Goal: Transaction & Acquisition: Purchase product/service

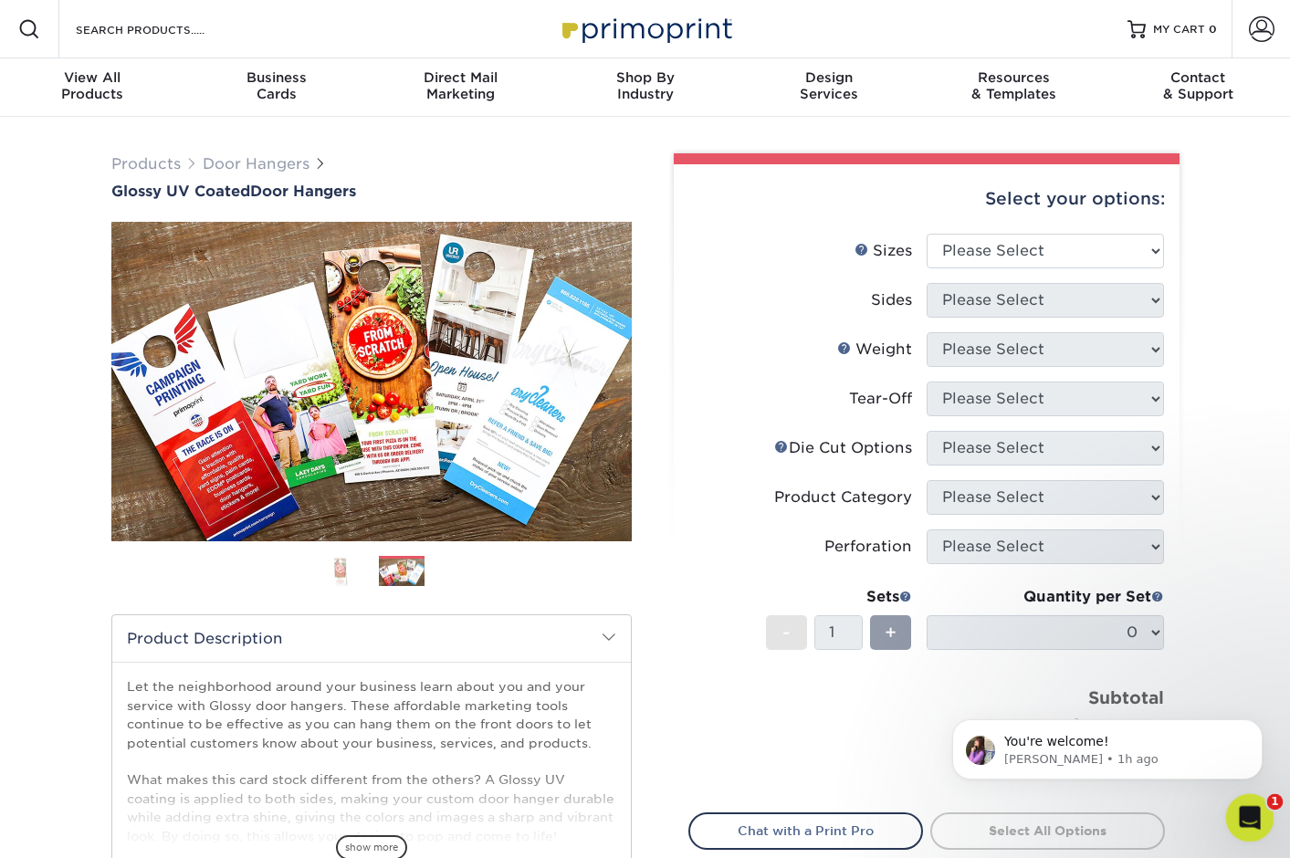
click at [1256, 818] on icon "Open Intercom Messenger" at bounding box center [1248, 816] width 30 height 30
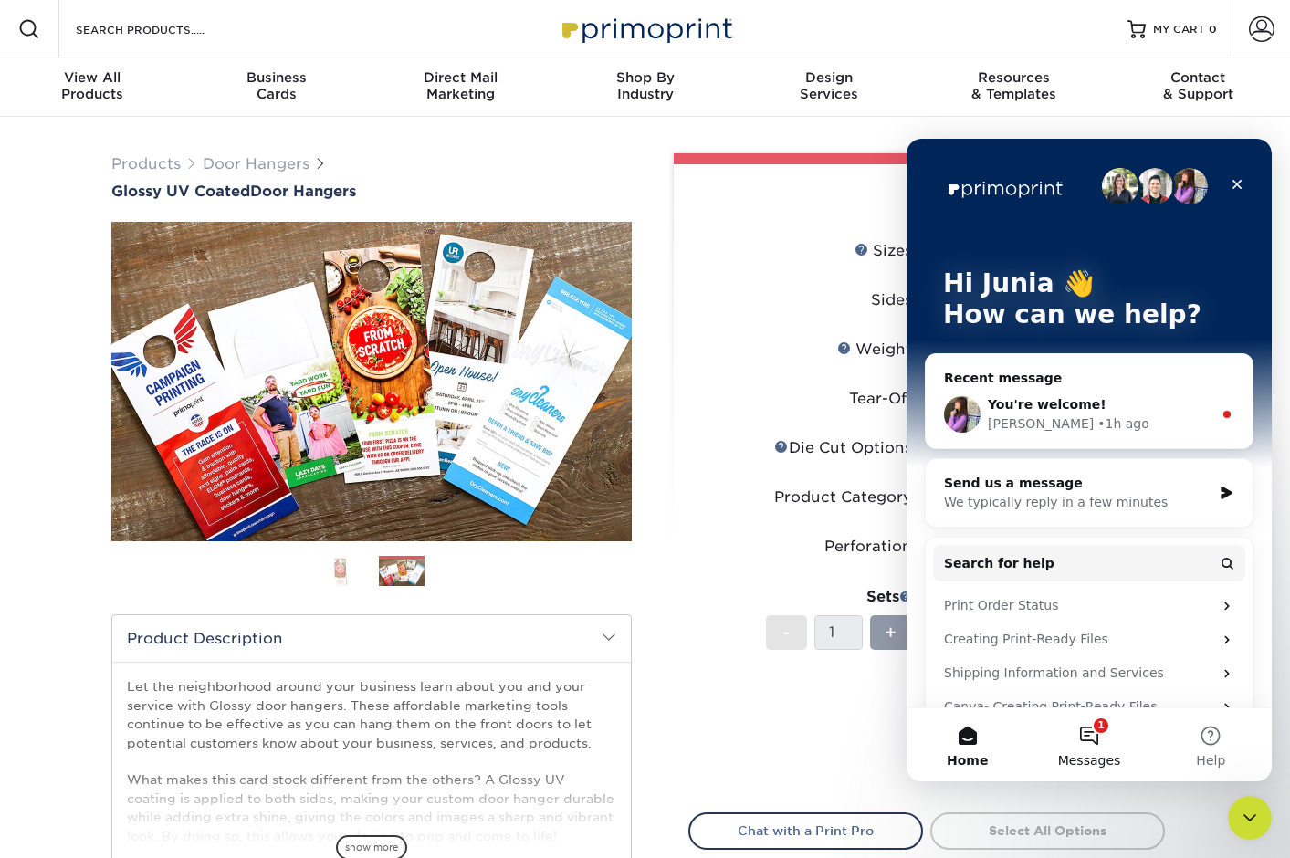
click at [1090, 732] on button "1 Messages" at bounding box center [1088, 744] width 121 height 73
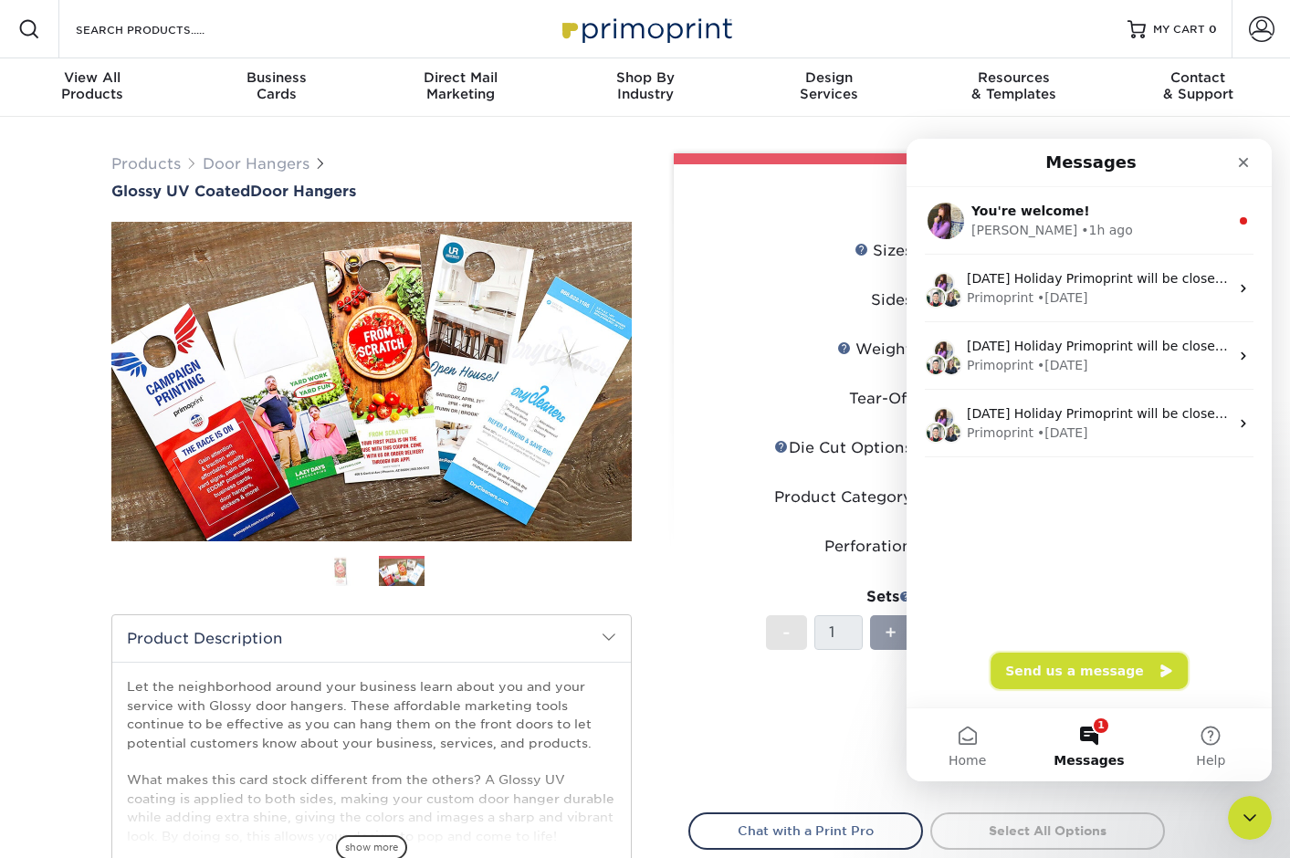
click at [1067, 668] on button "Send us a message" at bounding box center [1089, 671] width 197 height 37
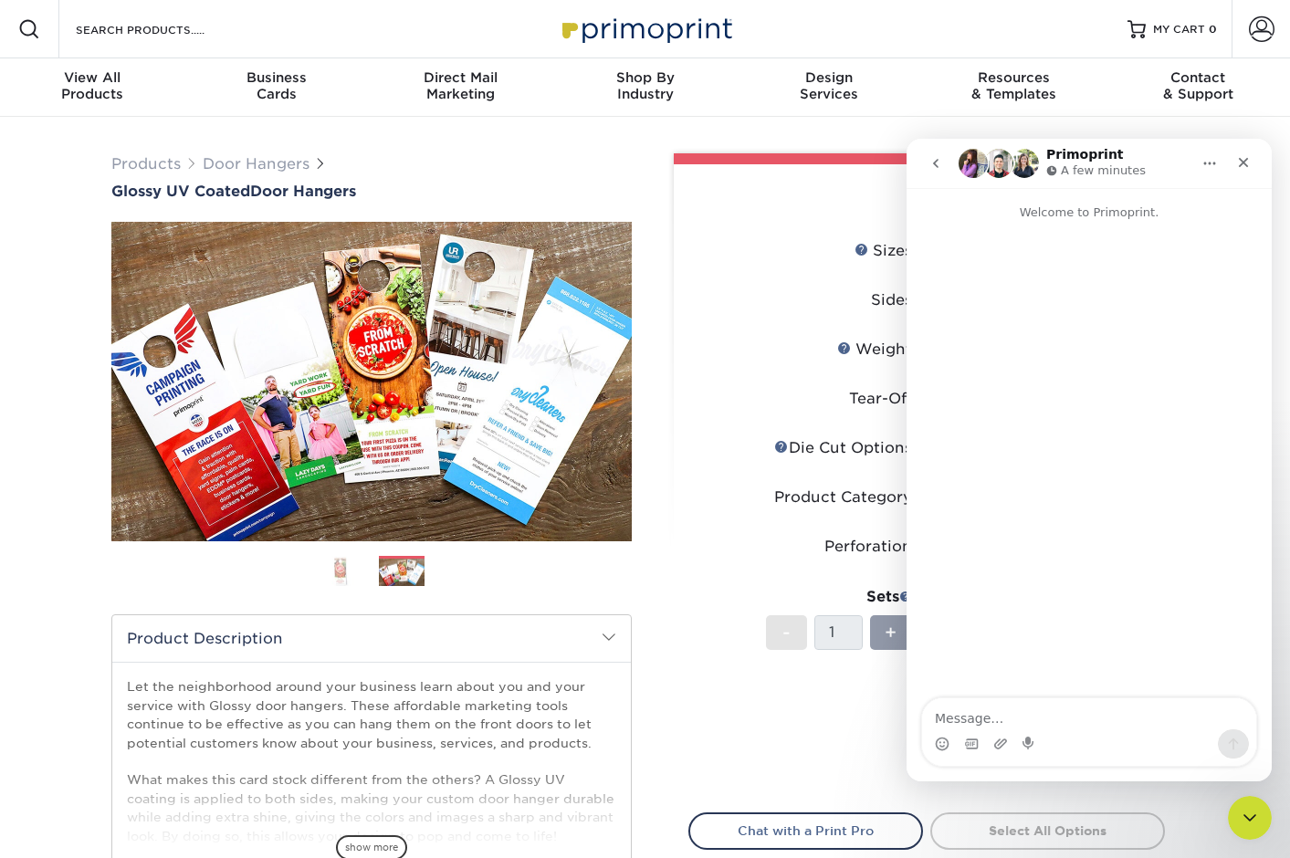
click at [1072, 717] on textarea "Message…" at bounding box center [1089, 713] width 334 height 31
type textarea "Hello, Will my business name and address be on the packages?"
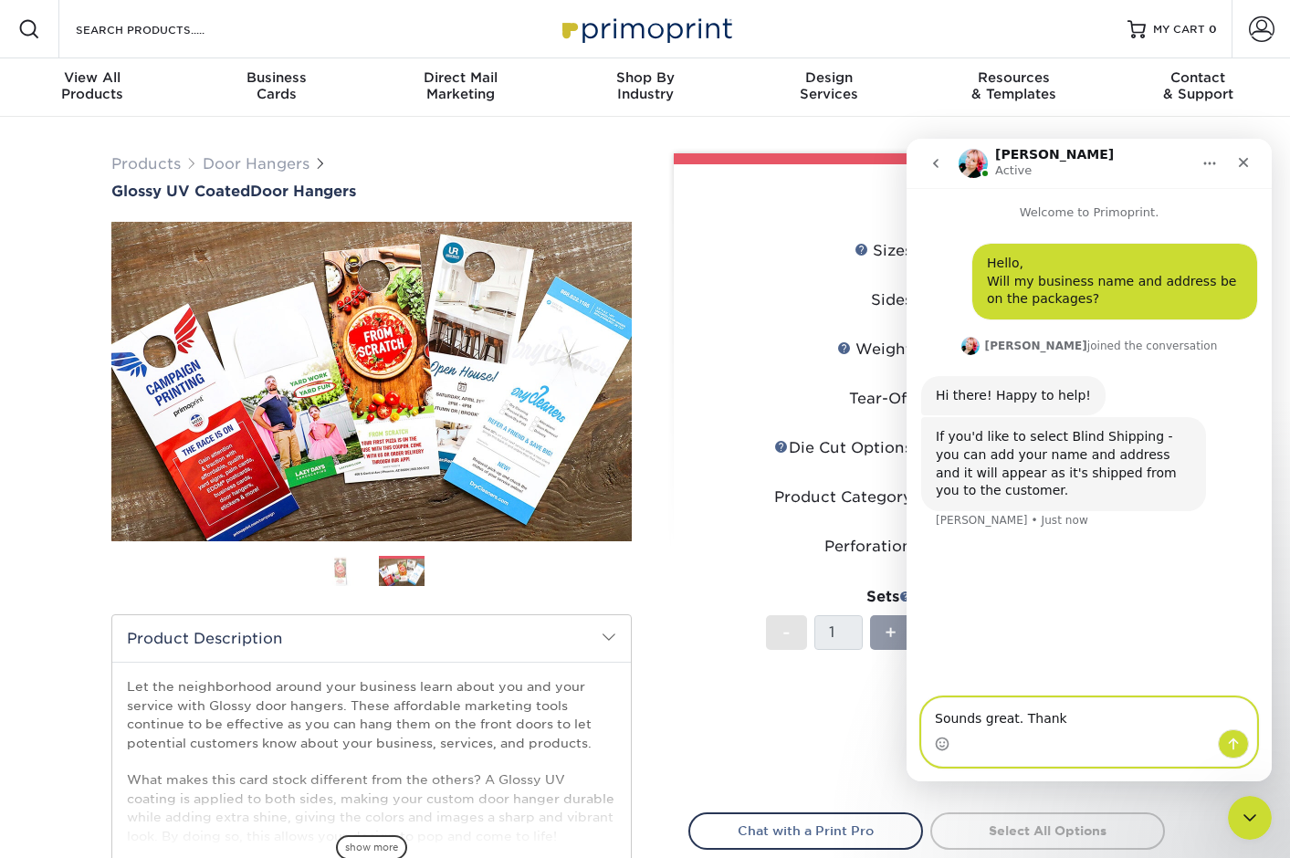
type textarea "Sounds great. Thanks"
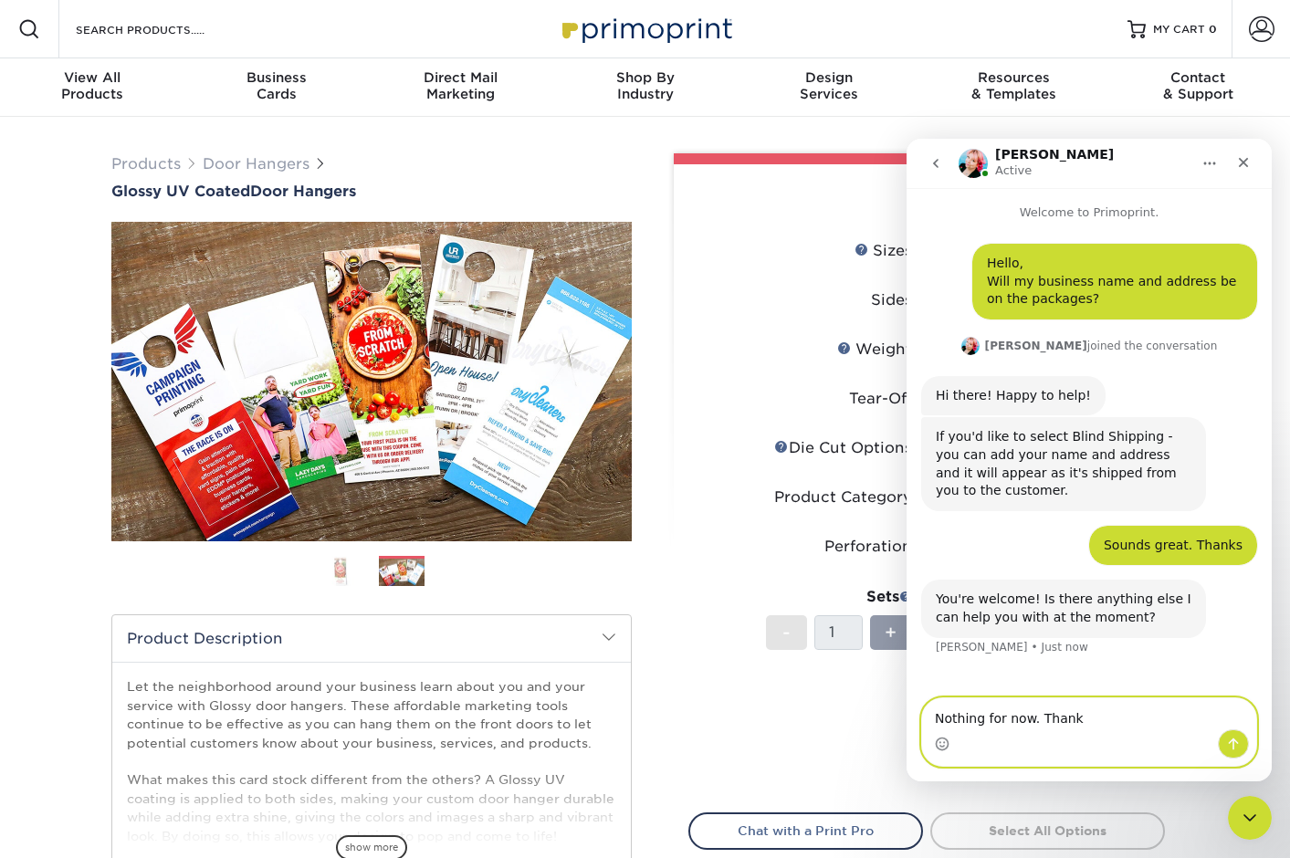
type textarea "Nothing for now. Thanks"
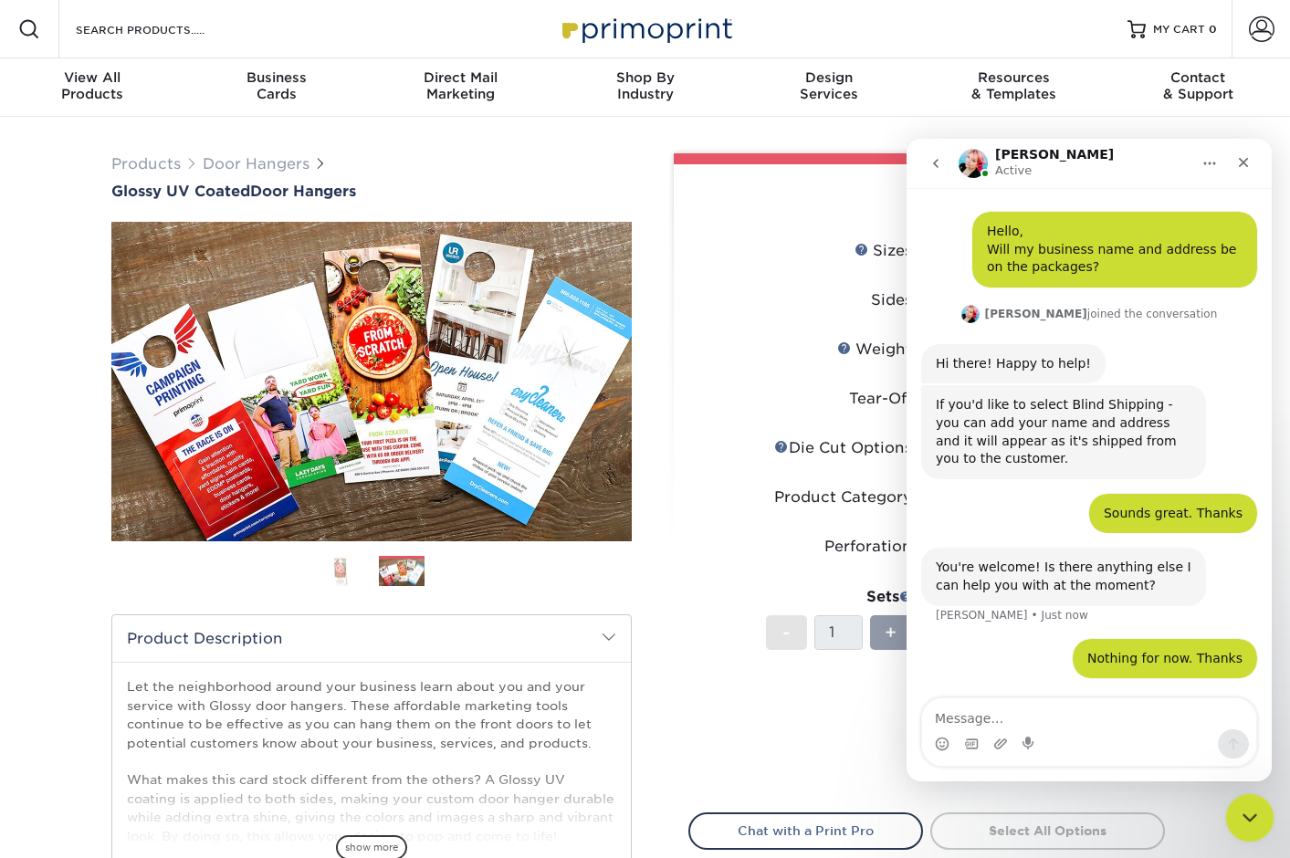
click at [1249, 823] on icon "Close Intercom Messenger" at bounding box center [1247, 815] width 22 height 22
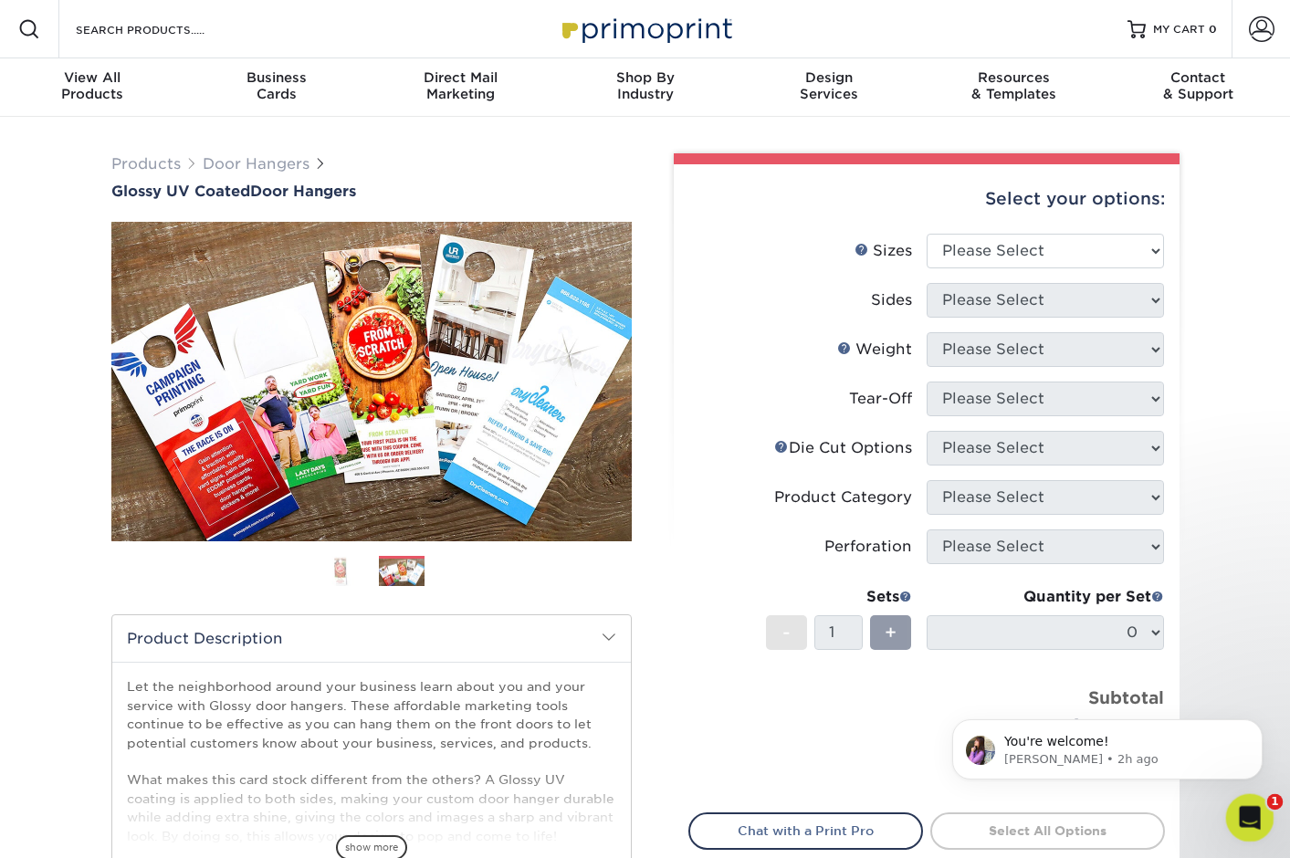
scroll to position [0, 0]
click at [1249, 823] on icon "Open Intercom Messenger" at bounding box center [1248, 816] width 30 height 30
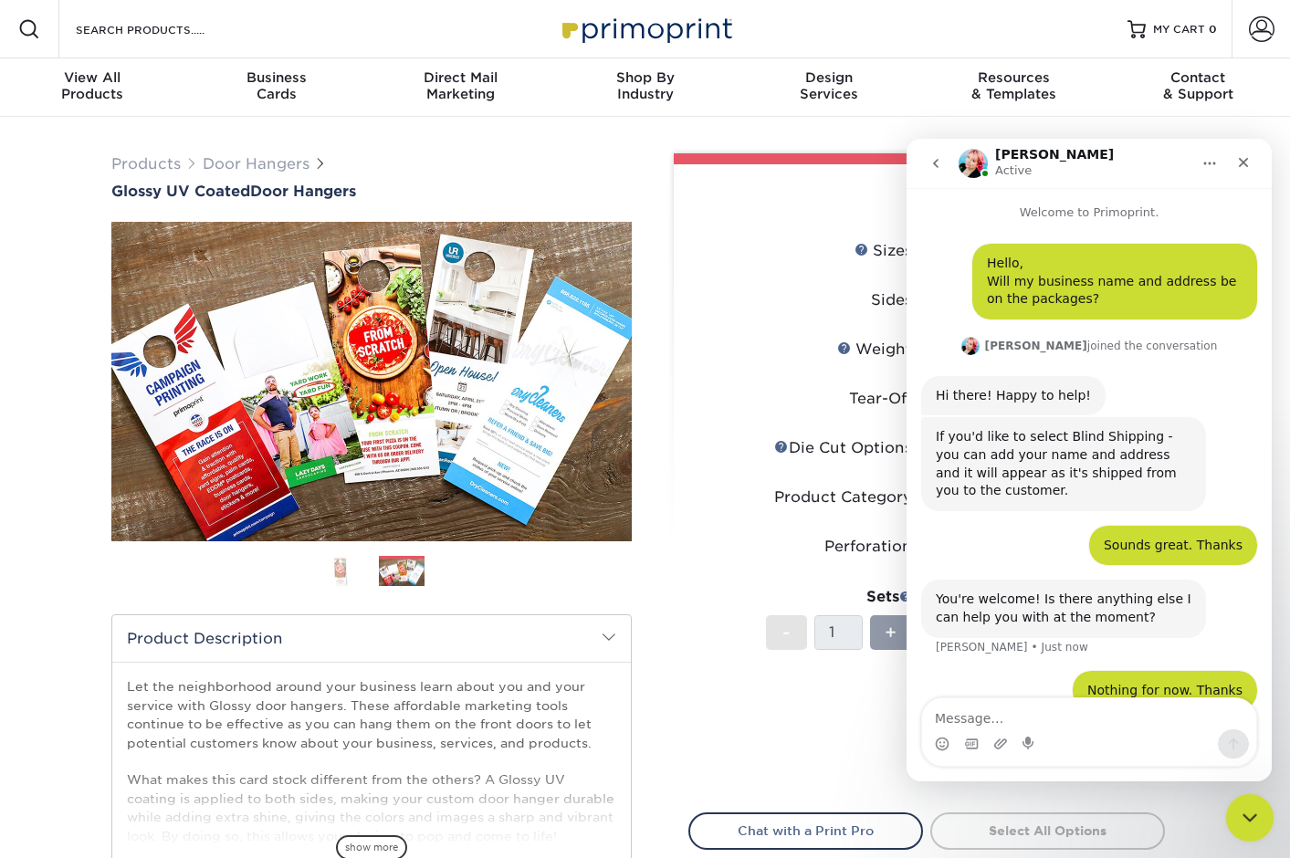
scroll to position [32, 0]
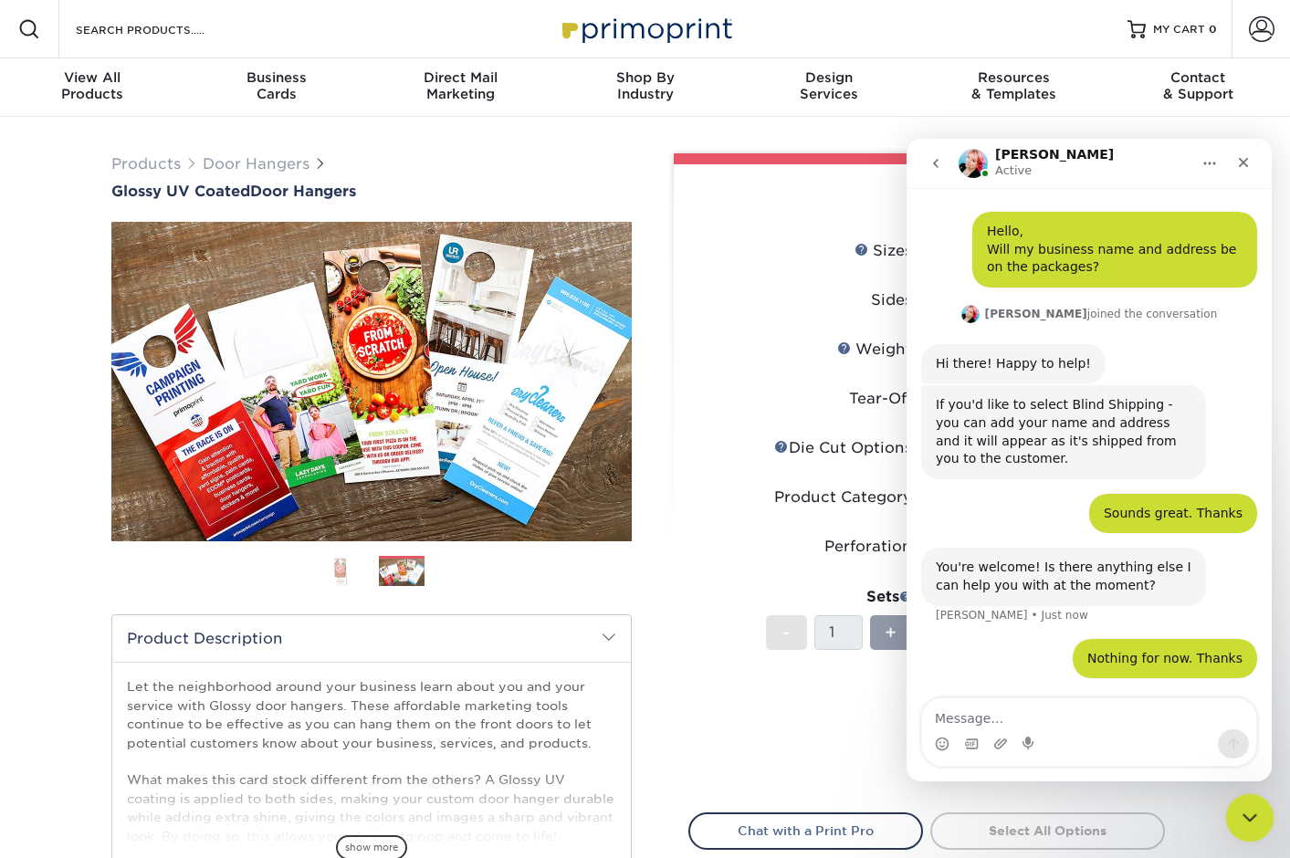
click at [1249, 823] on icon "Close Intercom Messenger" at bounding box center [1247, 815] width 22 height 22
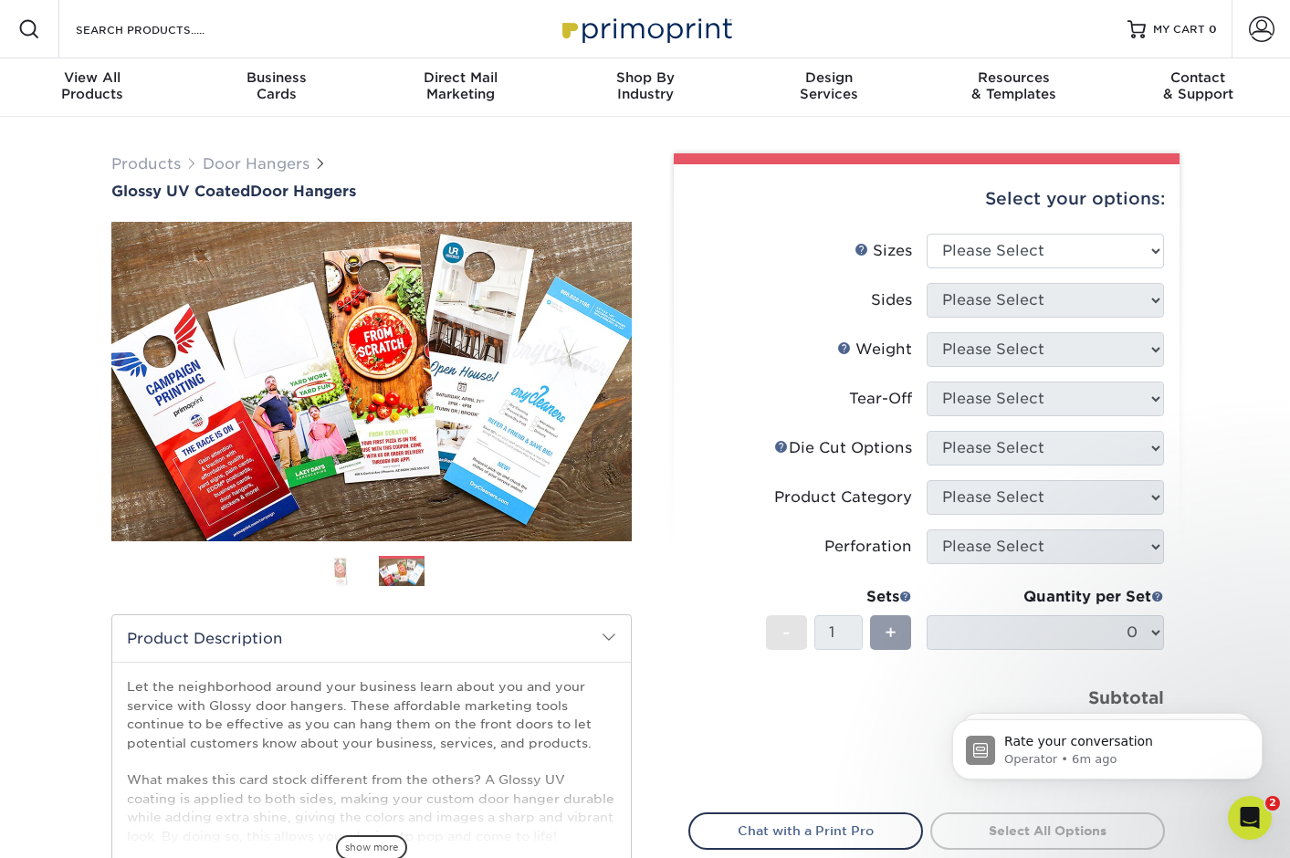
scroll to position [232, 0]
click at [1263, 812] on div "Open Intercom Messenger" at bounding box center [1247, 815] width 60 height 60
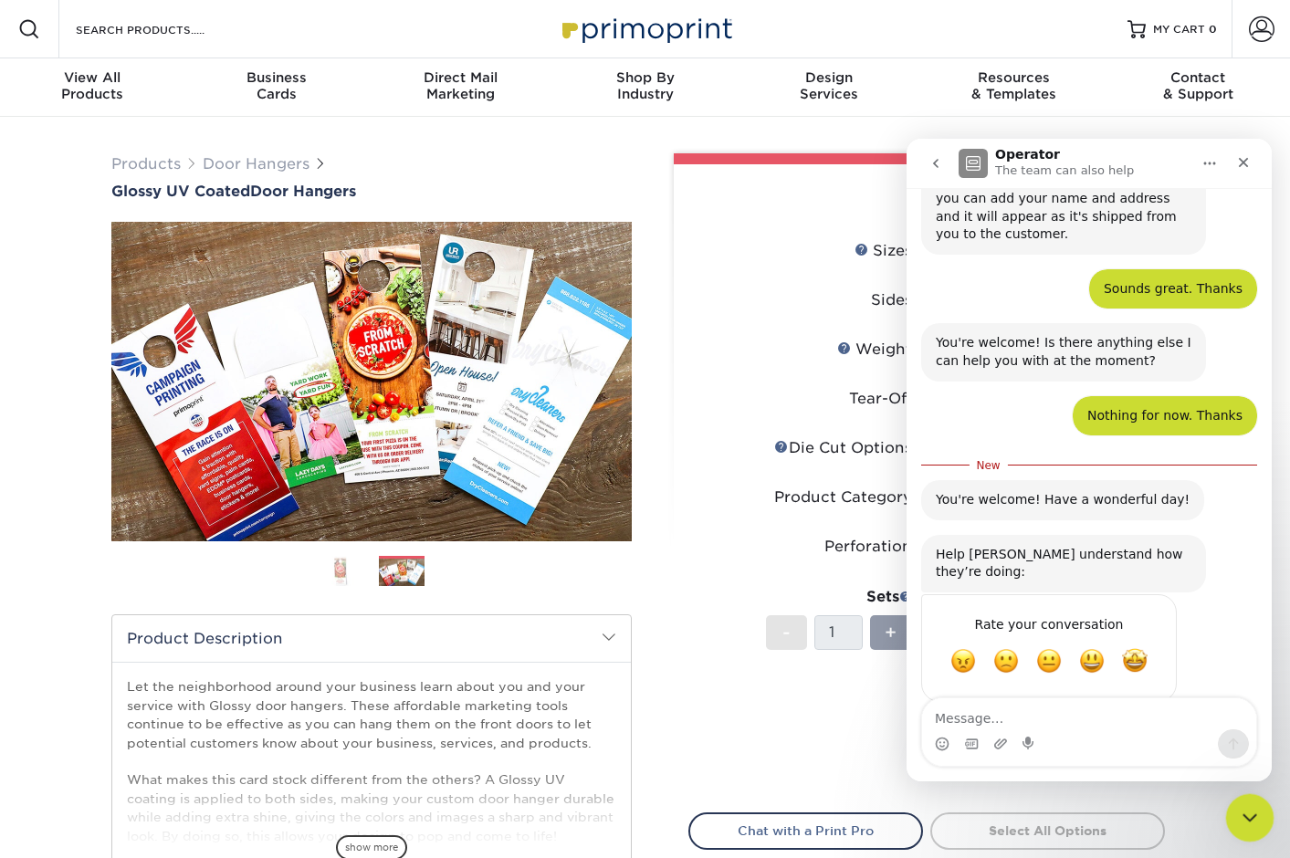
scroll to position [262, 0]
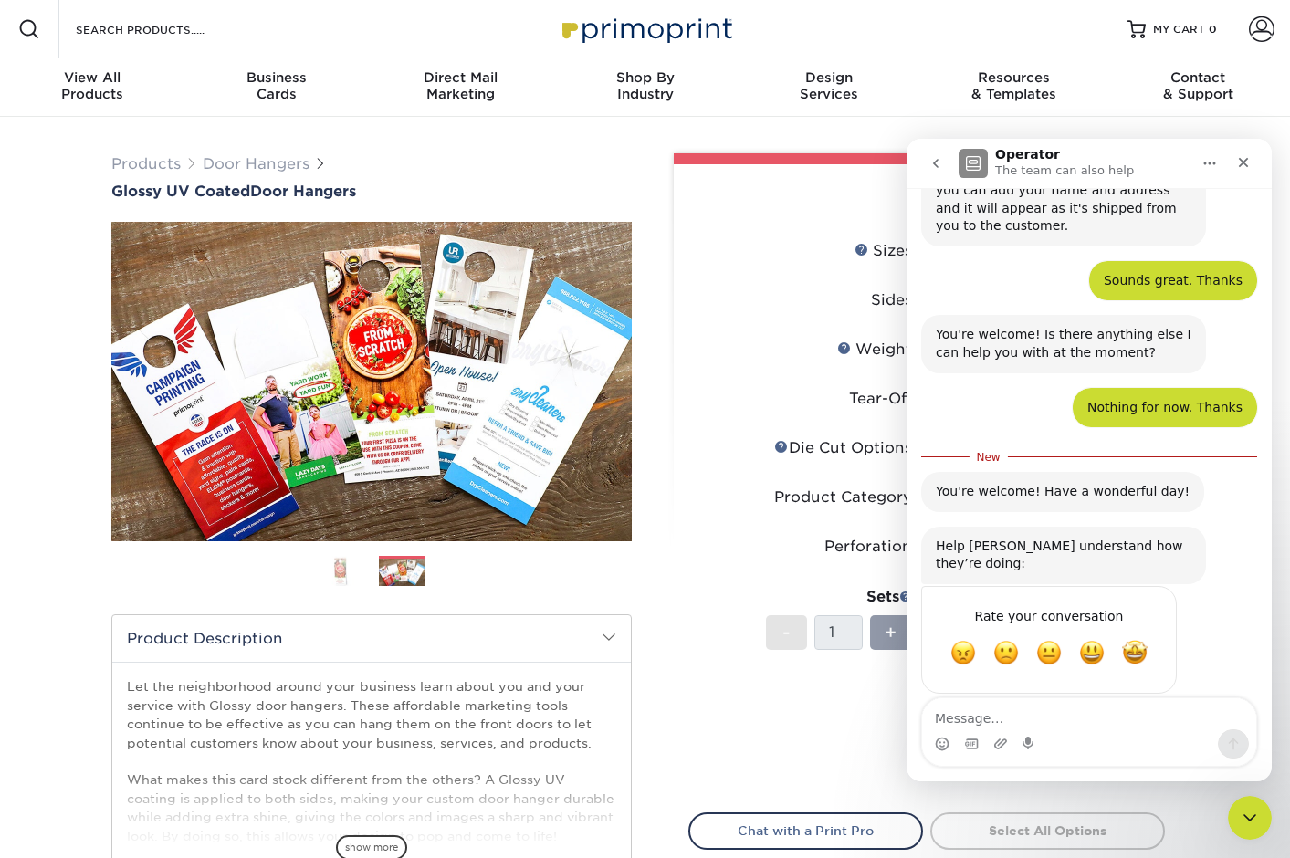
click at [1100, 729] on div "Intercom messenger" at bounding box center [1089, 743] width 334 height 29
click at [1064, 713] on textarea "Message…" at bounding box center [1089, 713] width 334 height 31
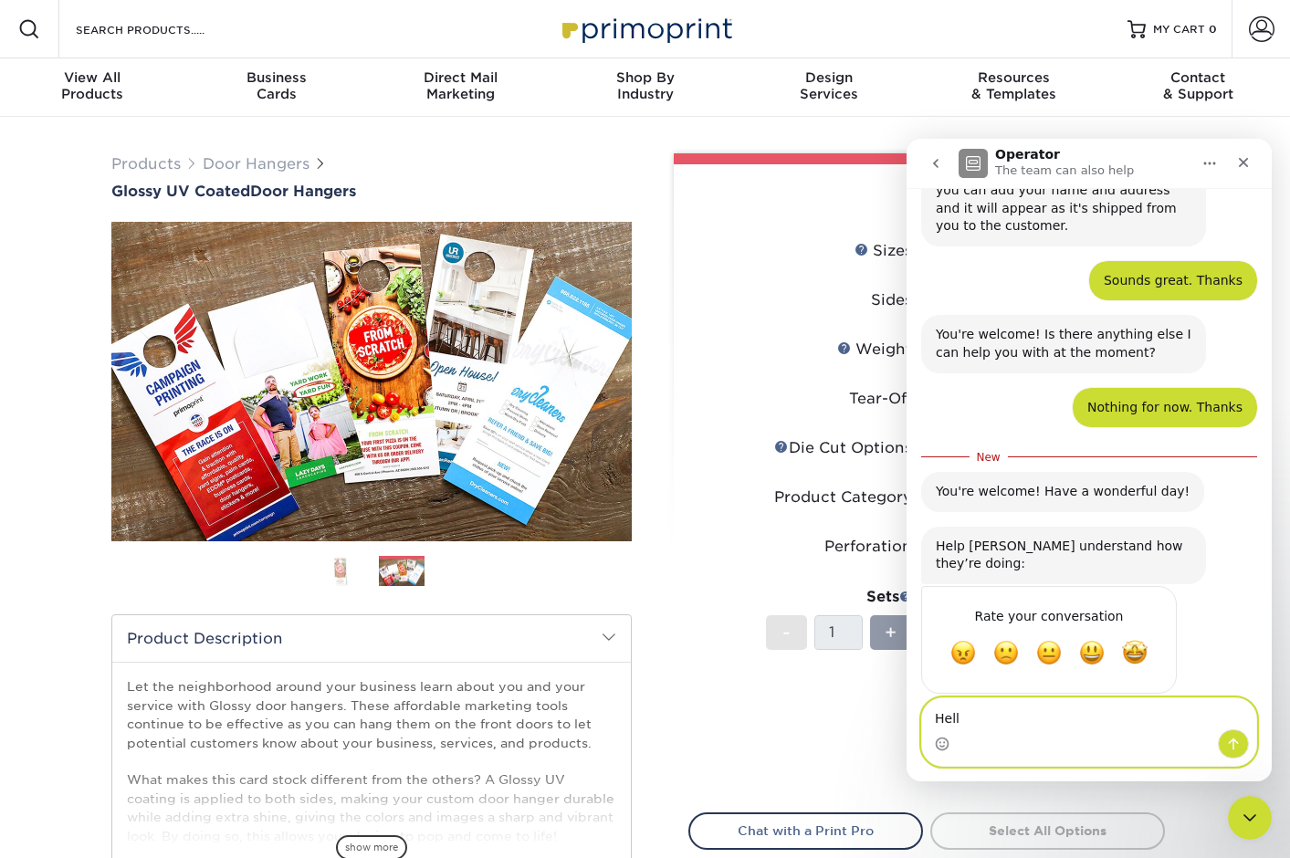
type textarea "Hello"
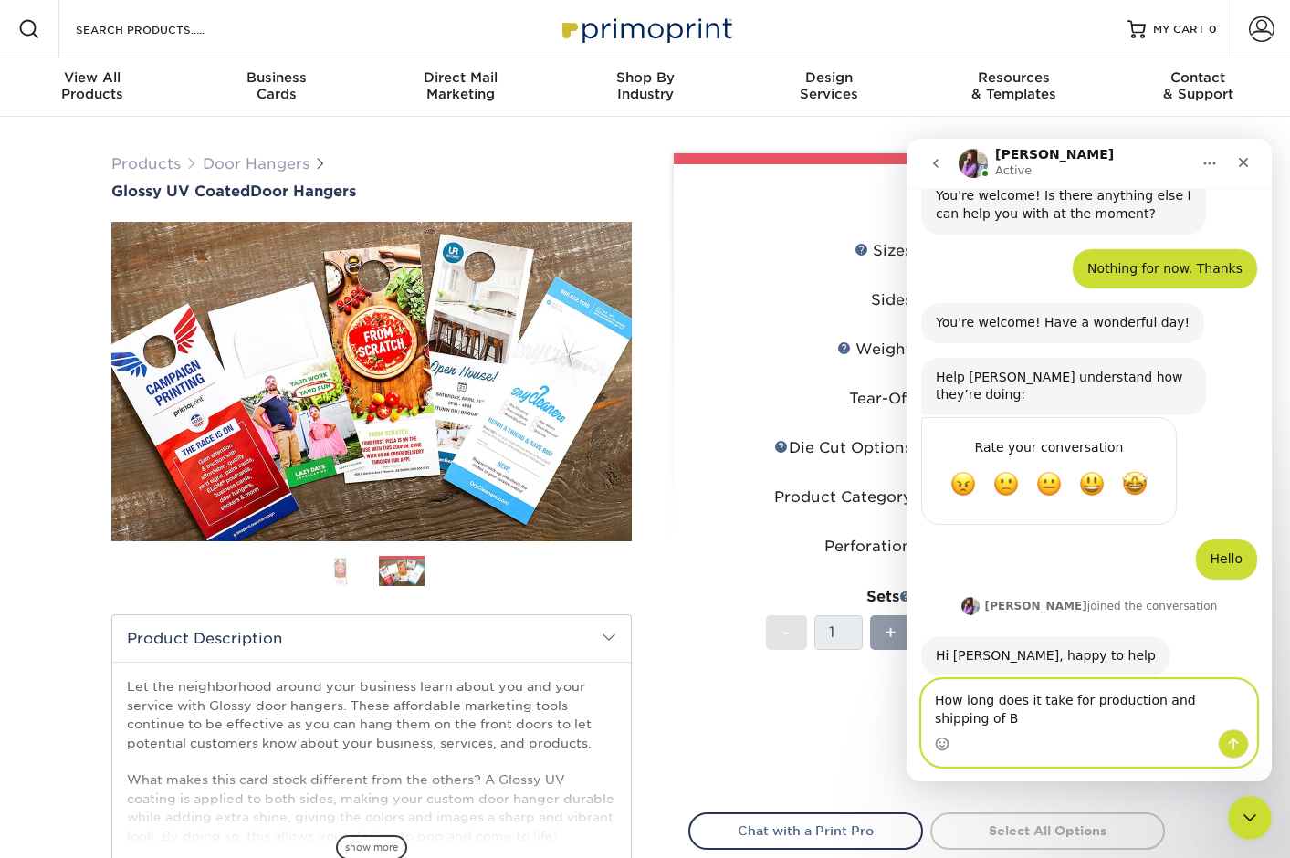
scroll to position [419, 0]
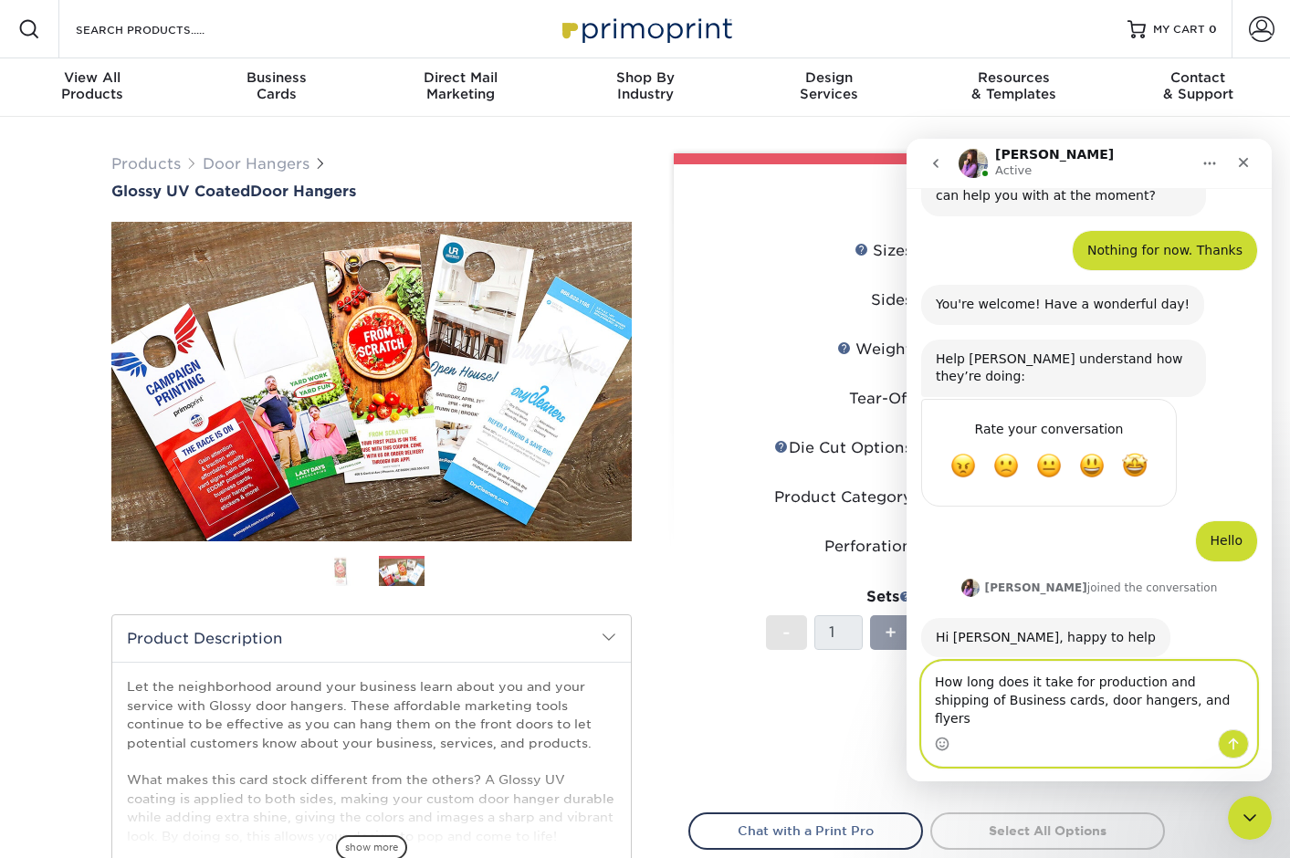
type textarea "How long does it take for production and shipping of Business cards, door hange…"
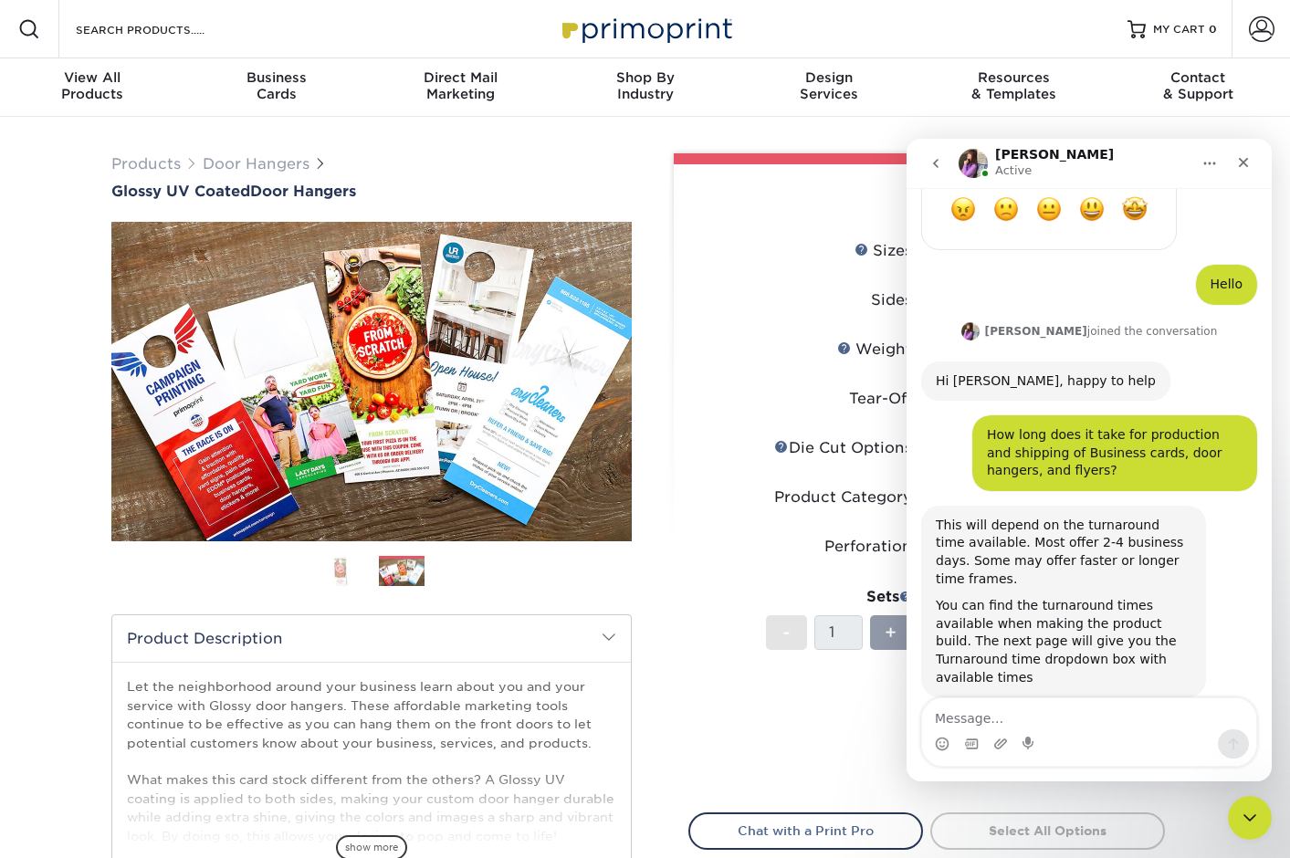
scroll to position [680, 0]
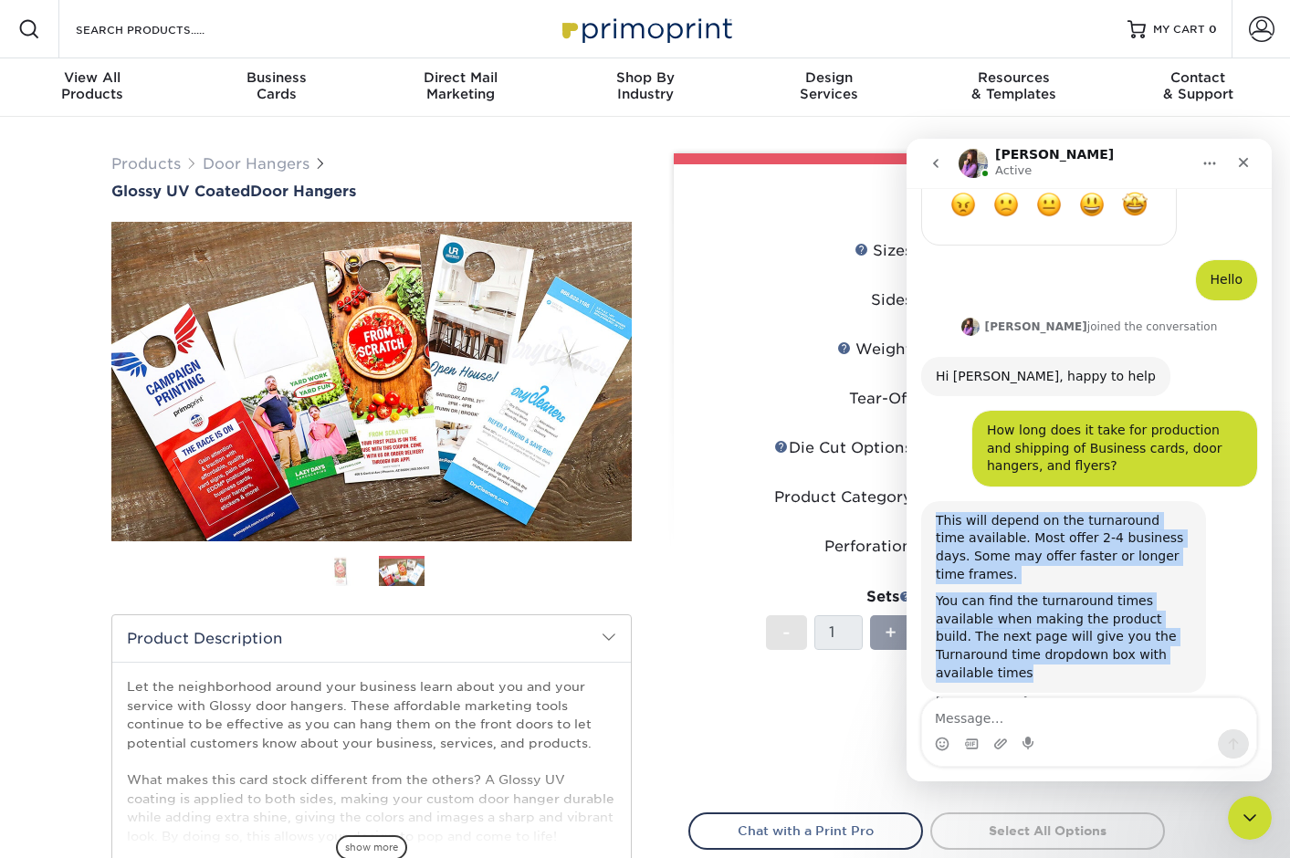
drag, startPoint x: 939, startPoint y: 506, endPoint x: 1170, endPoint y: 641, distance: 267.6
click at [1170, 641] on div "This will depend on the turnaround time available. Most offer 2-4 business days…" at bounding box center [1064, 597] width 256 height 170
copy div "This will depend on the turnaround time available. Most offer 2-4 business days…"
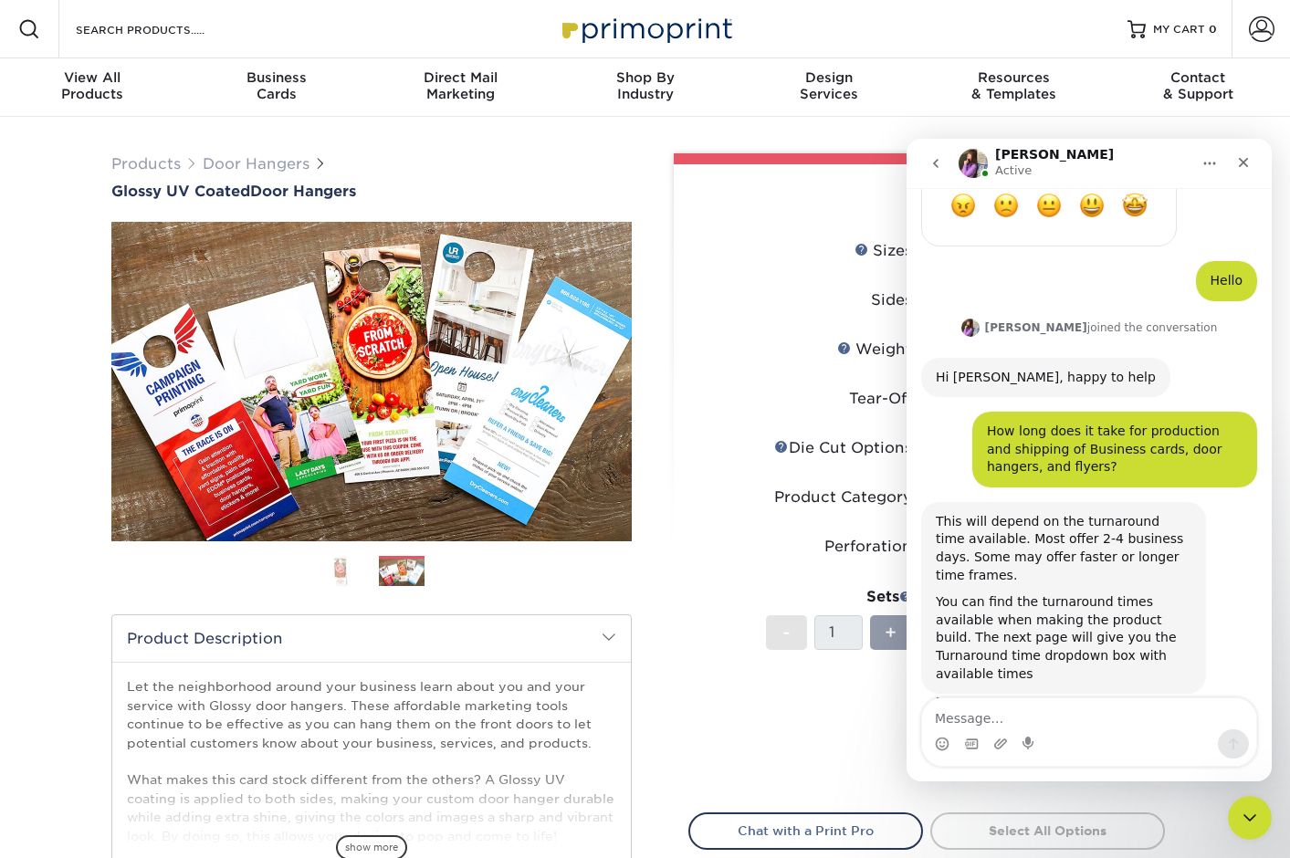
click at [1082, 729] on div "Intercom messenger" at bounding box center [1089, 743] width 334 height 29
click at [1066, 720] on textarea "Message…" at bounding box center [1089, 713] width 334 height 31
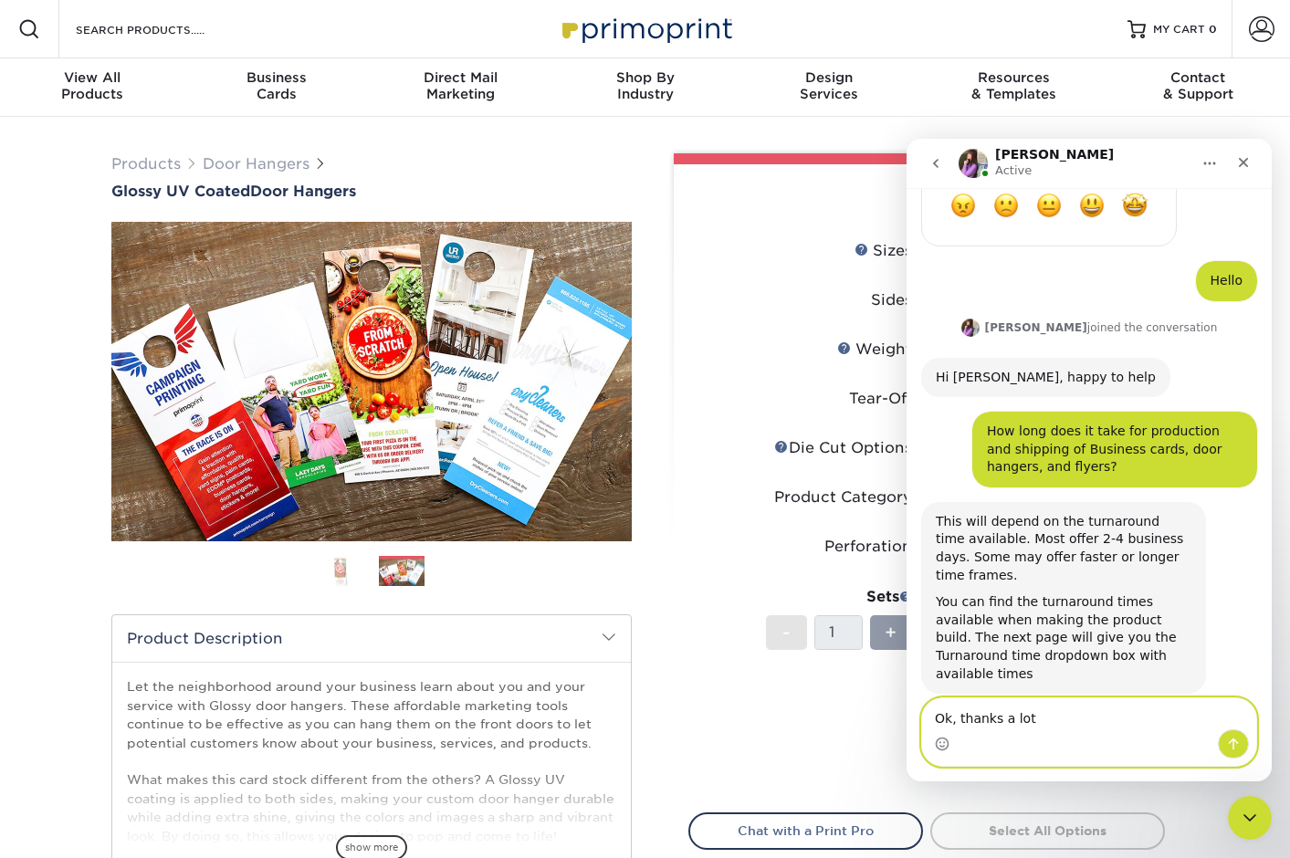
type textarea "Ok, thanks a lot!"
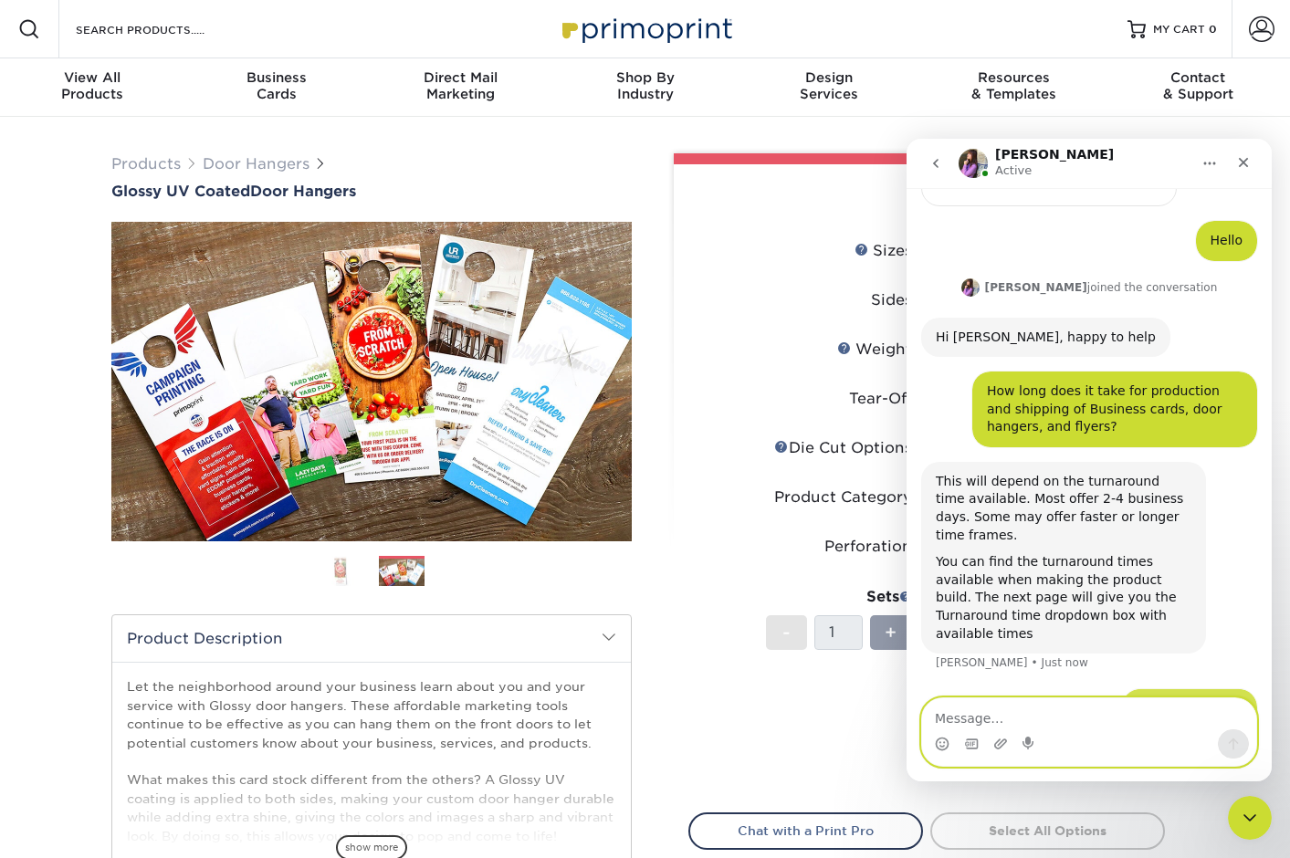
scroll to position [734, 0]
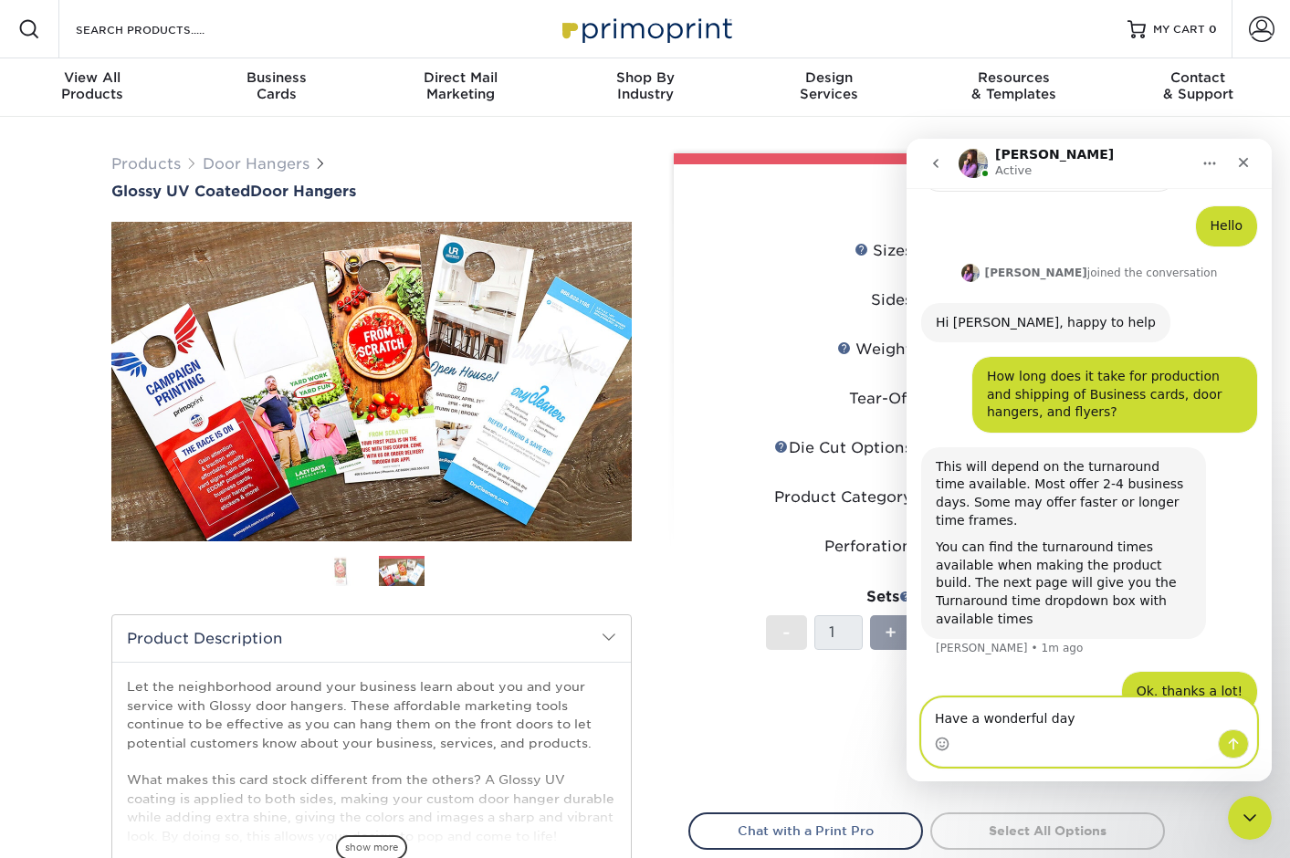
type textarea "Have a wonderful day."
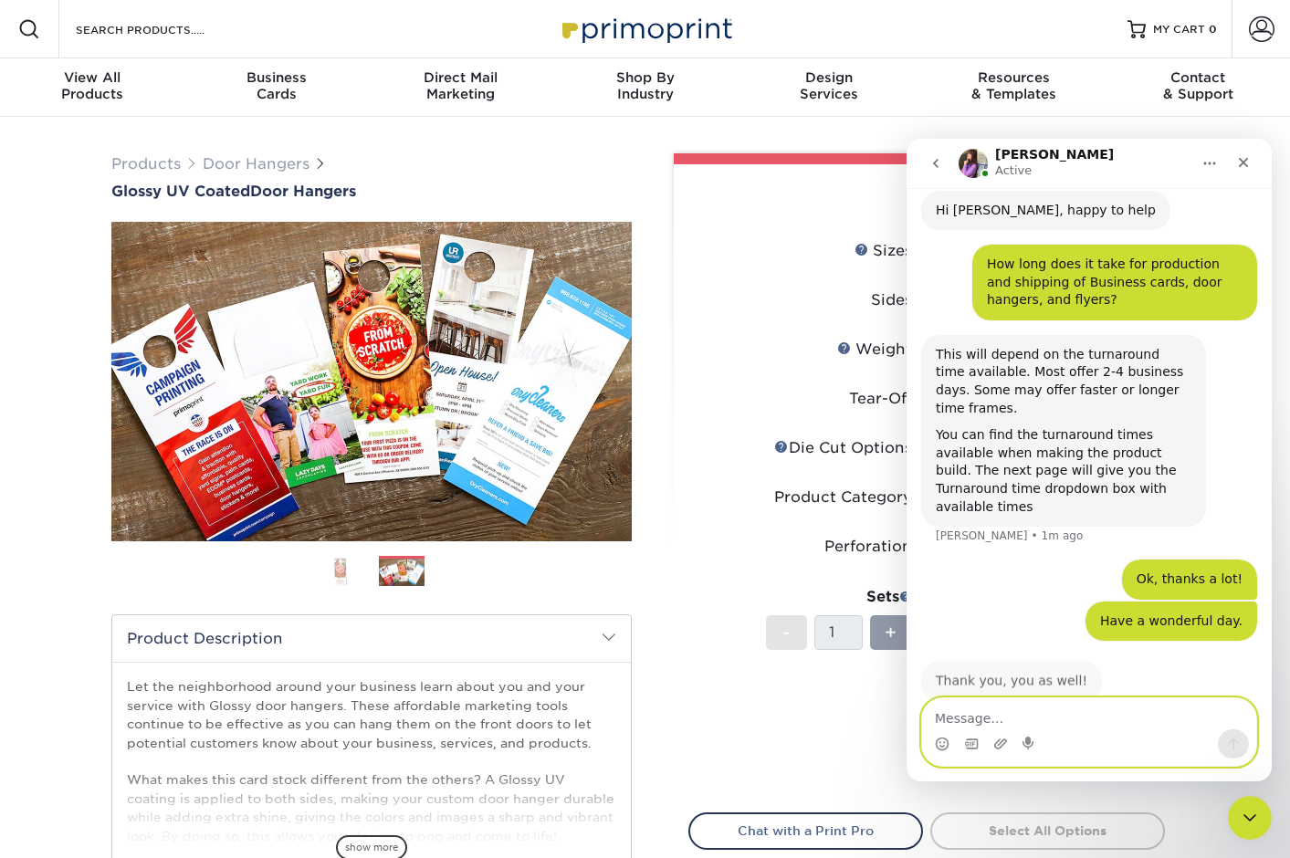
scroll to position [849, 0]
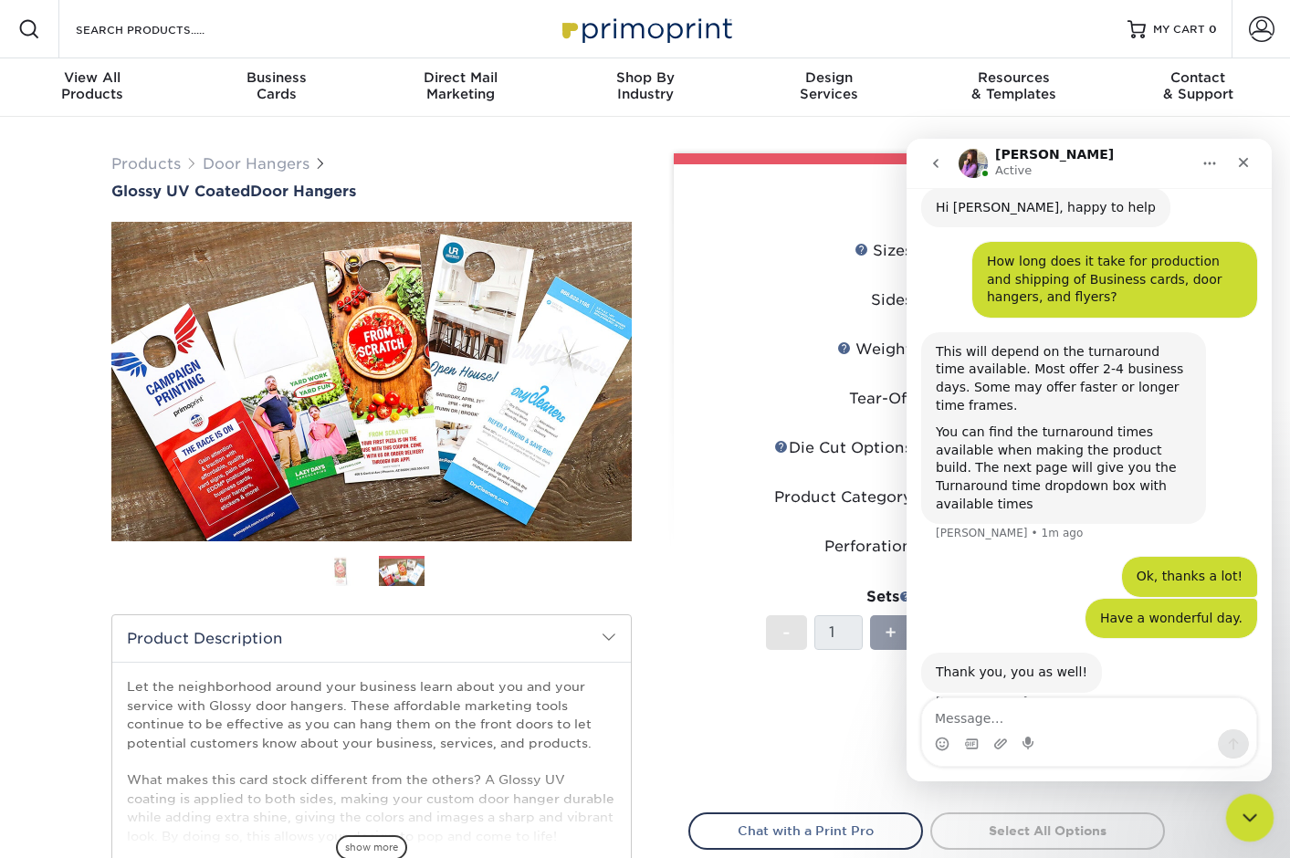
click at [1238, 817] on icon "Close Intercom Messenger" at bounding box center [1247, 815] width 22 height 22
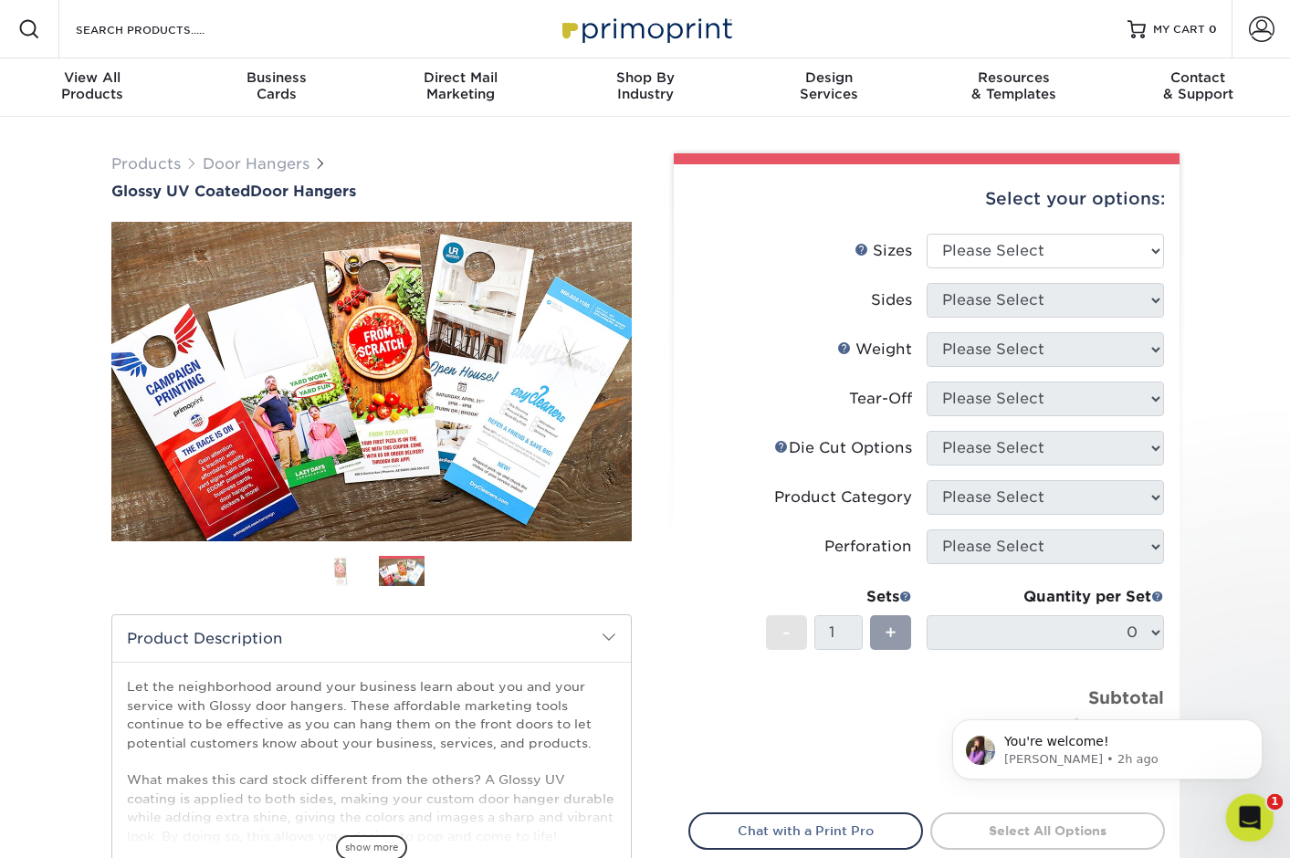
scroll to position [0, 0]
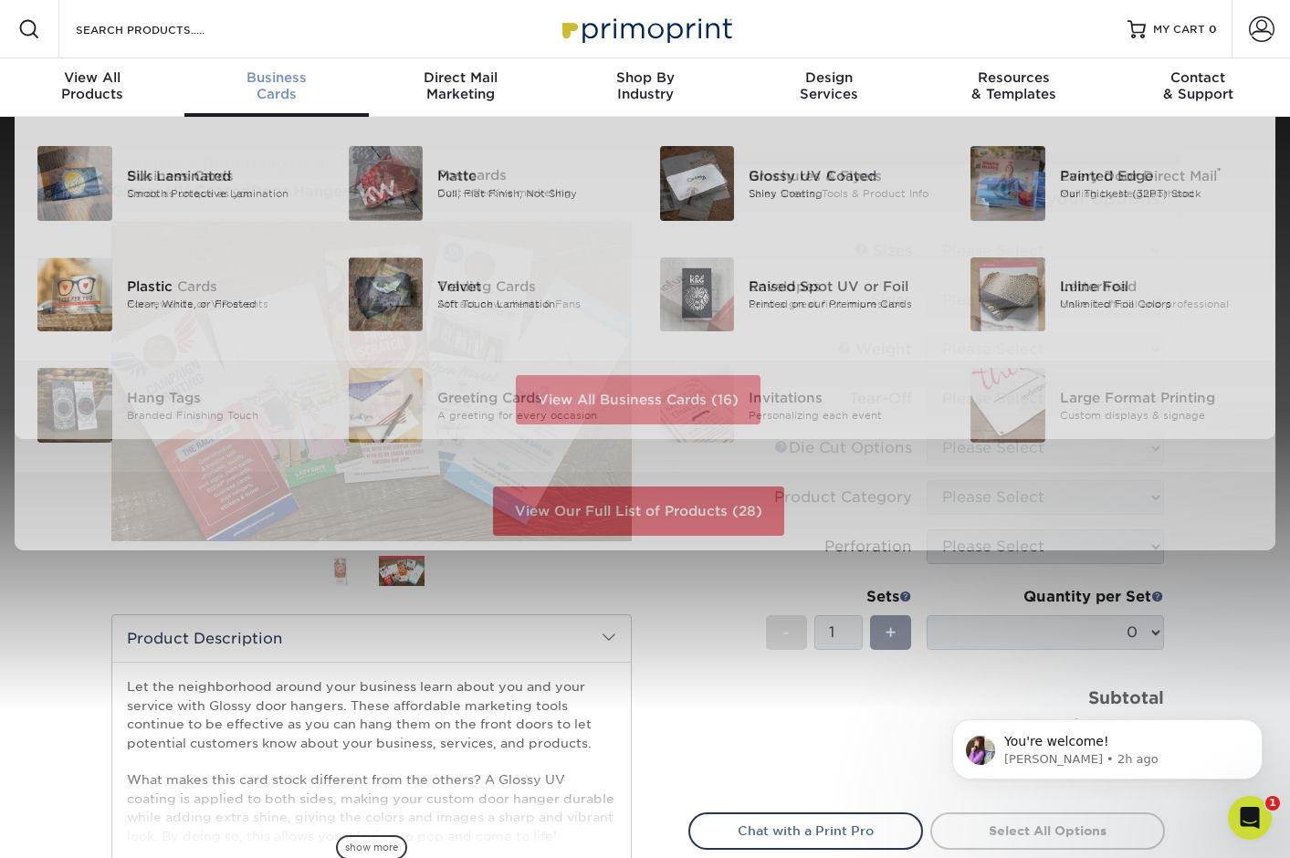
click at [274, 82] on span "Business" at bounding box center [276, 77] width 184 height 16
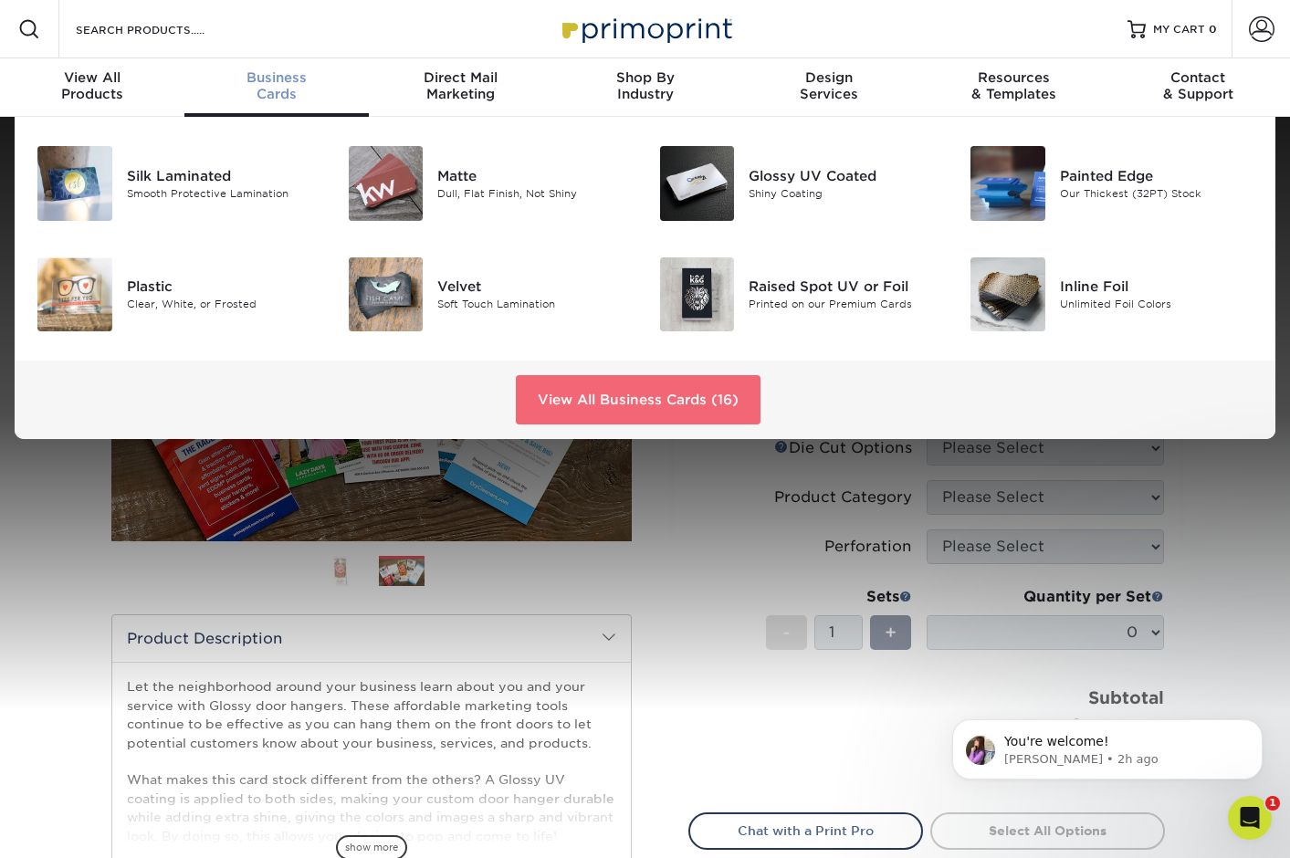
click at [598, 404] on link "View All Business Cards (16)" at bounding box center [638, 399] width 245 height 49
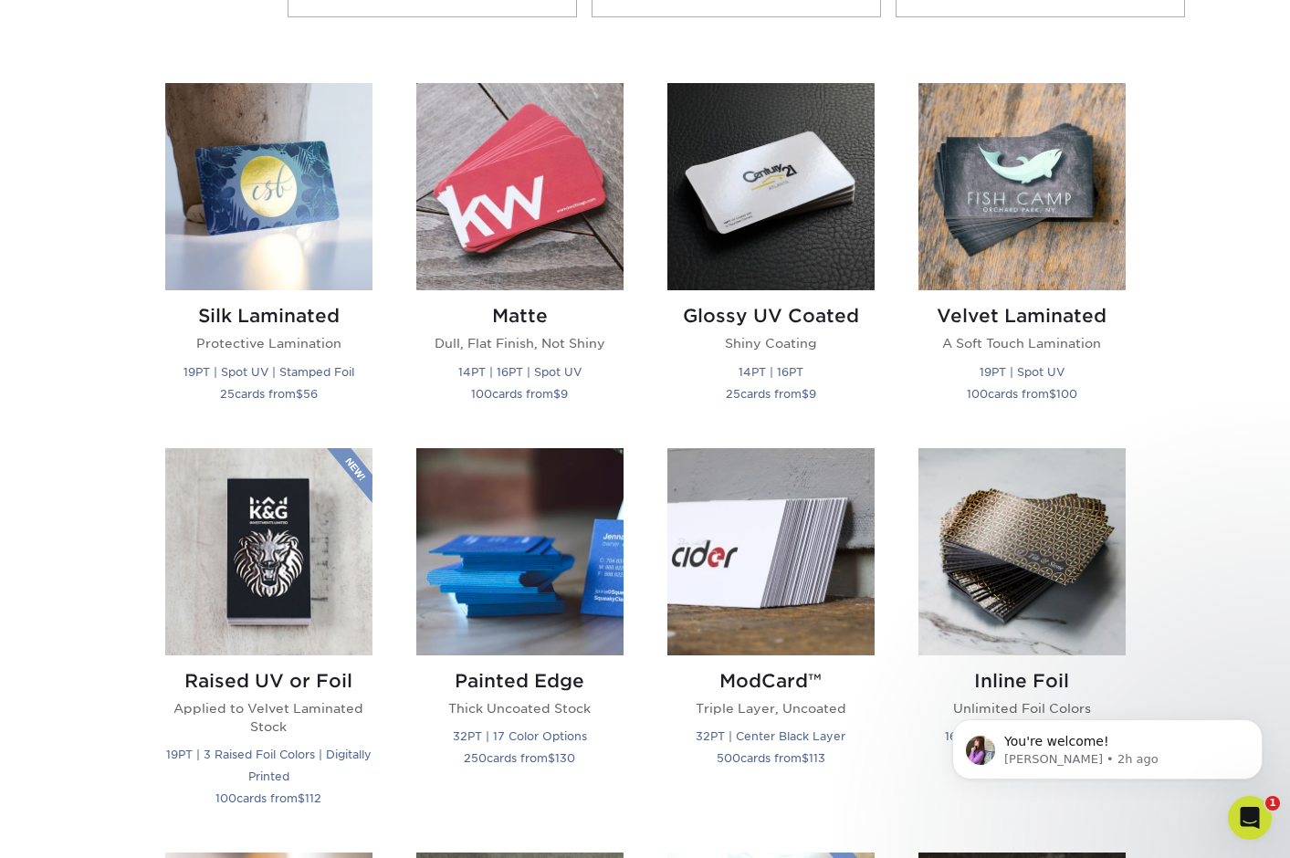
scroll to position [842, 0]
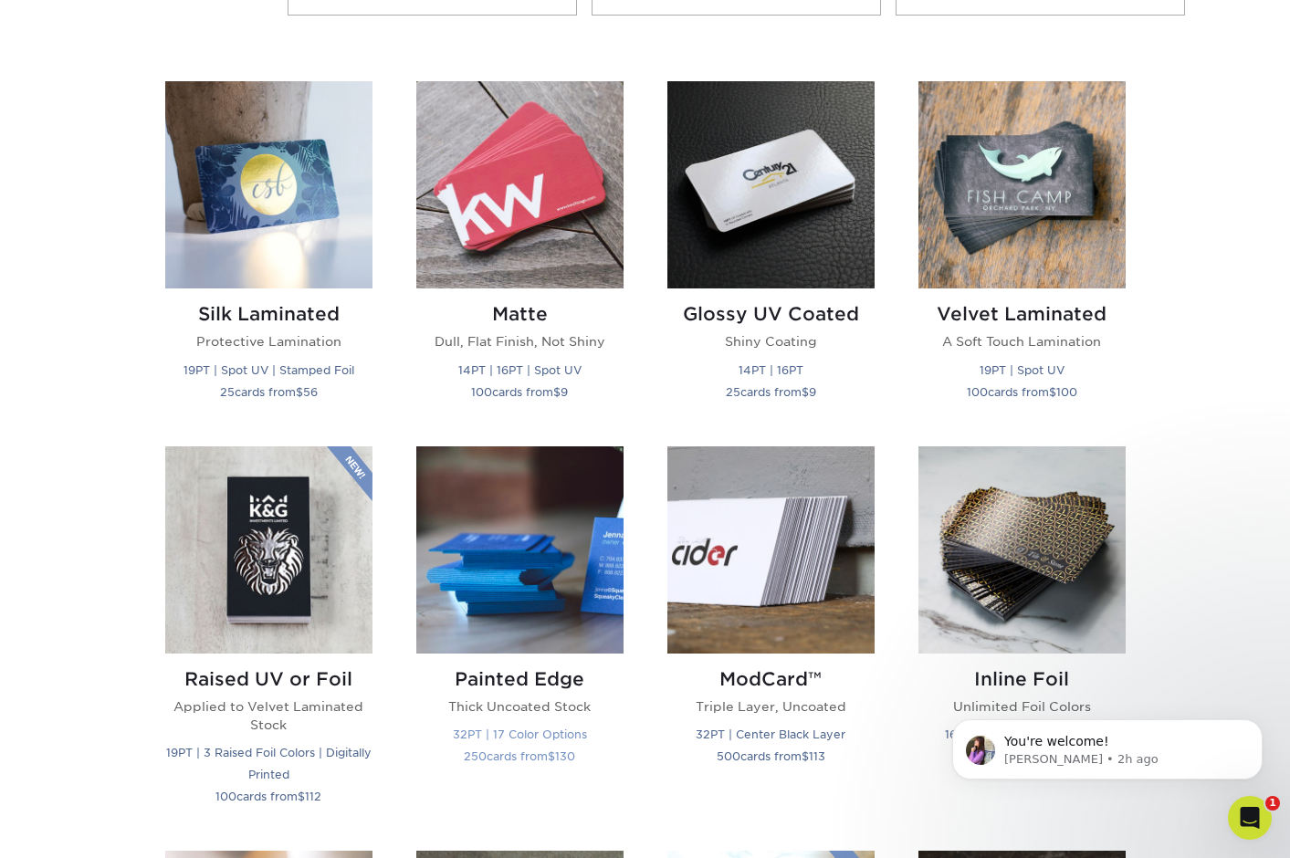
click at [464, 732] on small "32PT | 17 Color Options" at bounding box center [520, 735] width 134 height 14
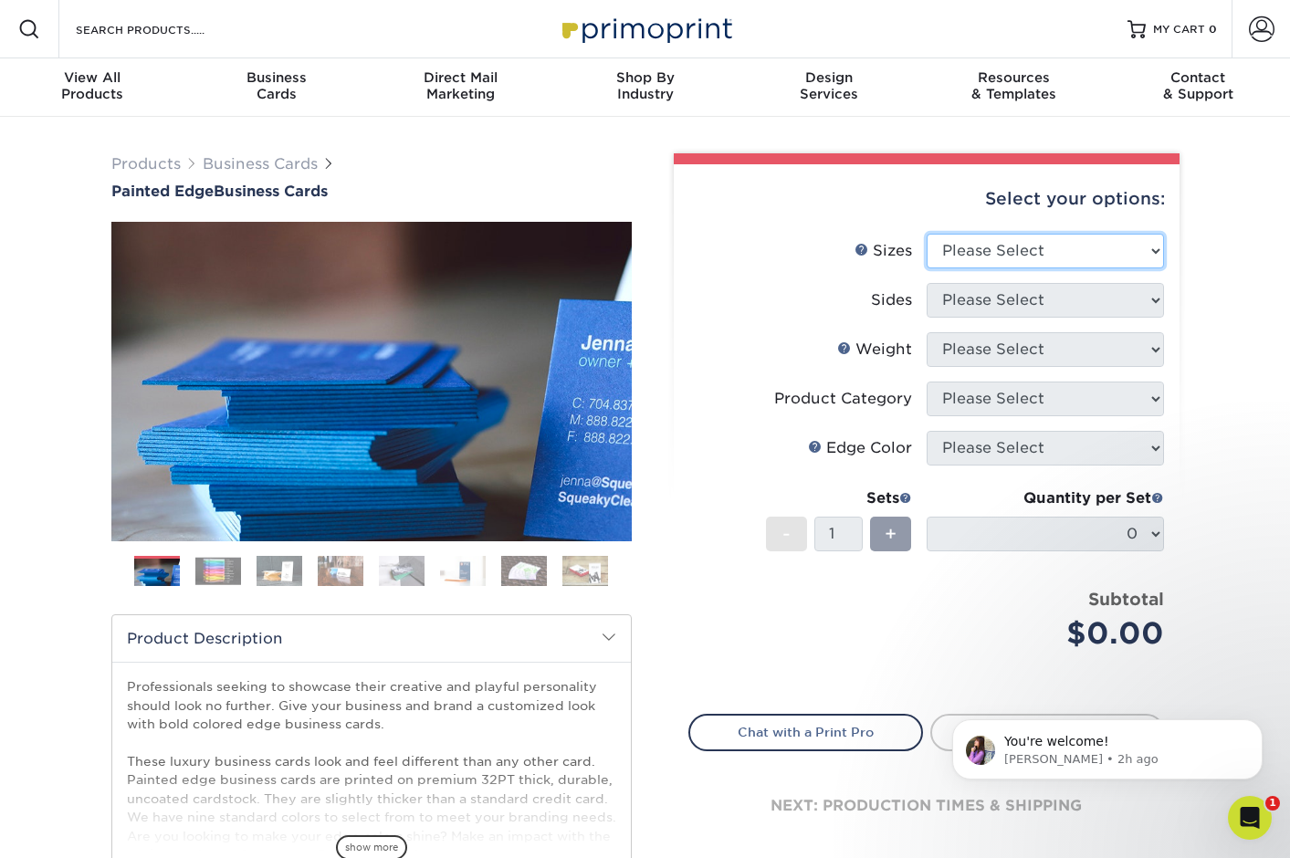
click at [991, 253] on select "Please Select 2" x 3.5" - Standard 2.125" x 3.375" - European 2.5" x 2.5" - Squ…" at bounding box center [1045, 251] width 237 height 35
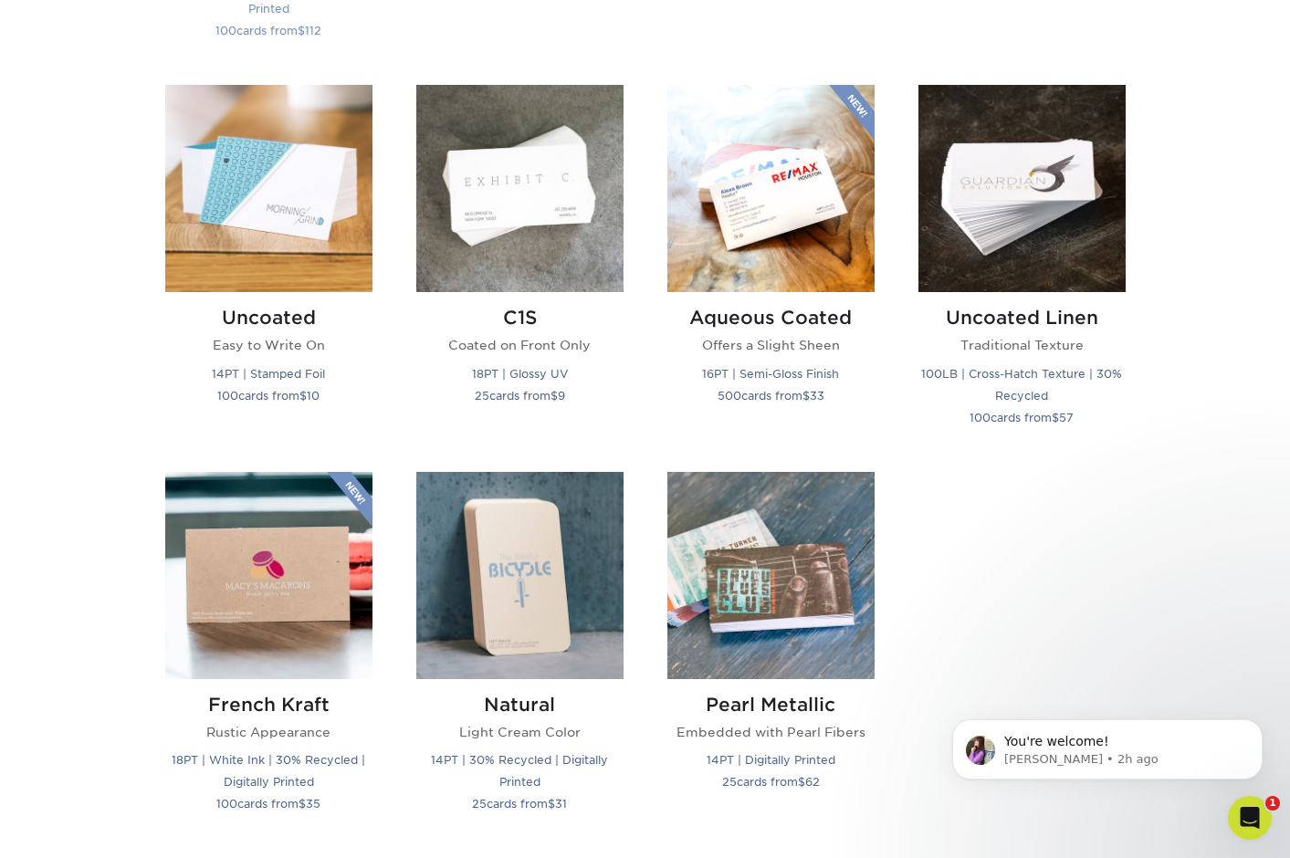
scroll to position [1611, 0]
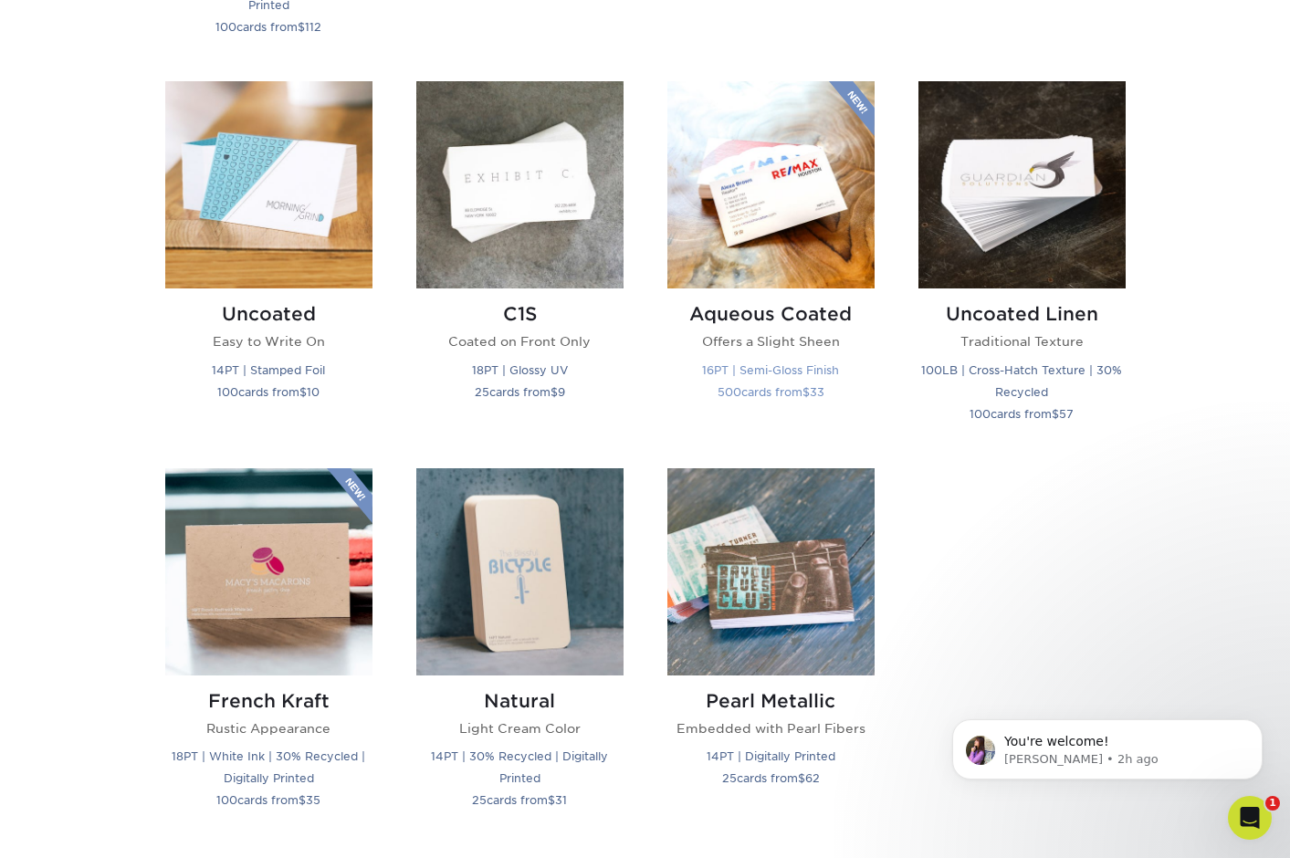
click at [715, 237] on img at bounding box center [770, 184] width 207 height 207
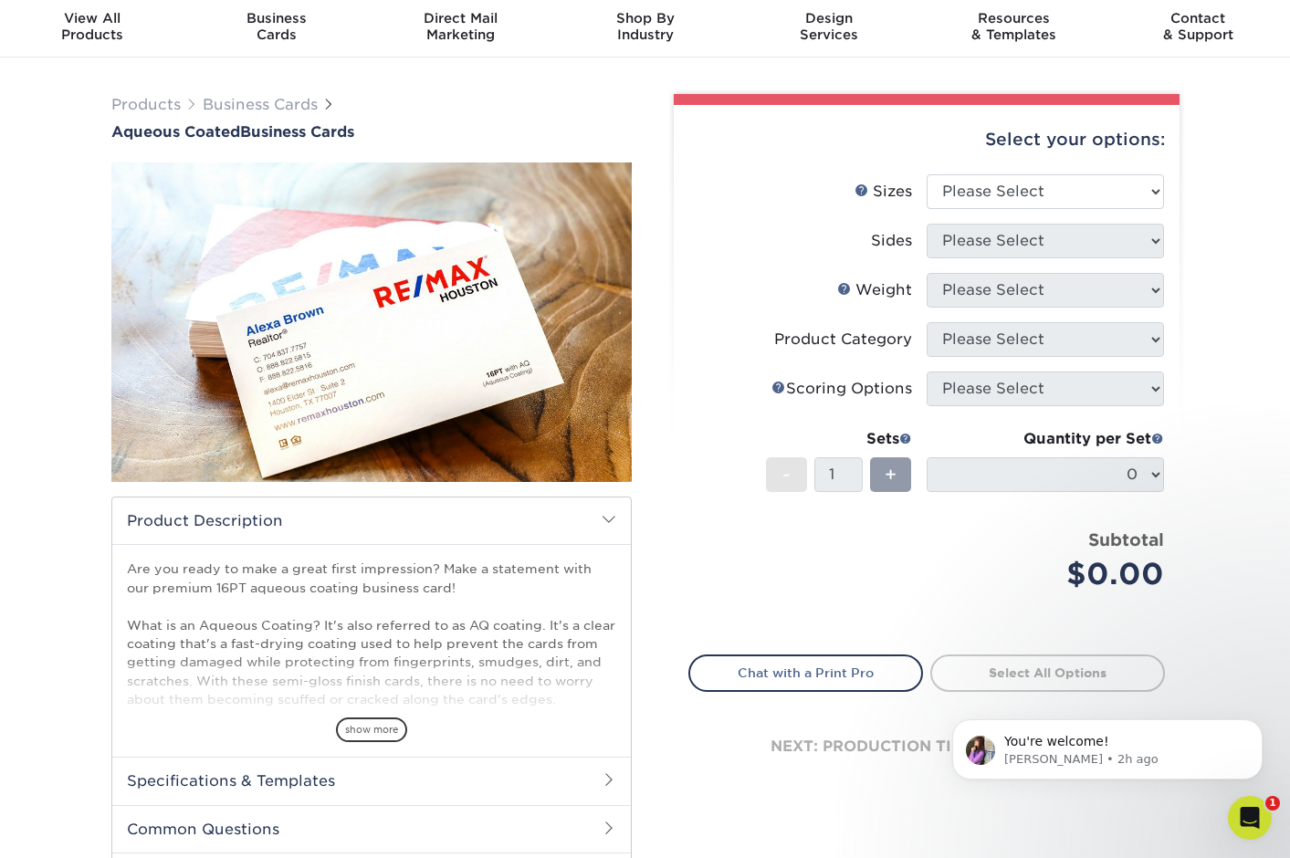
scroll to position [58, 0]
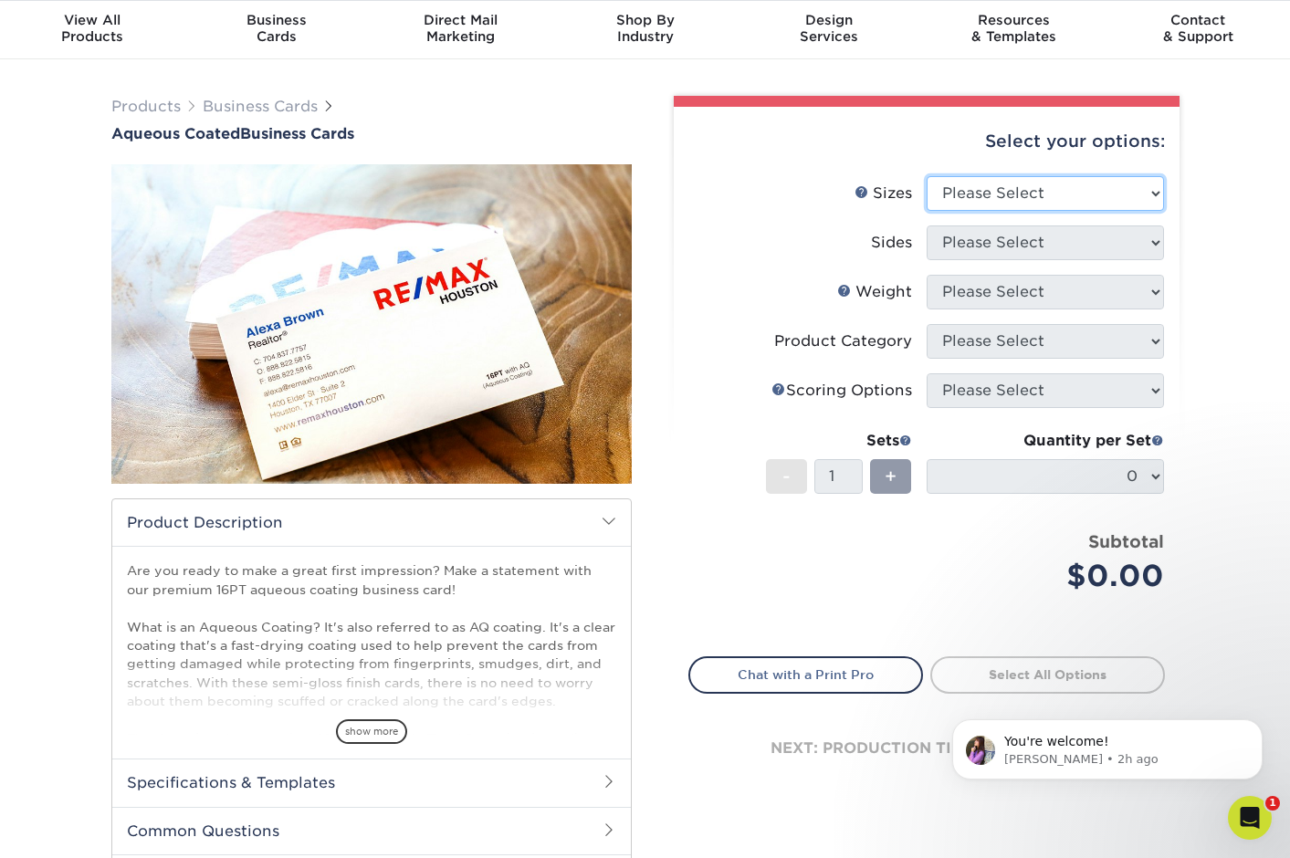
click at [950, 194] on select "Please Select 1.5" x 3.5" - Mini 1.75" x 3.5" - Mini 2" x 3" - Mini 2" x 3.5" -…" at bounding box center [1045, 193] width 237 height 35
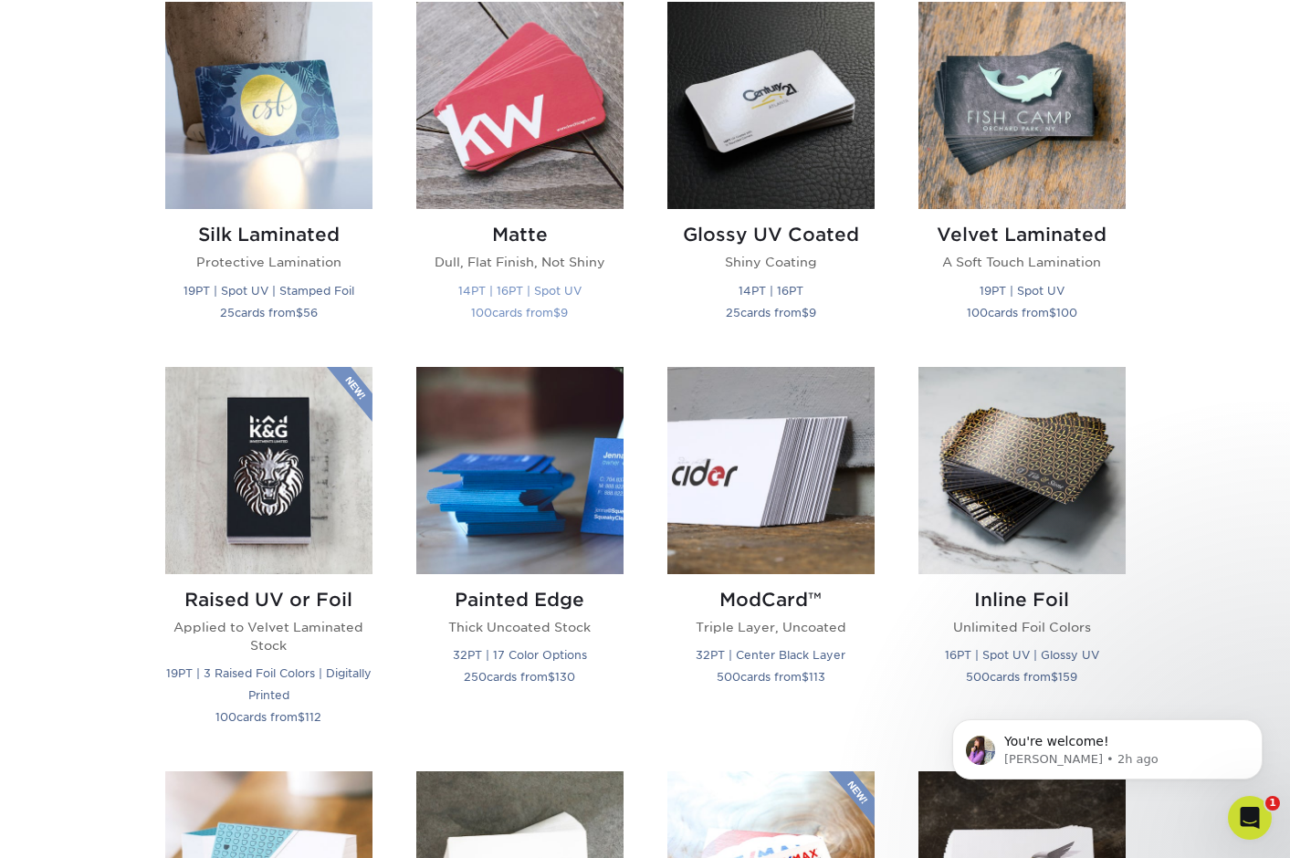
click at [511, 258] on p "Dull, Flat Finish, Not Shiny" at bounding box center [519, 262] width 207 height 18
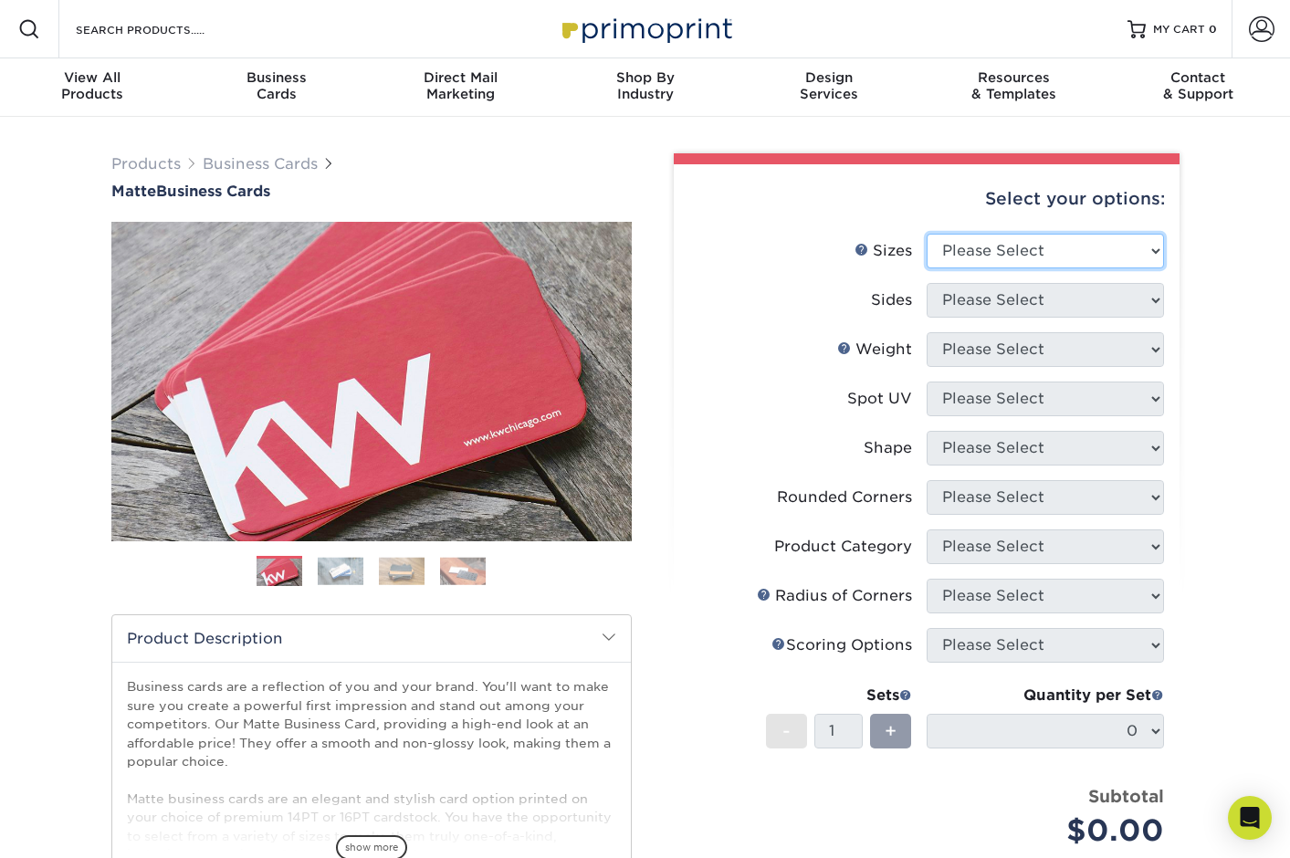
click at [1027, 253] on select "Please Select 1.5" x 3.5" - Mini 1.75" x 3.5" - Mini 2" x 2" - Square 2" x 3" -…" at bounding box center [1045, 251] width 237 height 35
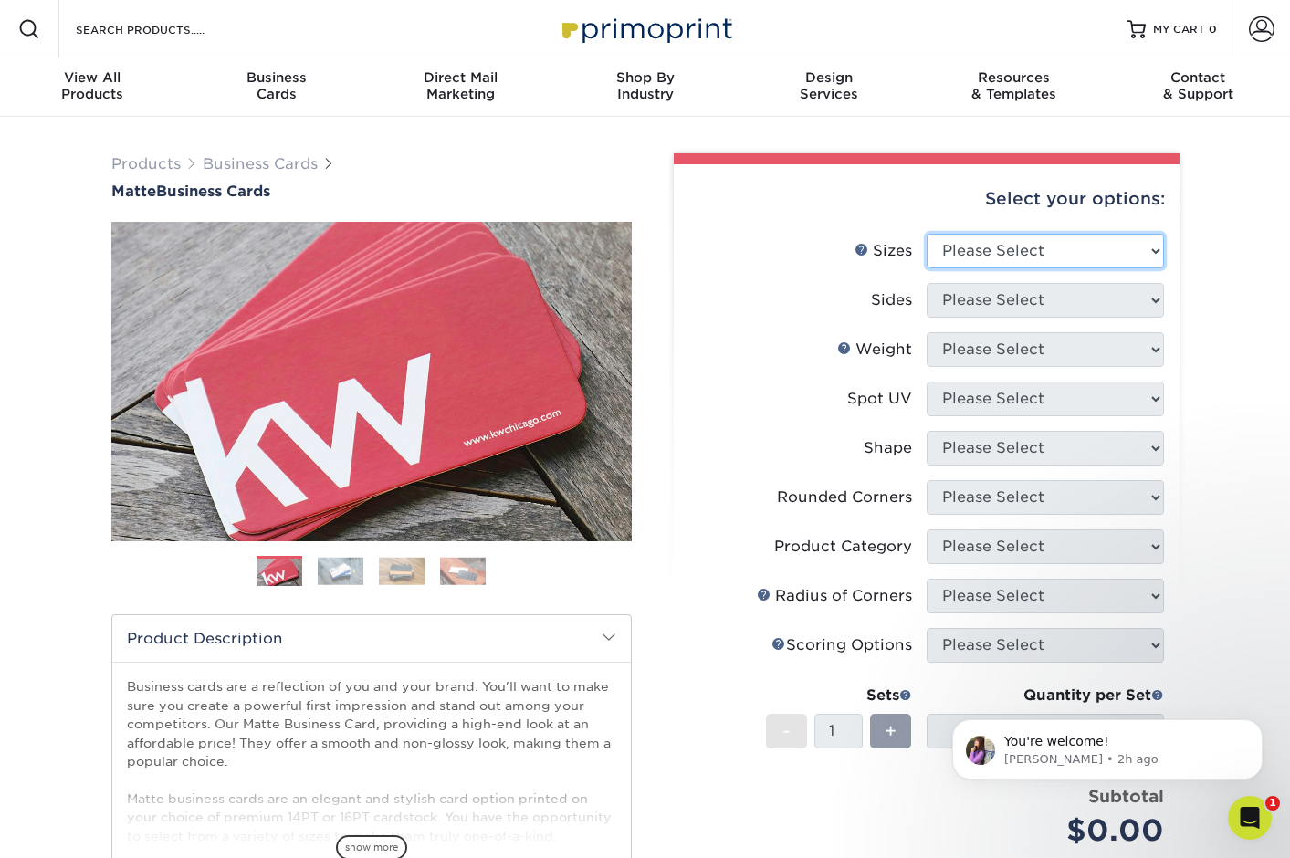
click at [951, 253] on select "Please Select 1.5" x 3.5" - Mini 1.75" x 3.5" - Mini 2" x 2" - Square 2" x 3" -…" at bounding box center [1045, 251] width 237 height 35
select select "2.00x3.50"
click at [927, 234] on select "Please Select 1.5" x 3.5" - Mini 1.75" x 3.5" - Mini 2" x 2" - Square 2" x 3" -…" at bounding box center [1045, 251] width 237 height 35
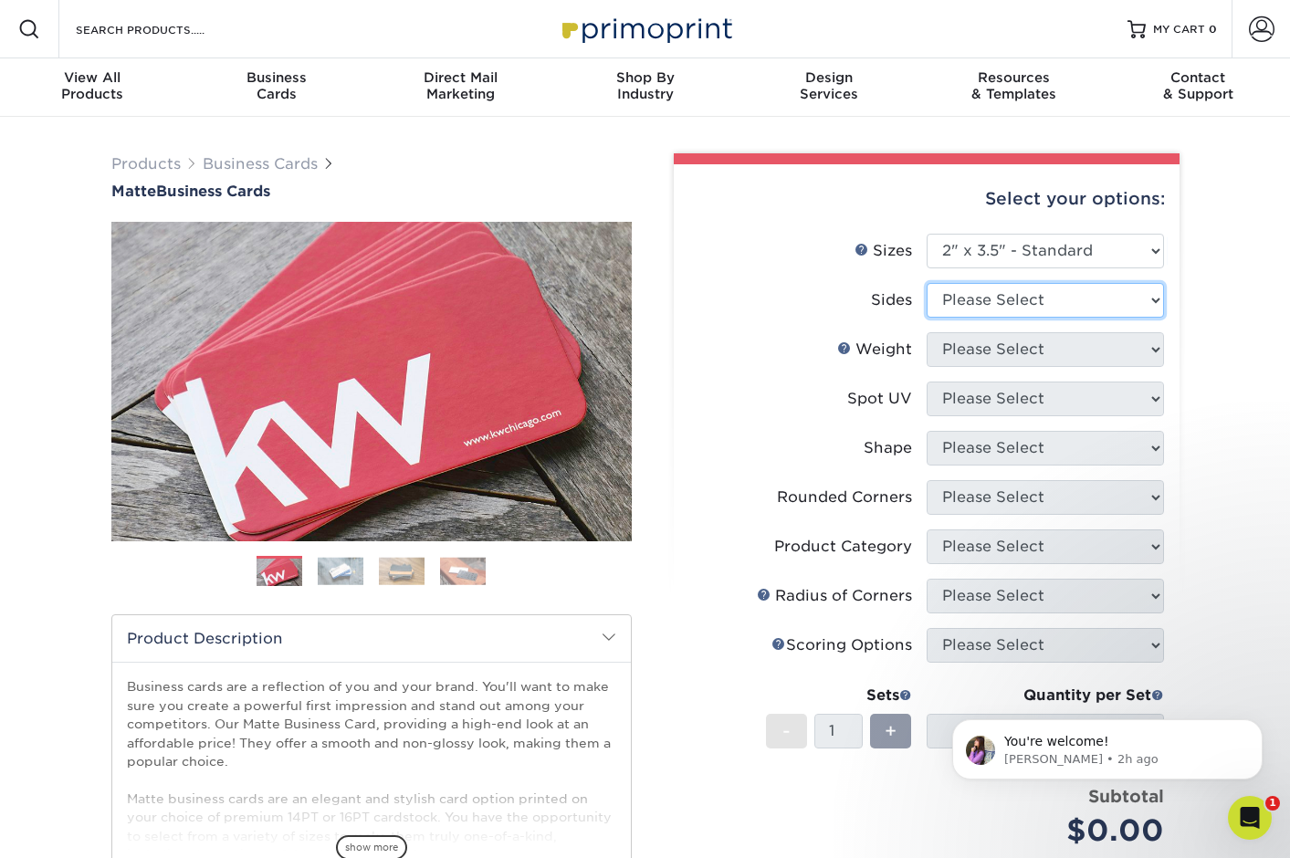
click at [982, 303] on select "Please Select Print Both Sides Print Front Only" at bounding box center [1045, 300] width 237 height 35
select select "13abbda7-1d64-4f25-8bb2-c179b224825d"
click at [927, 283] on select "Please Select Print Both Sides Print Front Only" at bounding box center [1045, 300] width 237 height 35
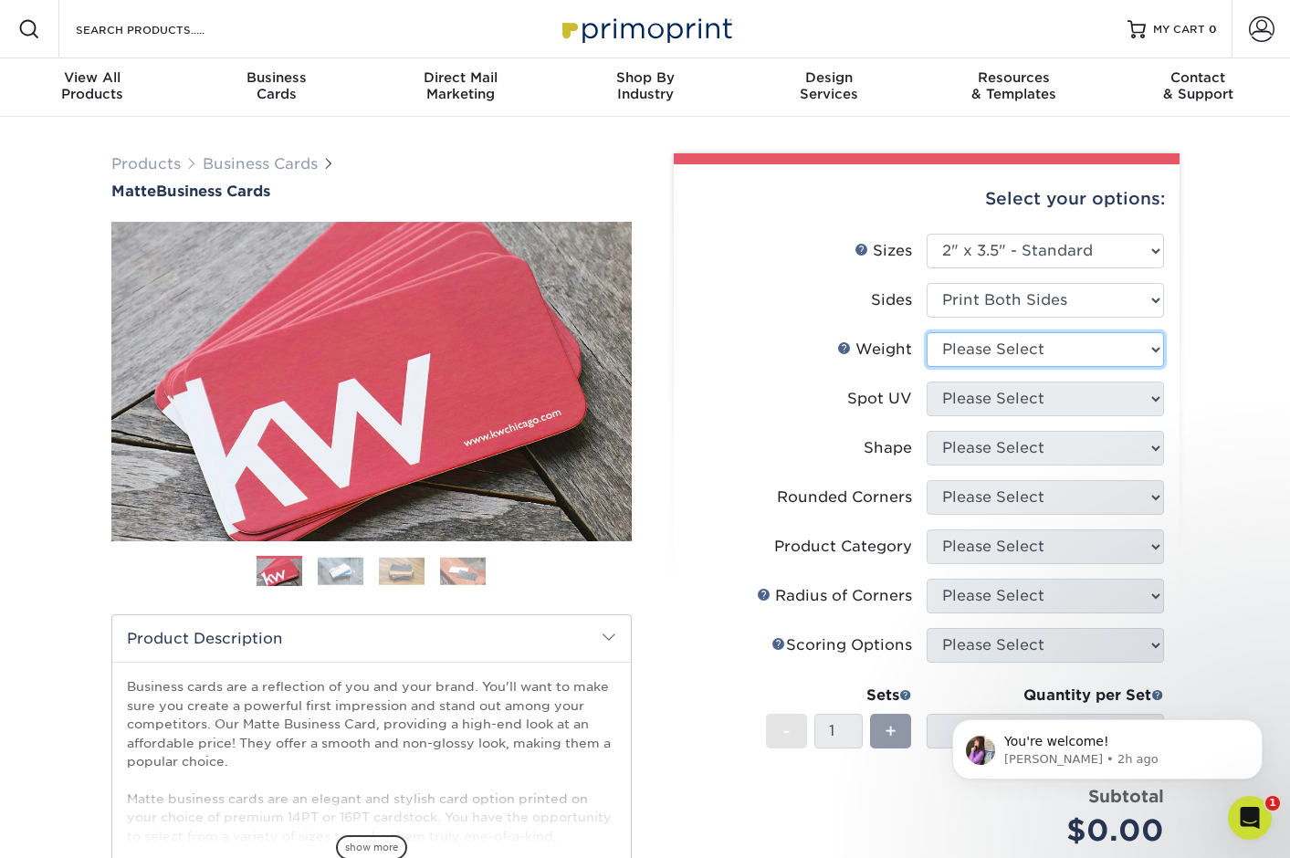
click at [960, 344] on select "Please Select 16PT 14PT" at bounding box center [1045, 349] width 237 height 35
select select "16PT"
click at [927, 332] on select "Please Select 16PT 14PT" at bounding box center [1045, 349] width 237 height 35
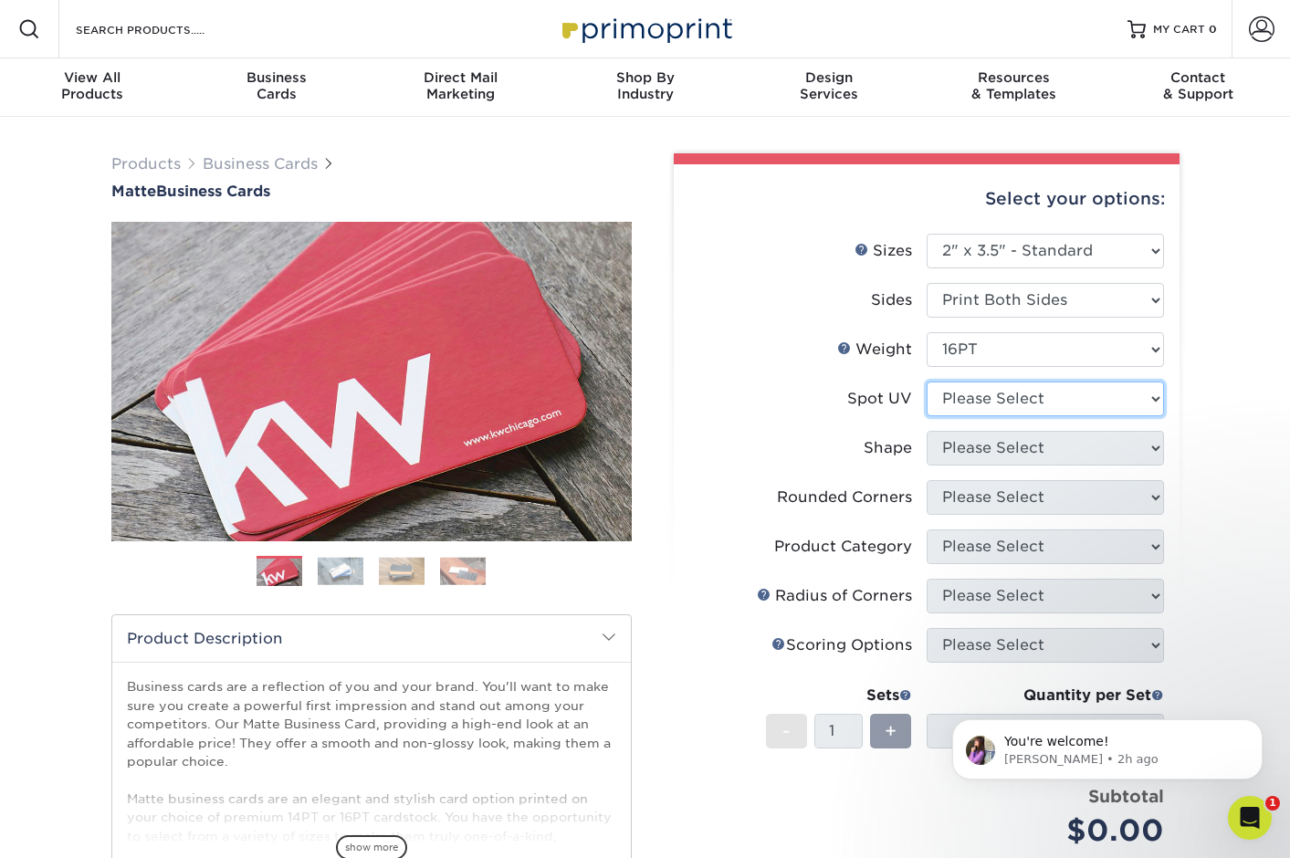
click at [981, 393] on select "Please Select No Spot UV Front and Back (Both Sides) Front Only Back Only" at bounding box center [1045, 399] width 237 height 35
select select "3"
click at [927, 382] on select "Please Select No Spot UV Front and Back (Both Sides) Front Only Back Only" at bounding box center [1045, 399] width 237 height 35
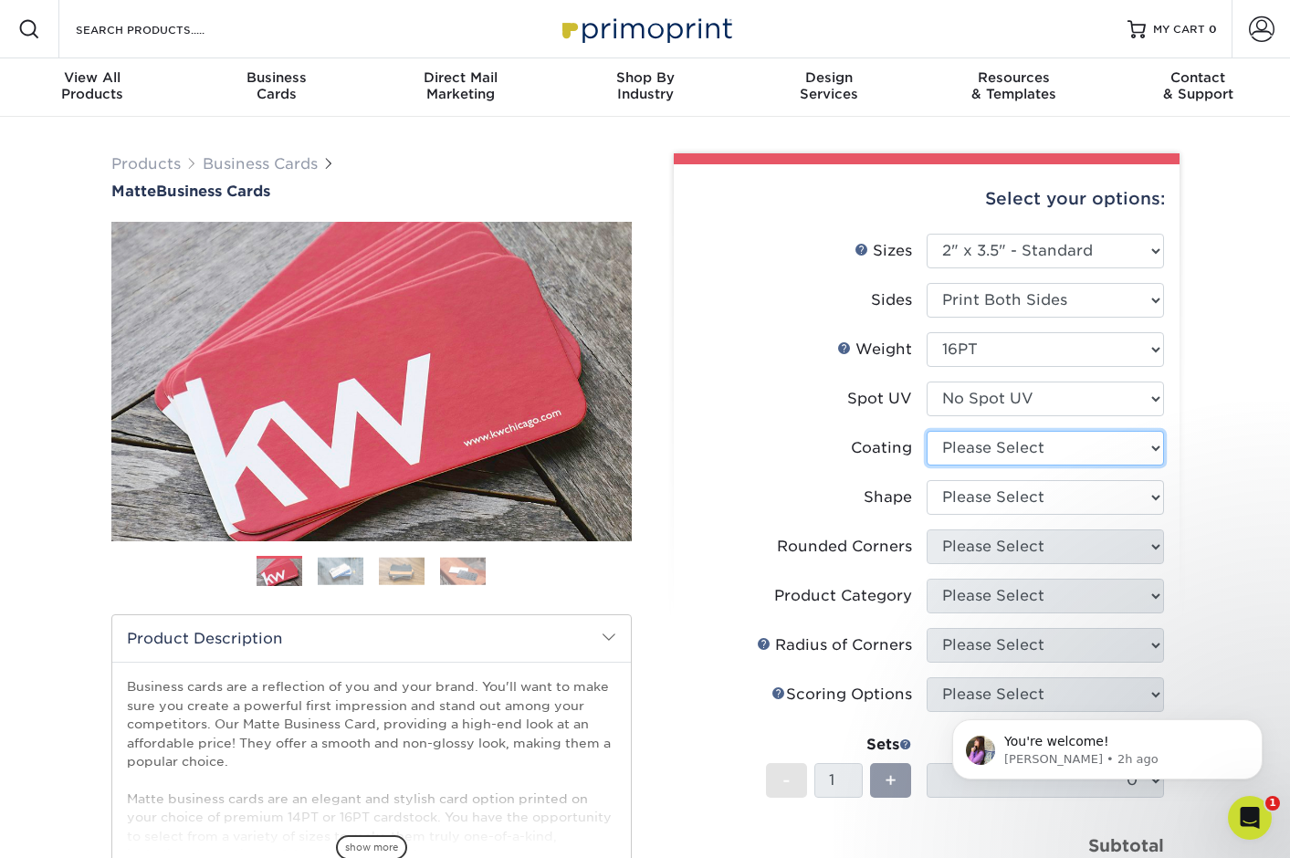
click at [985, 449] on select at bounding box center [1045, 448] width 237 height 35
select select "121bb7b5-3b4d-429f-bd8d-bbf80e953313"
click at [927, 431] on select at bounding box center [1045, 448] width 237 height 35
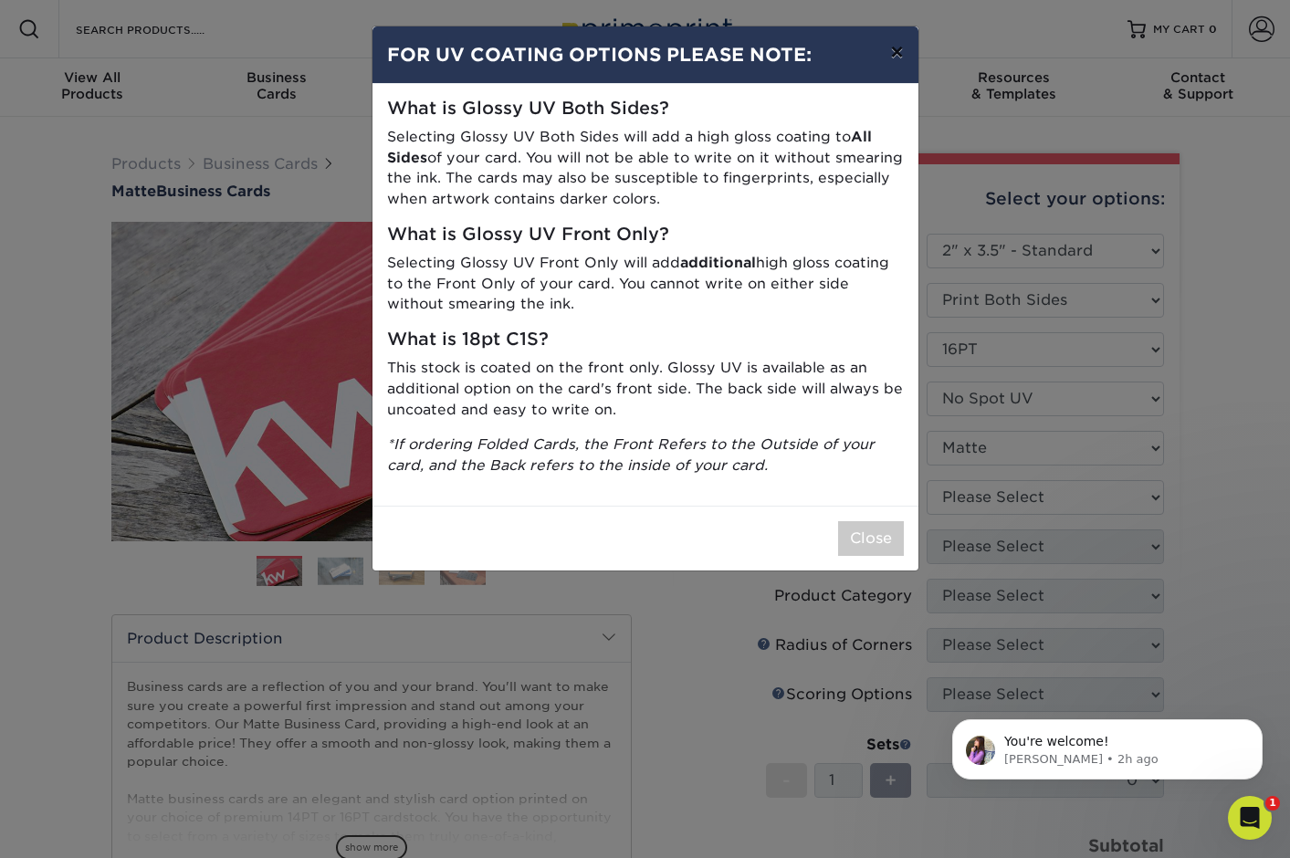
click at [897, 55] on button "×" at bounding box center [897, 51] width 42 height 51
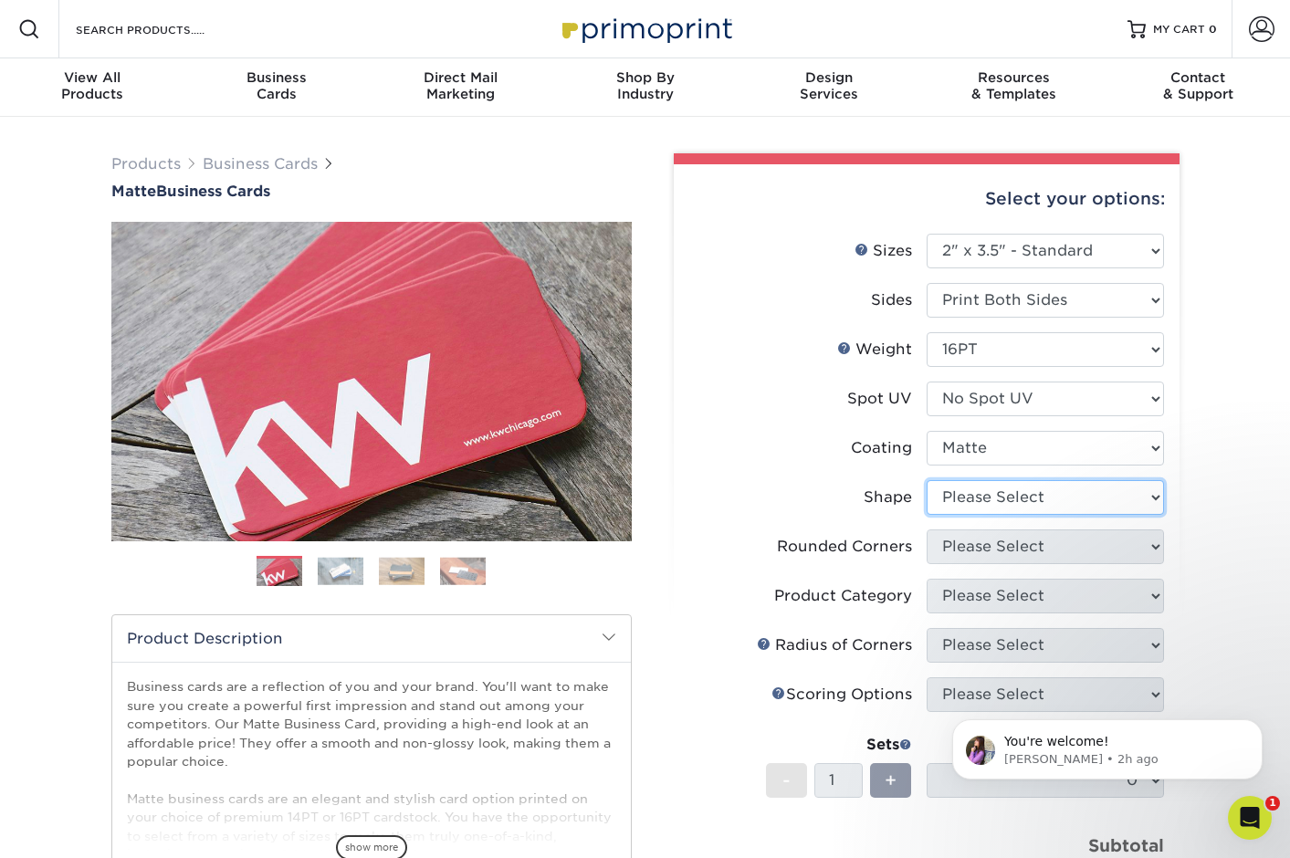
click at [983, 509] on select "Please Select Standard Oval" at bounding box center [1045, 497] width 237 height 35
select select "standard"
click at [927, 480] on select "Please Select Standard Oval" at bounding box center [1045, 497] width 237 height 35
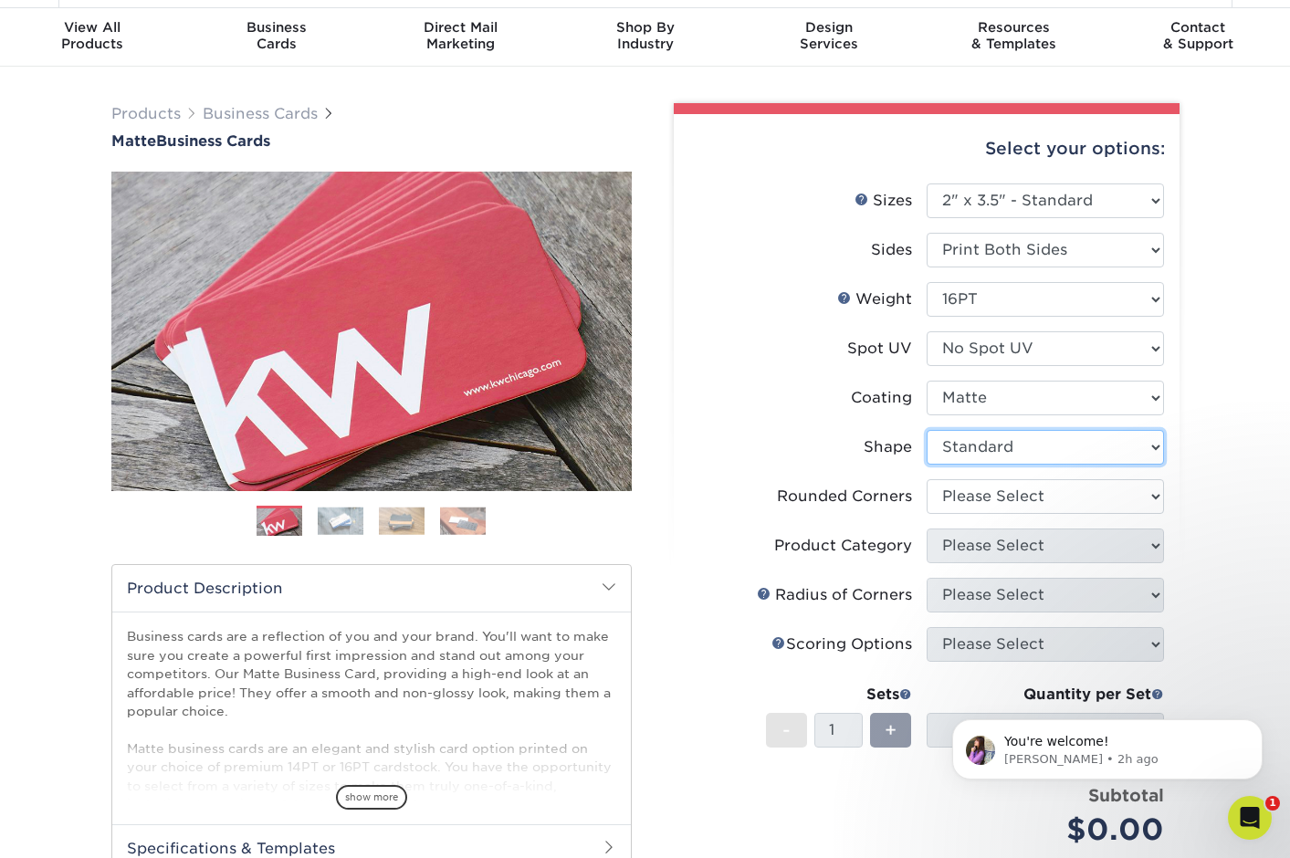
scroll to position [66, 0]
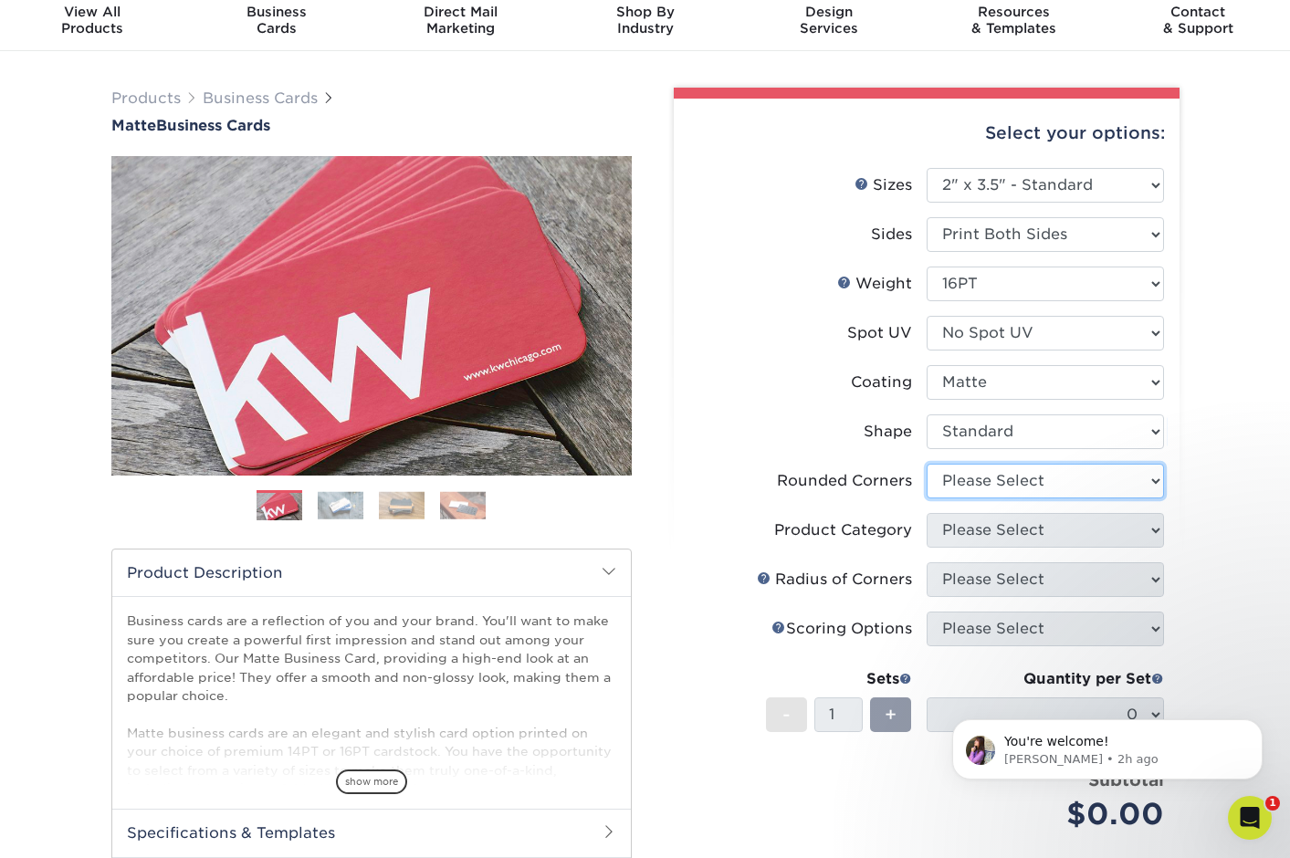
click at [998, 478] on select "Please Select Yes - Round 2 Corners Yes - Round 4 Corners No" at bounding box center [1045, 481] width 237 height 35
select select "0"
click at [927, 464] on select "Please Select Yes - Round 2 Corners Yes - Round 4 Corners No" at bounding box center [1045, 481] width 237 height 35
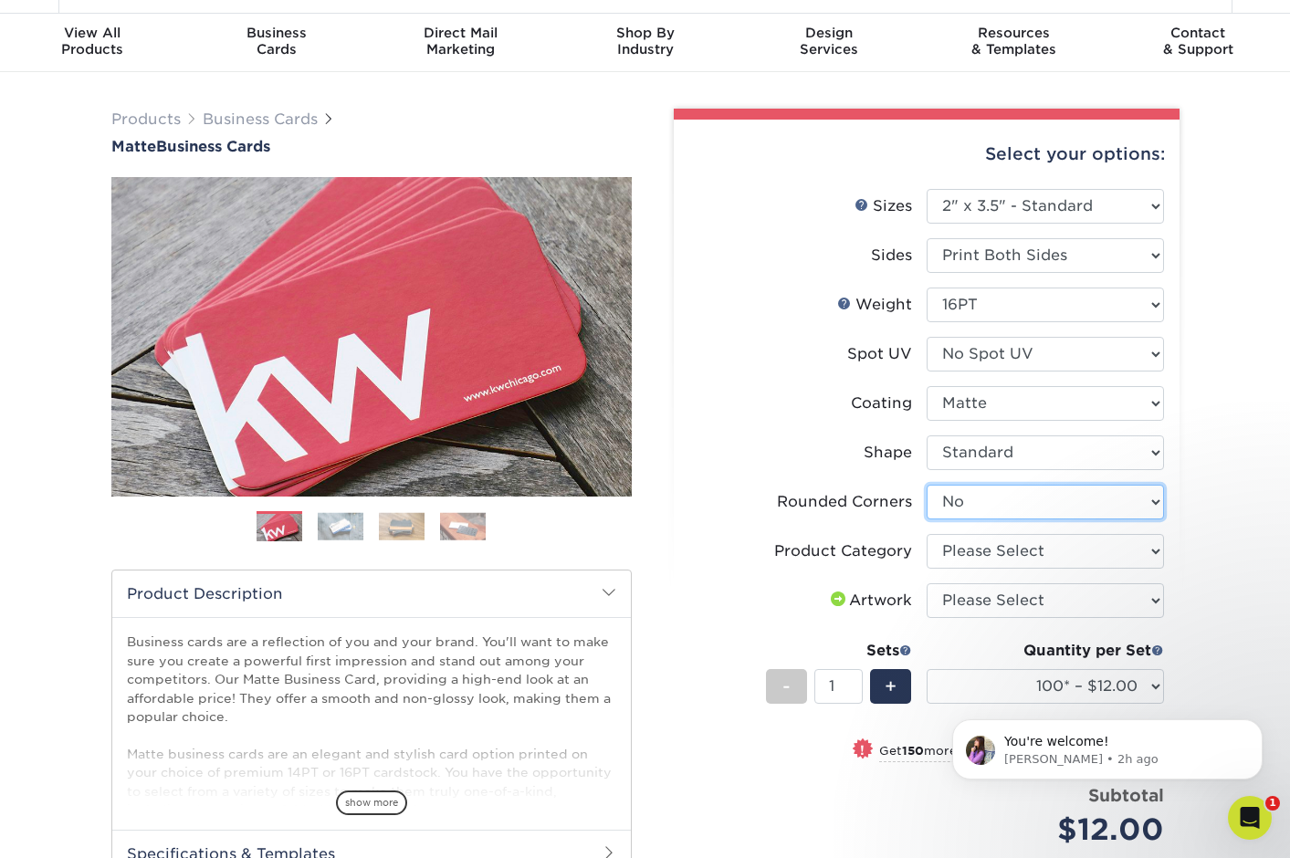
scroll to position [46, 0]
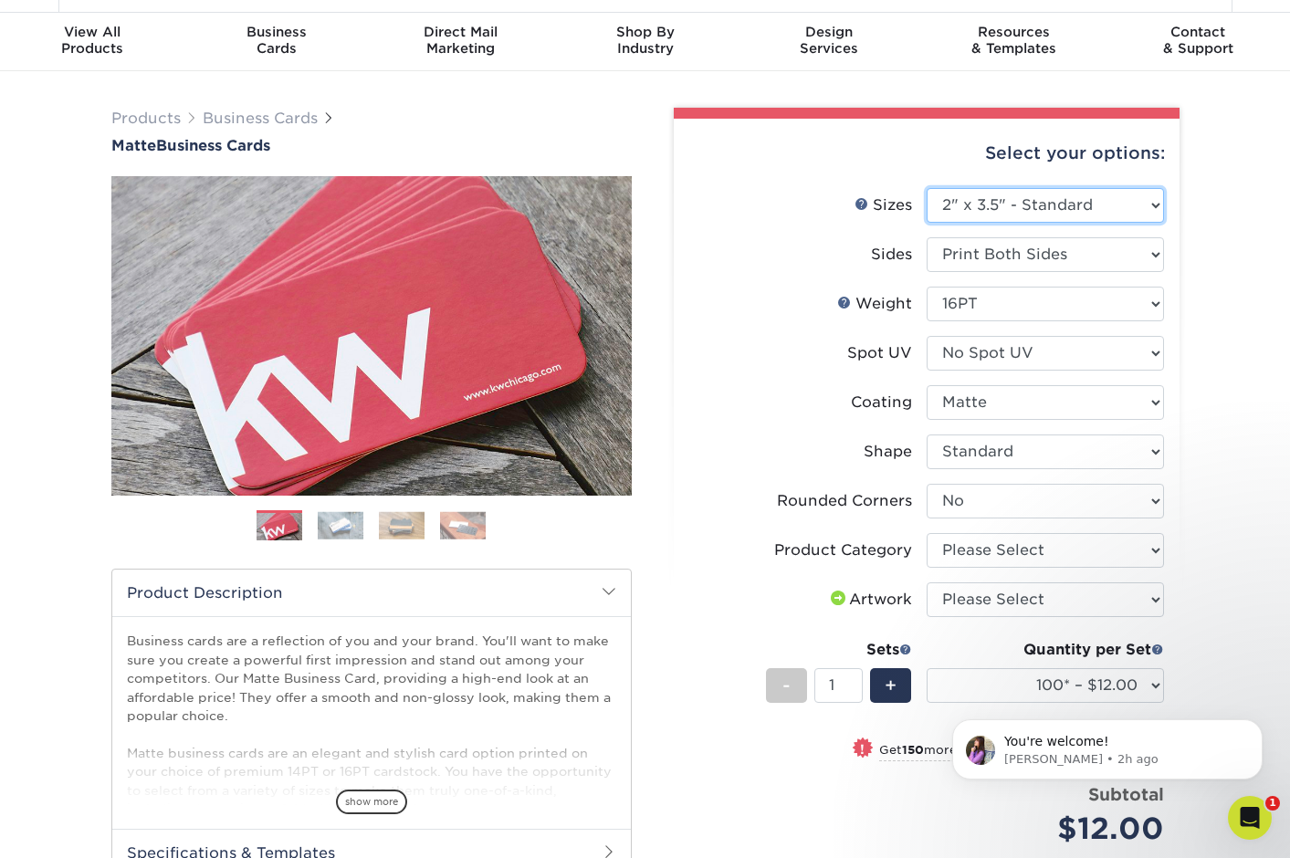
click at [1023, 203] on select "Please Select 1.5" x 3.5" - Mini 1.75" x 3.5" - Mini 2" x 2" - Square 2" x 3" -…" at bounding box center [1045, 205] width 237 height 35
click at [1251, 810] on icon "Open Intercom Messenger" at bounding box center [1248, 816] width 30 height 30
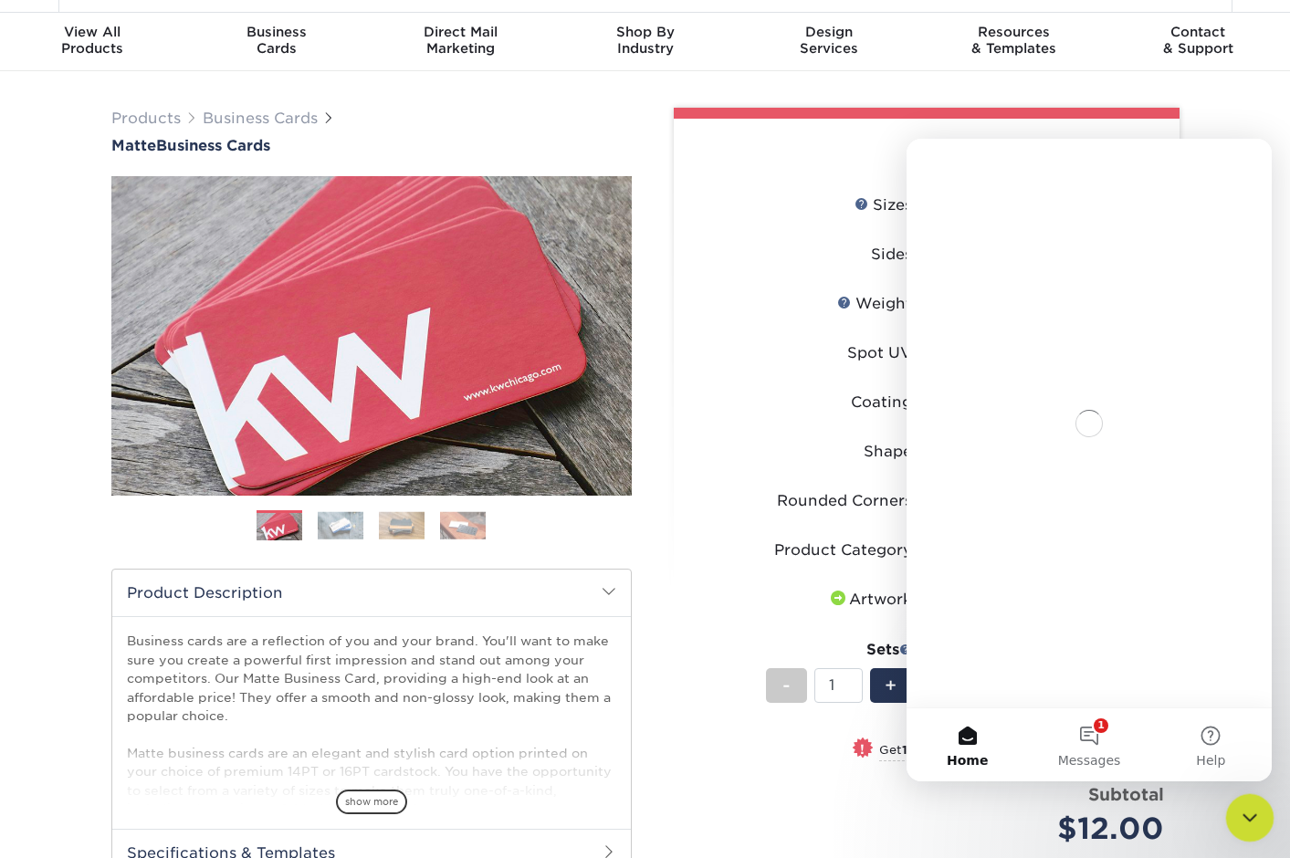
scroll to position [0, 0]
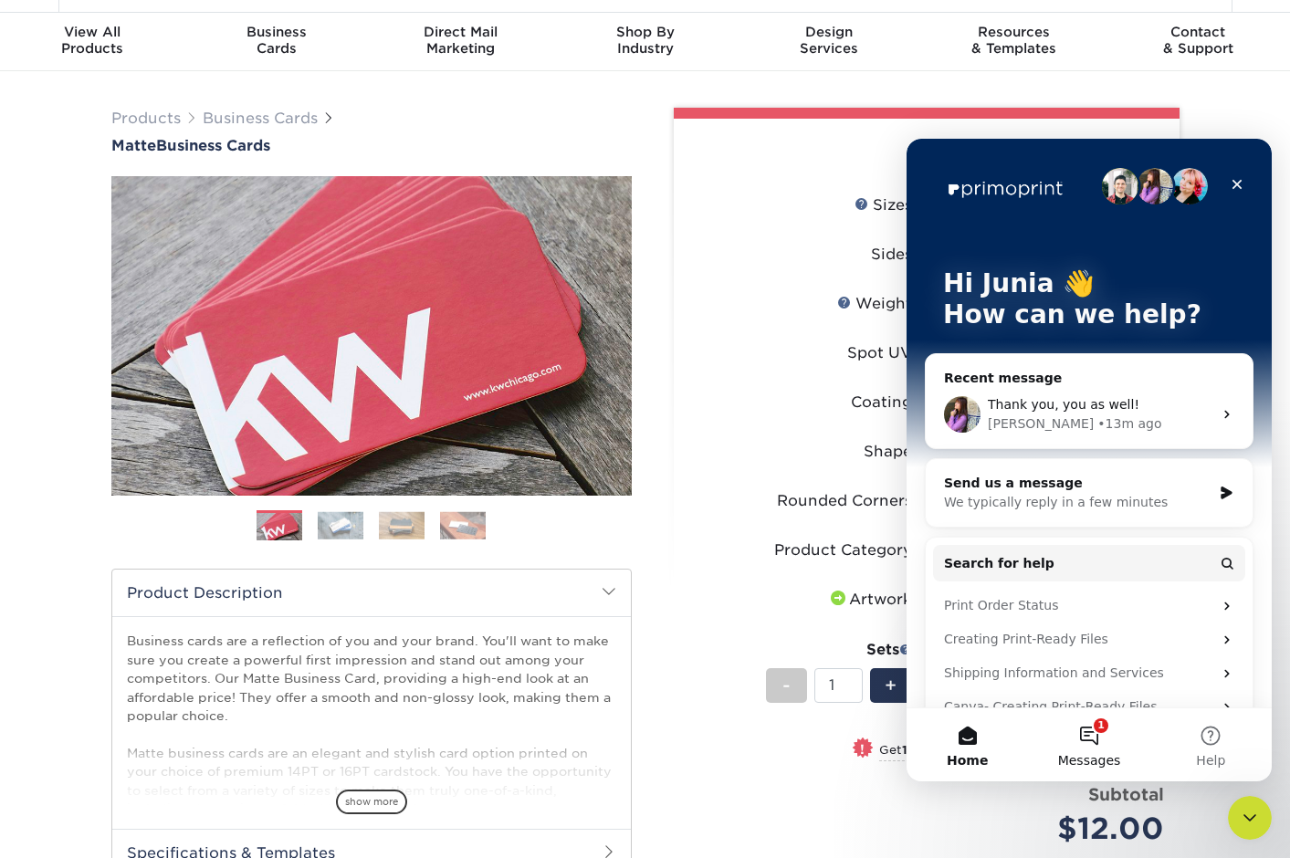
click at [1089, 740] on button "1 Messages" at bounding box center [1088, 744] width 121 height 73
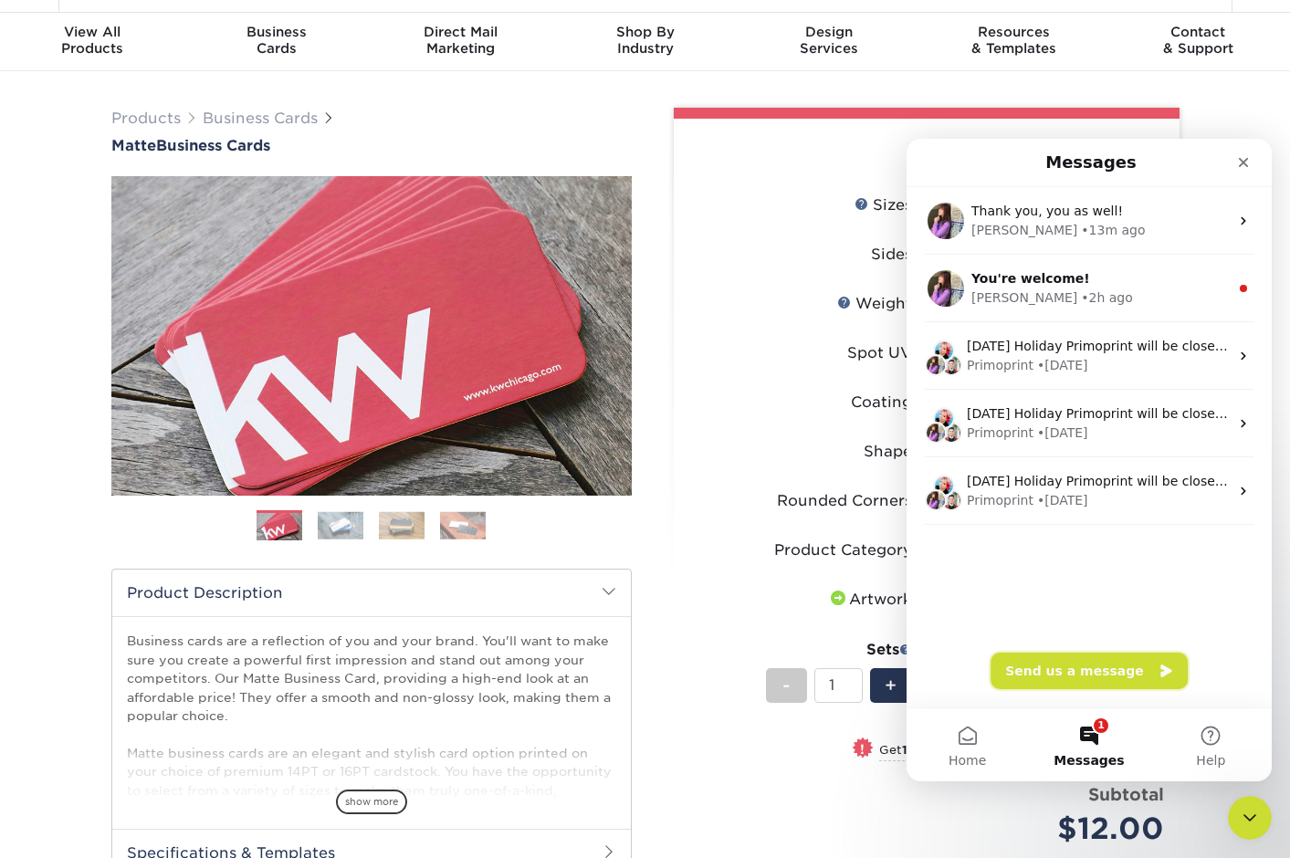
click at [1081, 681] on button "Send us a message" at bounding box center [1089, 671] width 197 height 37
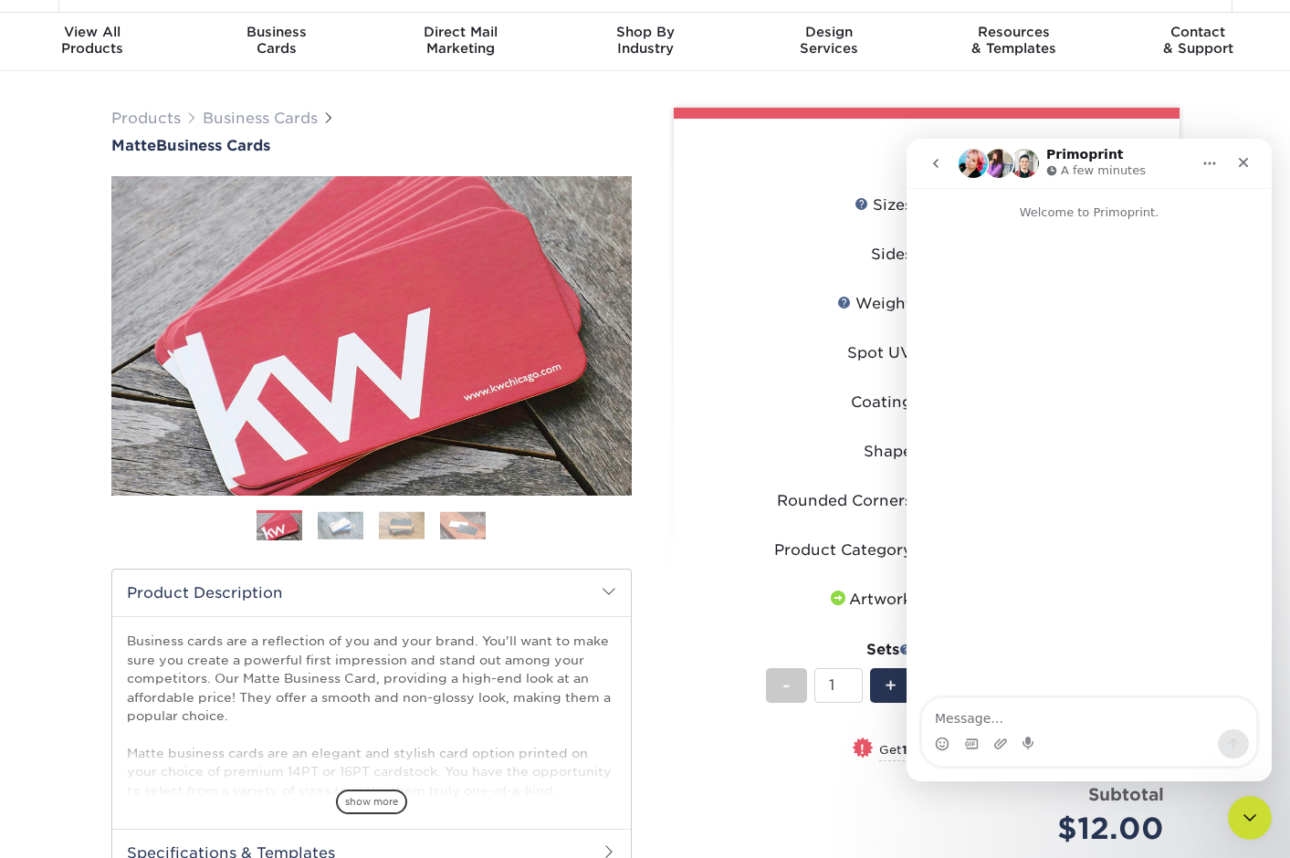
click at [940, 163] on icon "go back" at bounding box center [935, 163] width 15 height 15
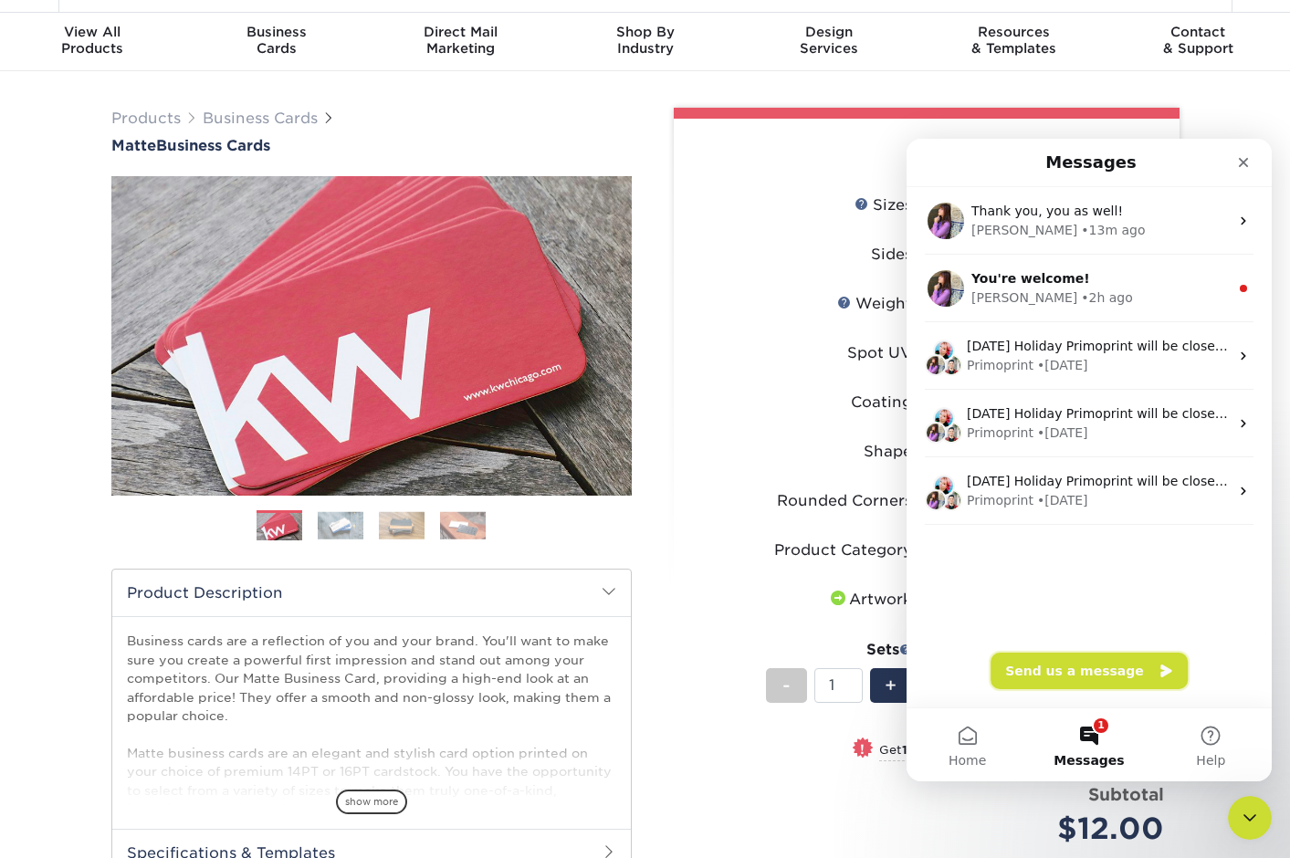
click at [1067, 666] on button "Send us a message" at bounding box center [1089, 671] width 197 height 37
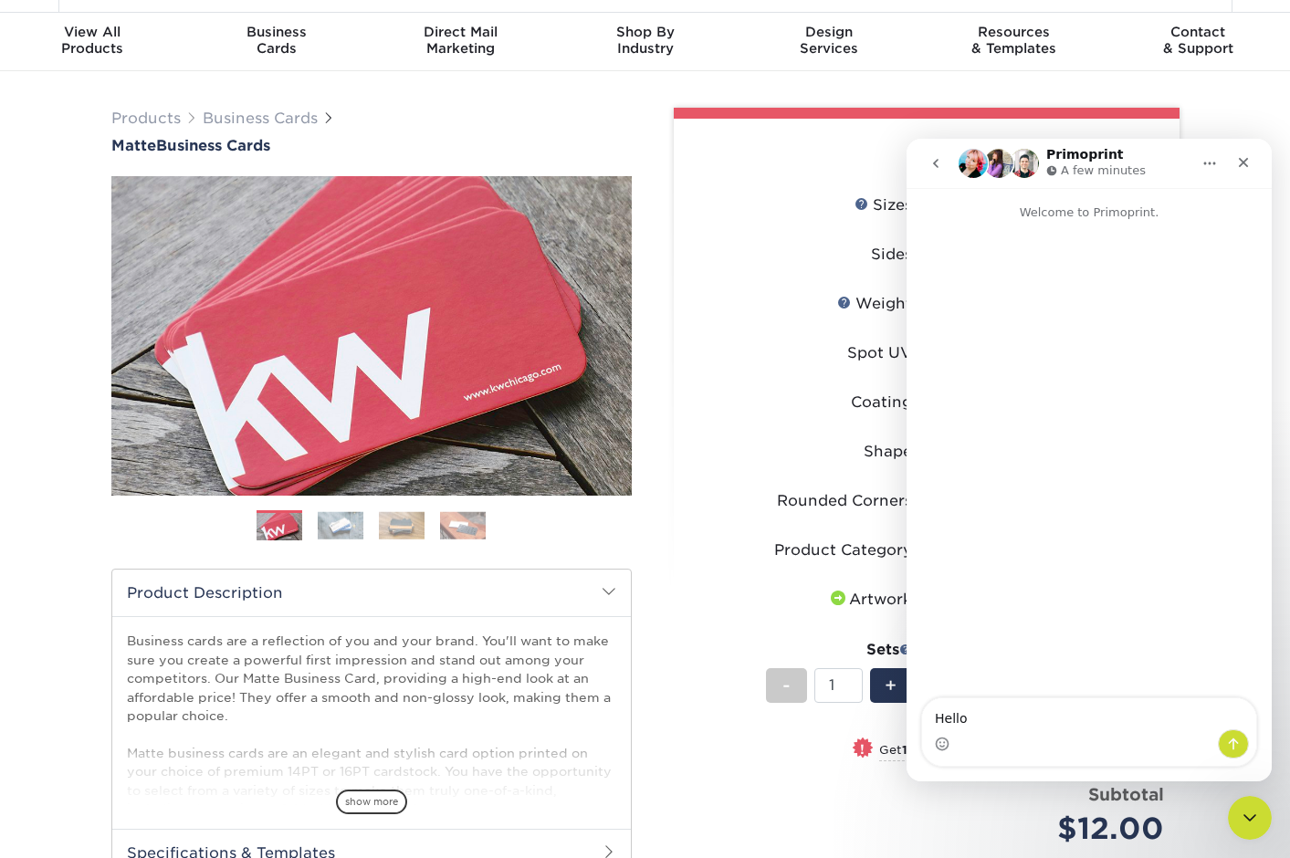
type textarea "Hello,"
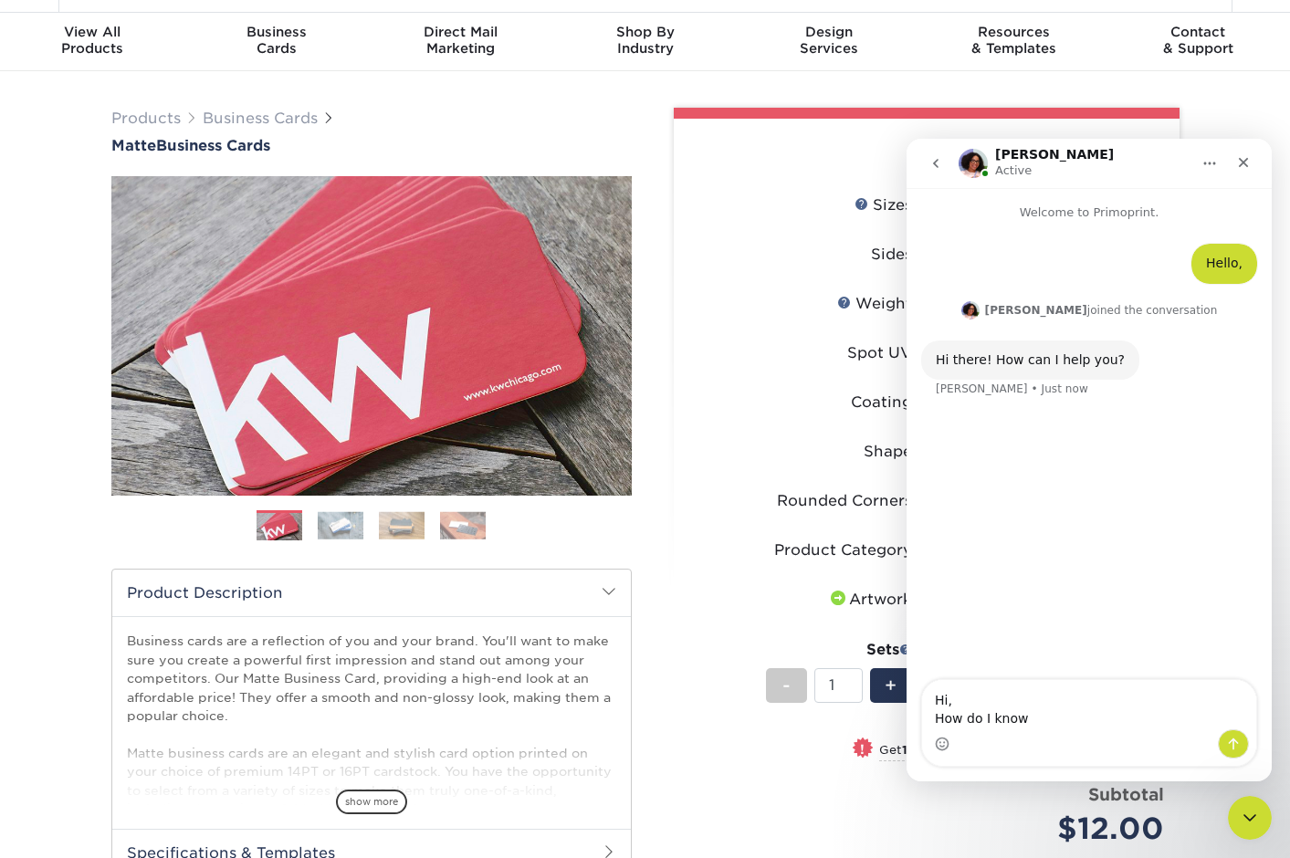
type textarea "Hi, How do I know"
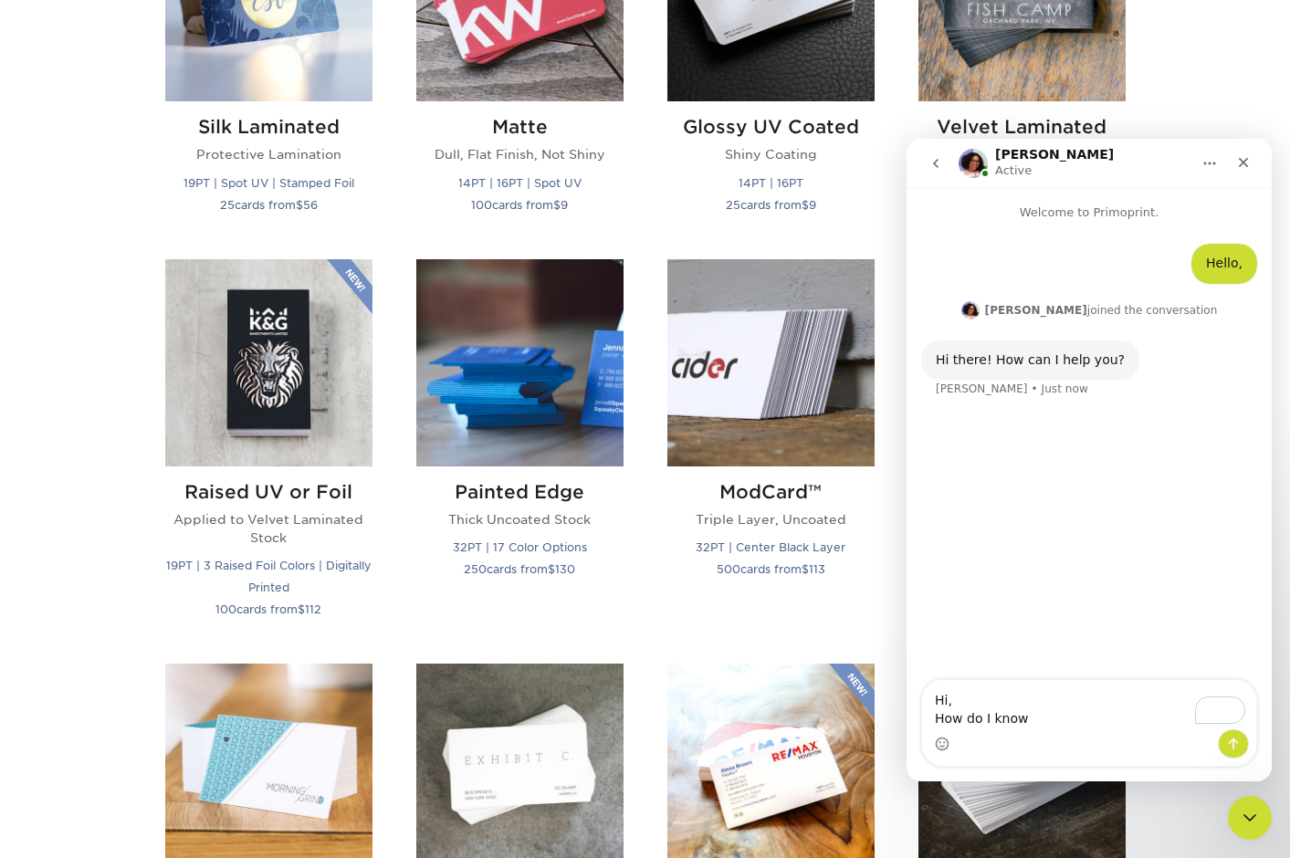
scroll to position [1030, 0]
drag, startPoint x: 1025, startPoint y: 713, endPoint x: 937, endPoint y: 724, distance: 89.2
click at [937, 724] on textarea "Hi, How do I know" at bounding box center [1089, 704] width 334 height 49
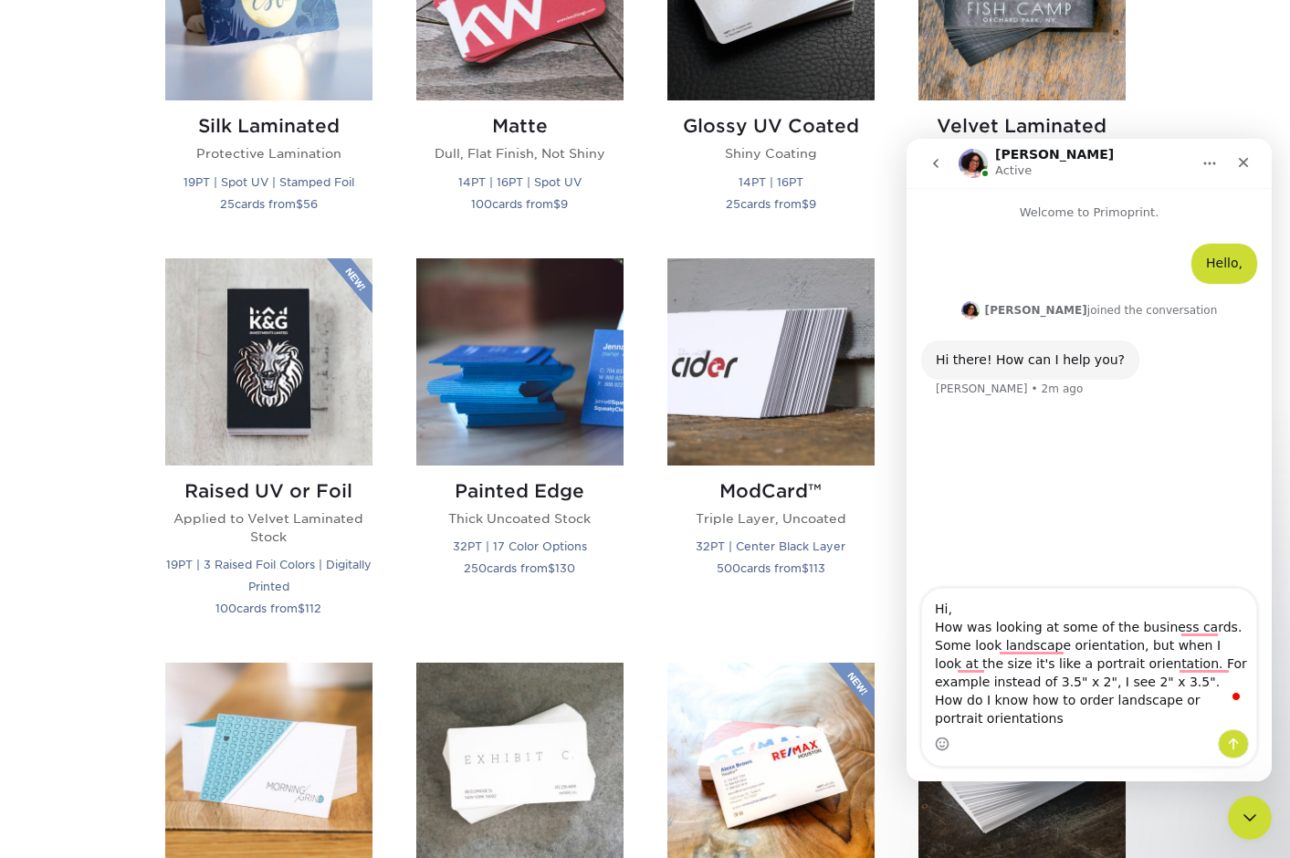
type textarea "Hi, How was looking at some of the business cards. Some look landscape orientat…"
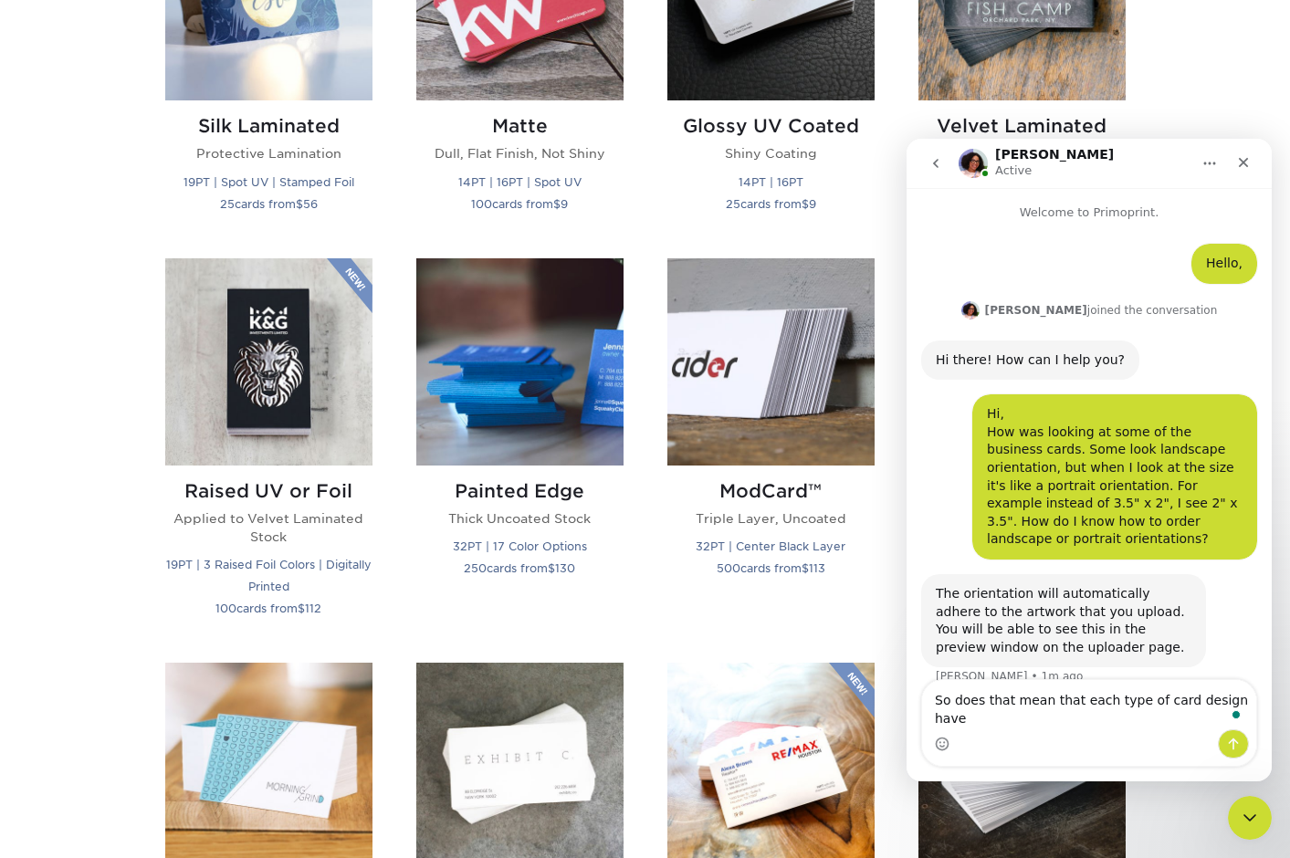
scroll to position [7, 0]
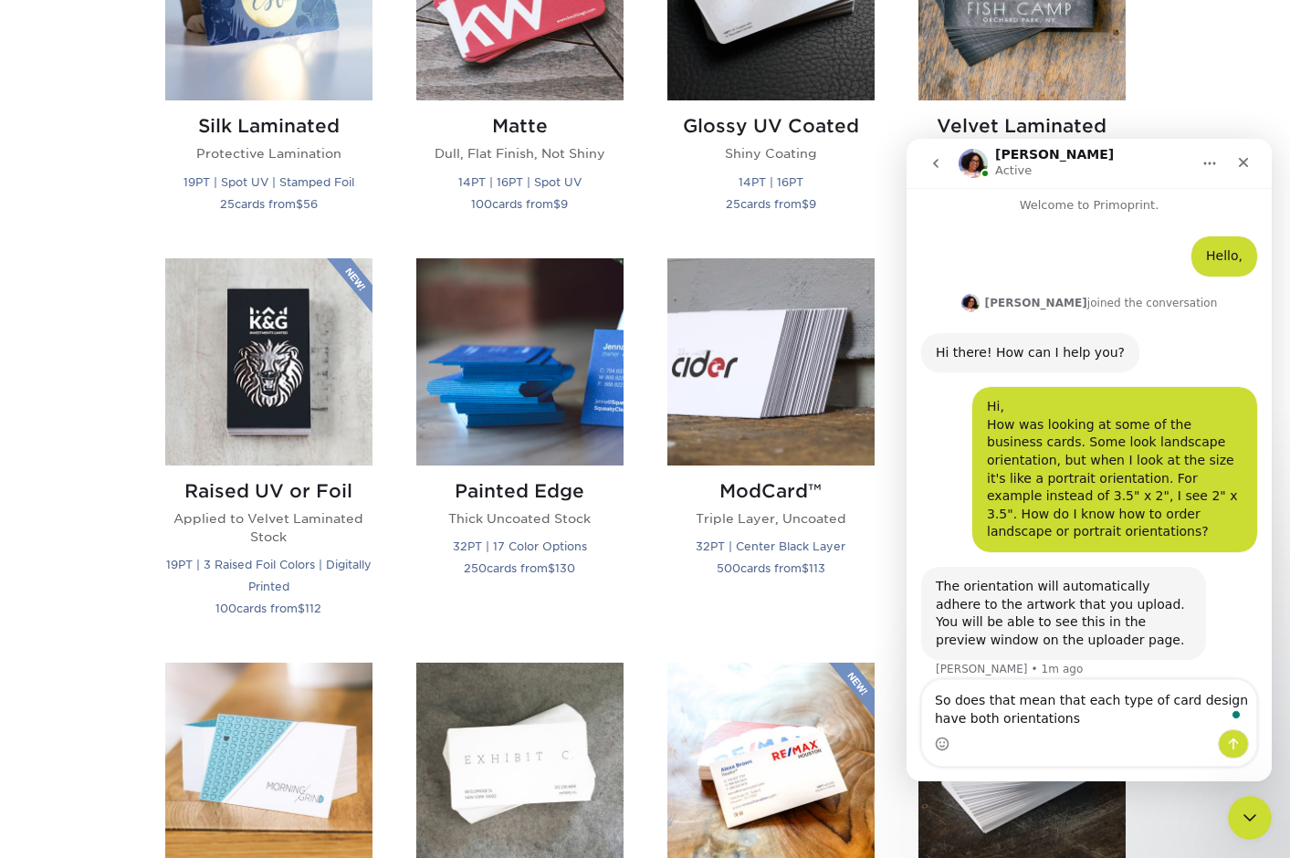
type textarea "So does that mean that each type of card design have both orientations?"
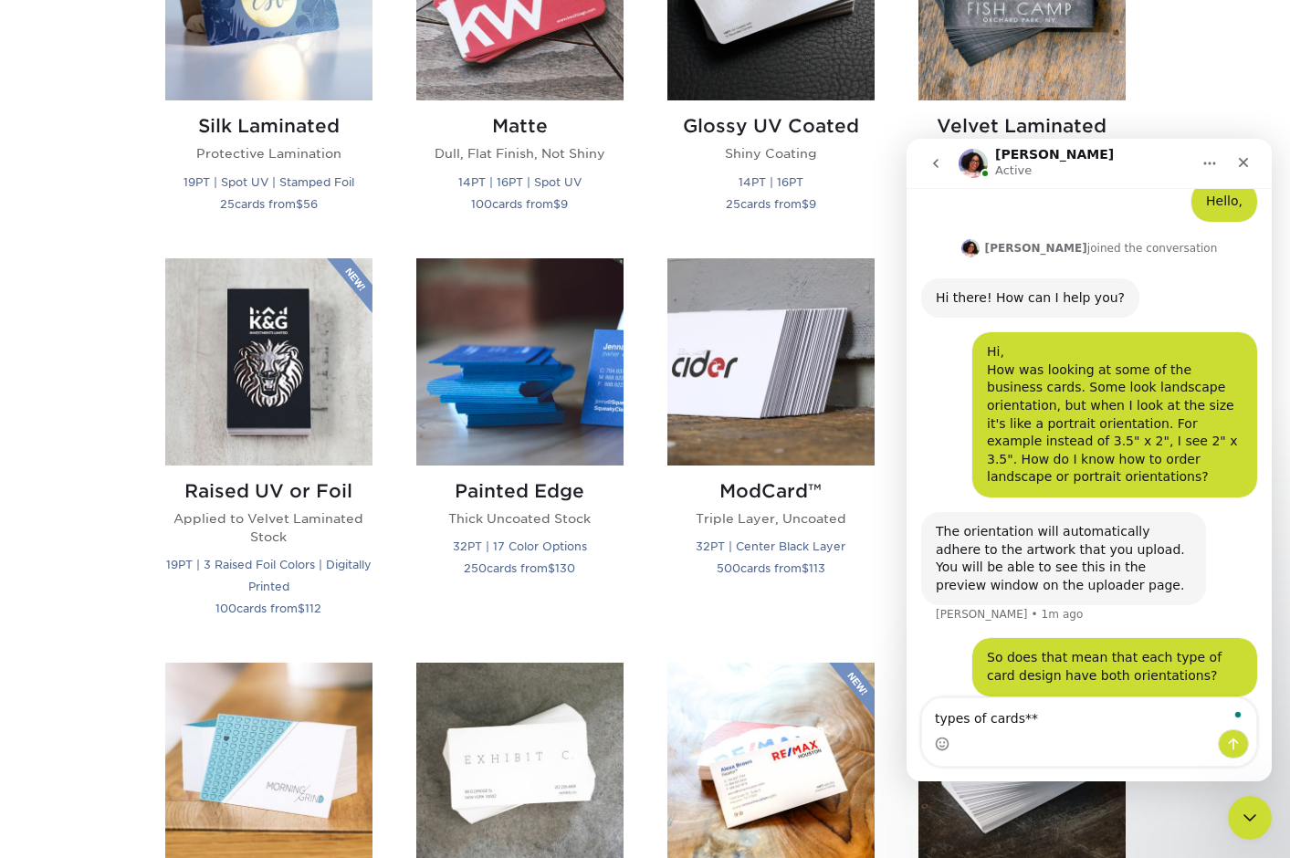
scroll to position [132, 0]
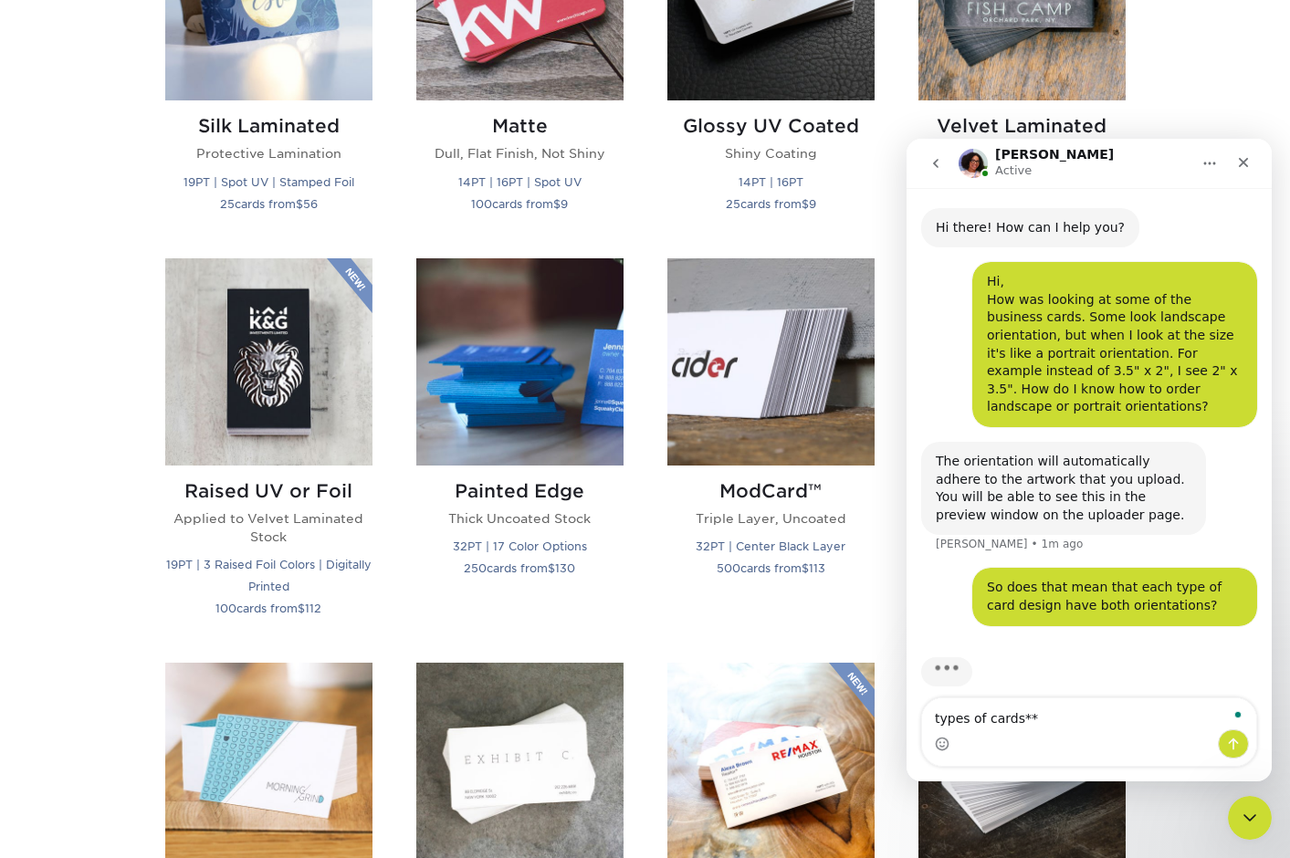
type textarea "types of cards***"
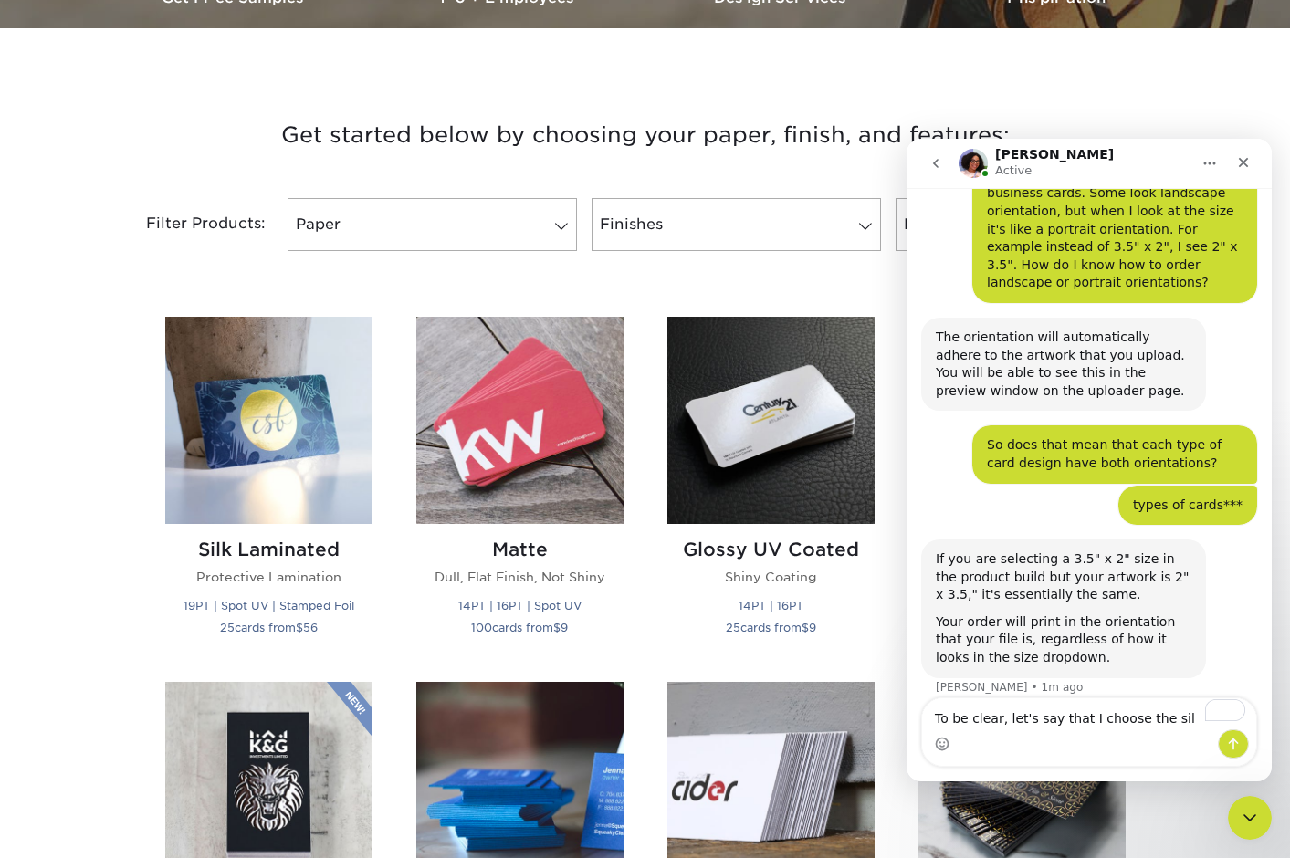
scroll to position [603, 0]
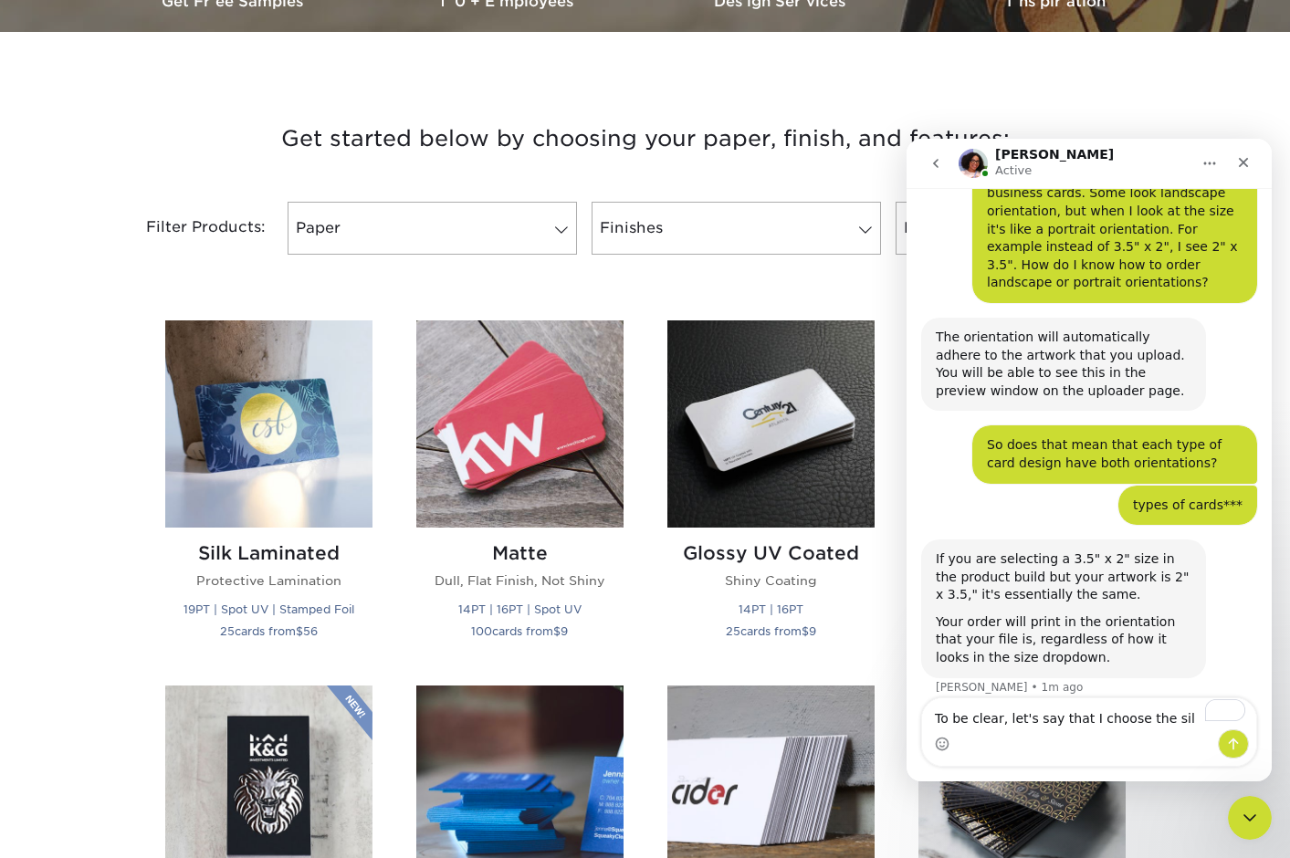
drag, startPoint x: 1157, startPoint y: 719, endPoint x: 1180, endPoint y: 720, distance: 23.8
click at [1180, 720] on textarea "To be clear, let's say that I choose the sil" at bounding box center [1089, 713] width 334 height 31
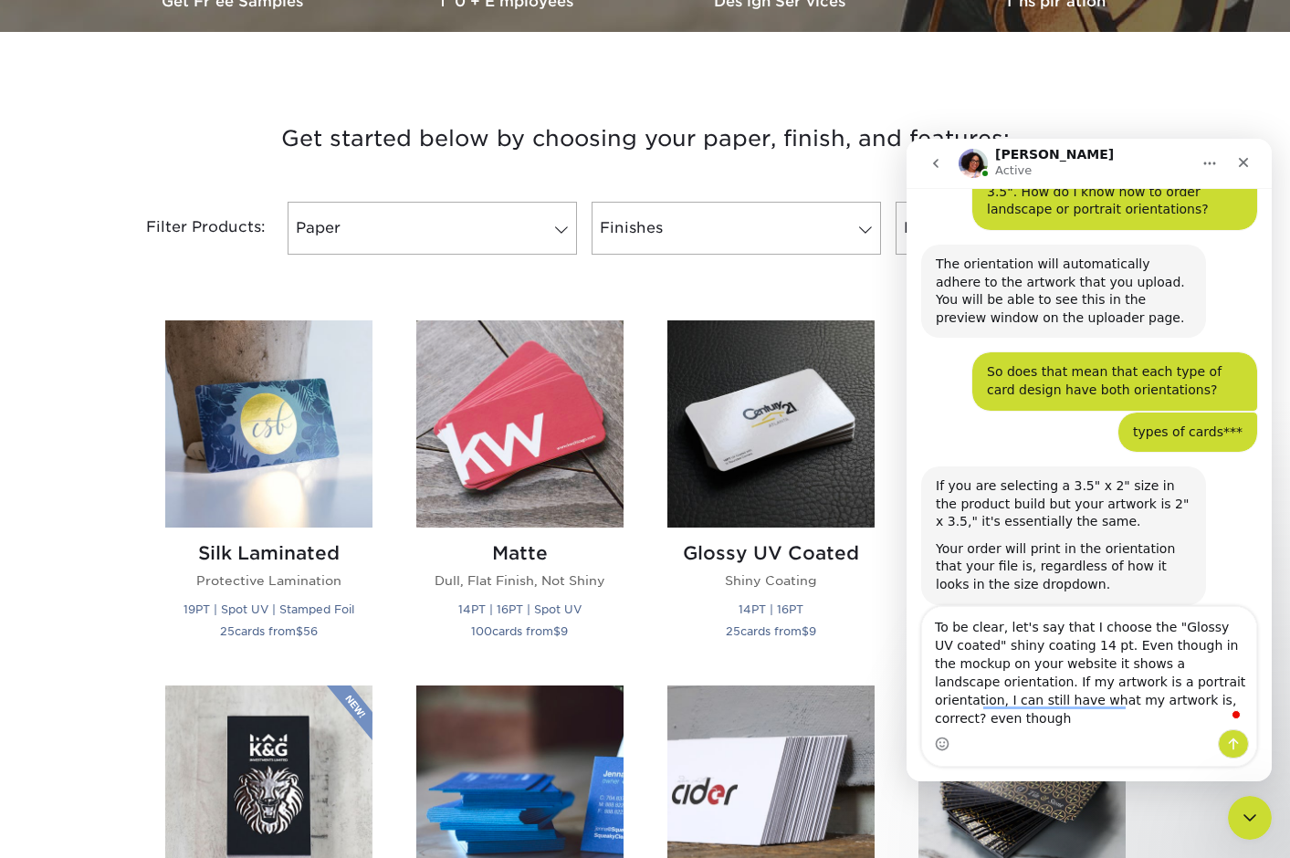
scroll to position [348, 0]
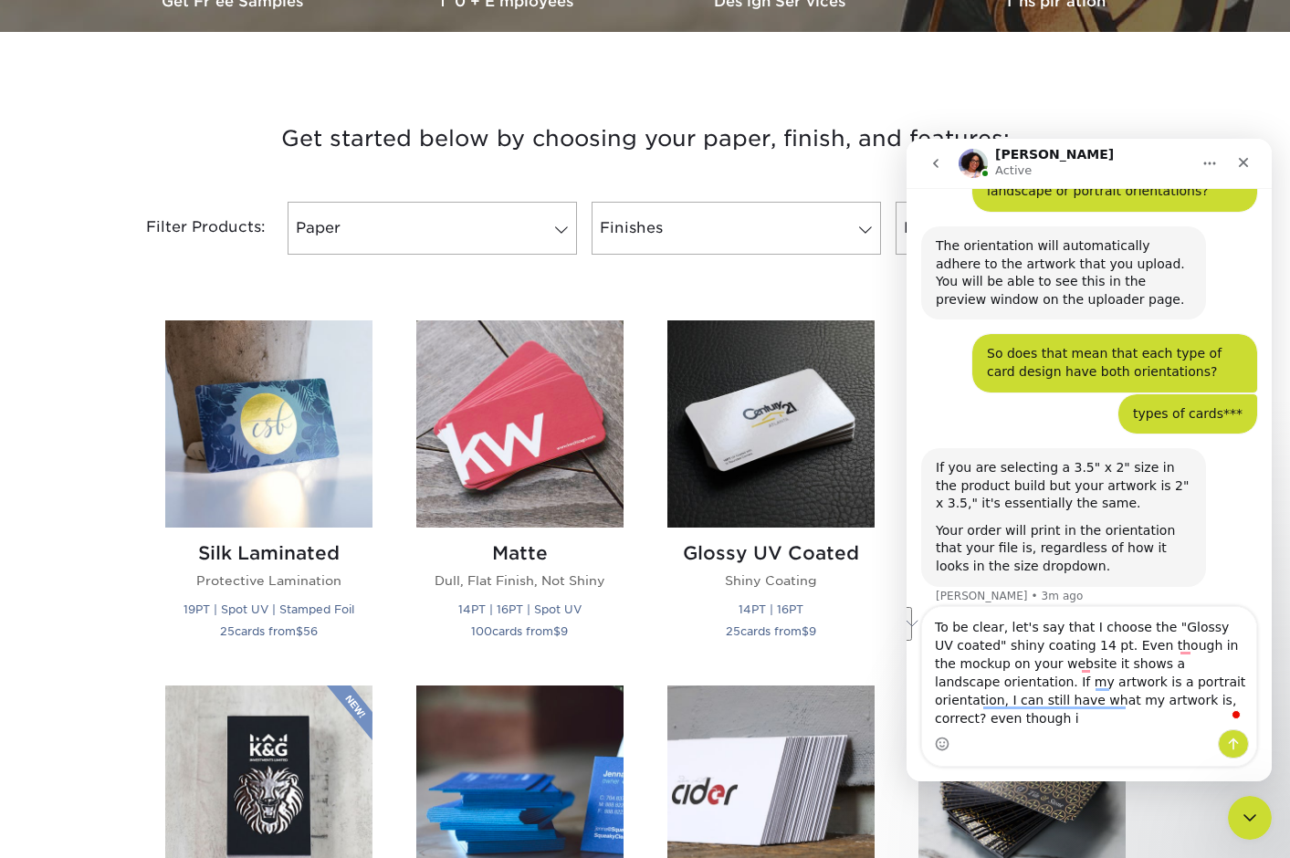
drag, startPoint x: 1183, startPoint y: 704, endPoint x: 1211, endPoint y: 729, distance: 37.5
click at [1211, 729] on div "To be clear, let's say that I choose the "Glossy UV coated" shiny coating 14 pt…" at bounding box center [1089, 686] width 334 height 159
type textarea "To be clear, let's say that I choose the "Glossy UV coated" shiny coating 14 pt…"
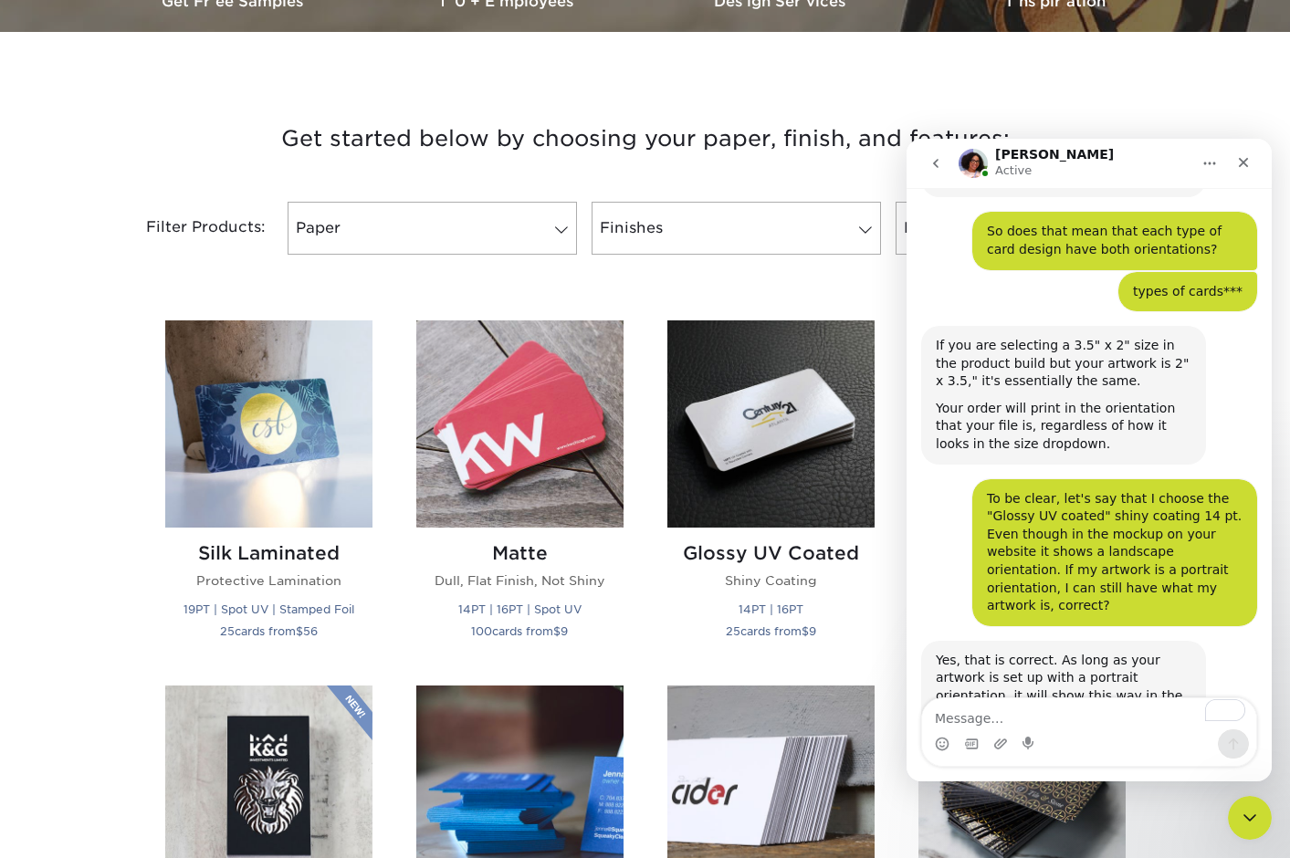
scroll to position [509, 0]
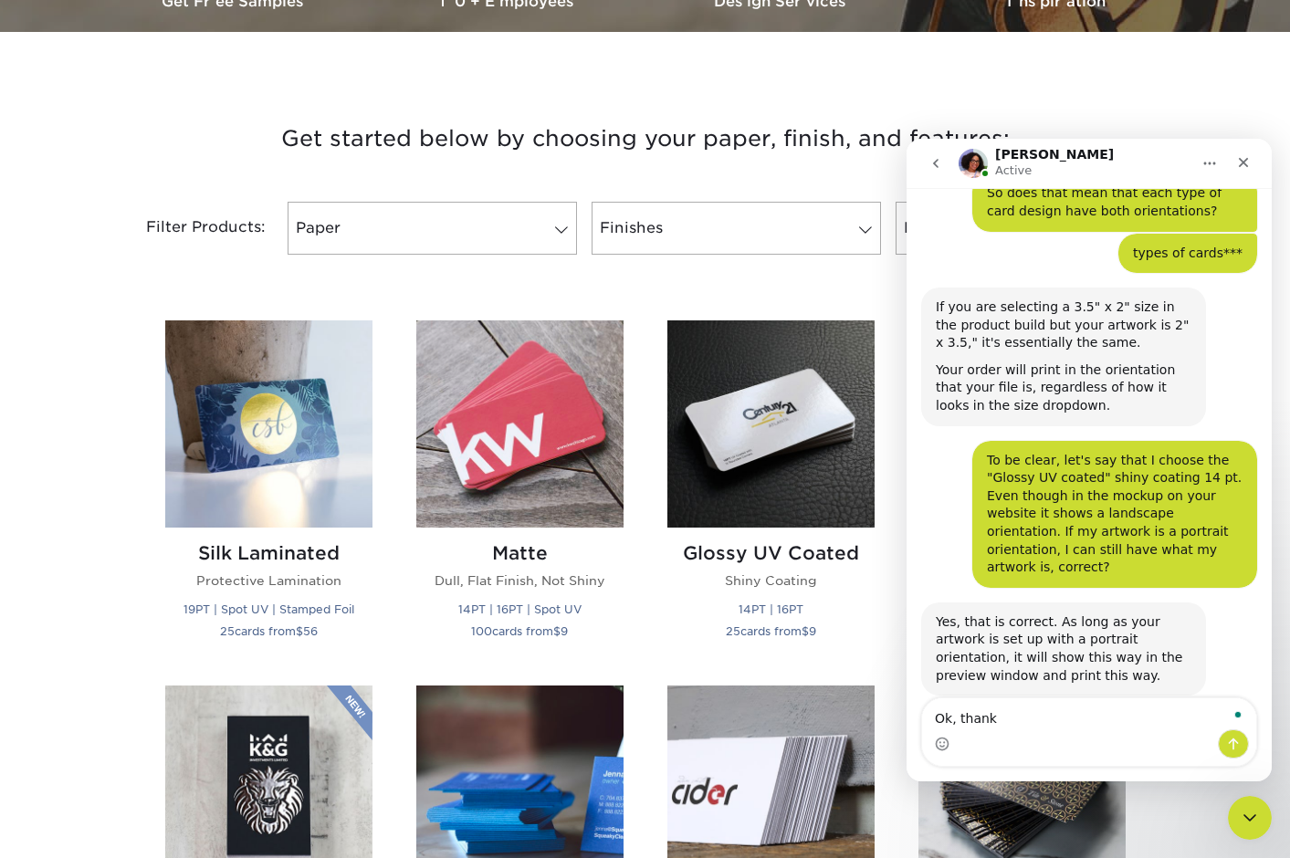
type textarea "Ok, thanks"
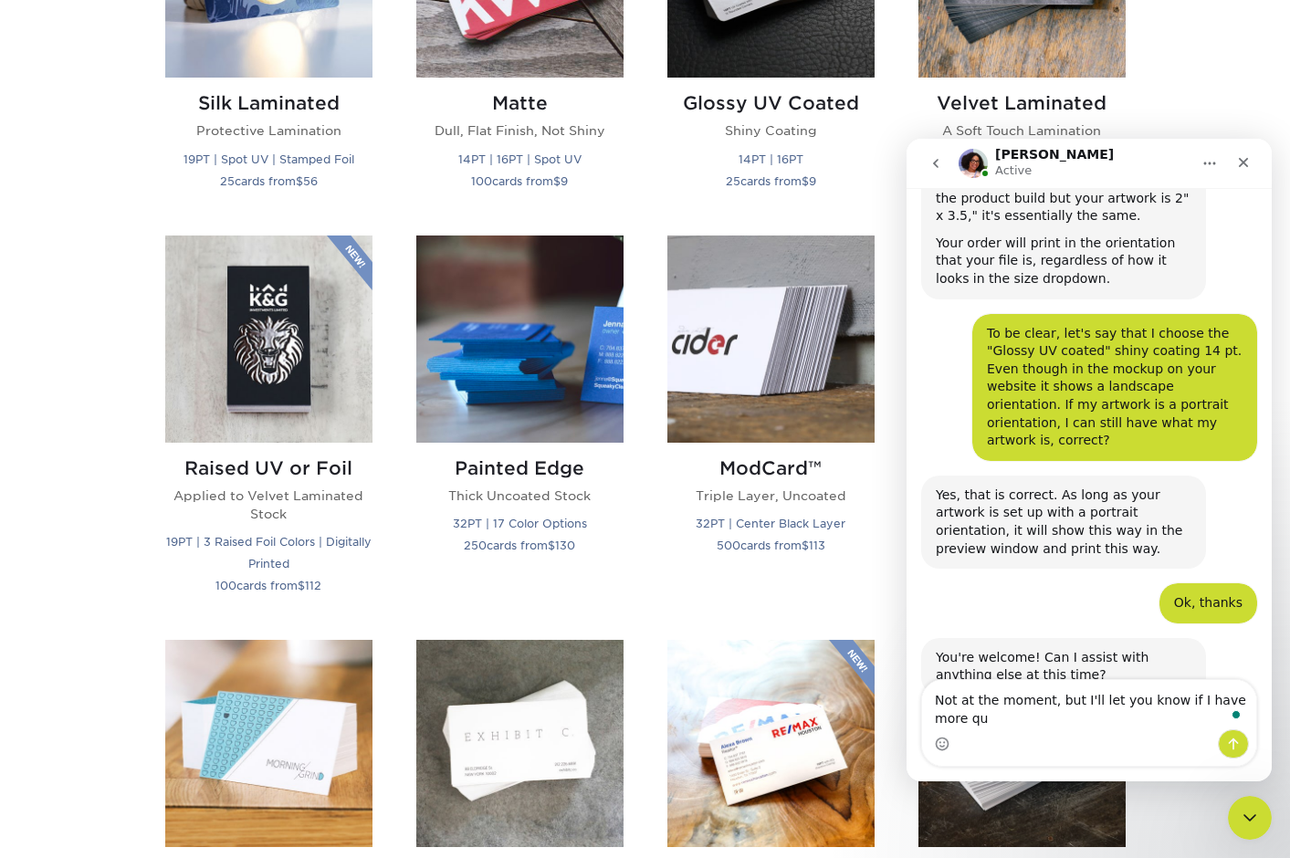
scroll to position [654, 0]
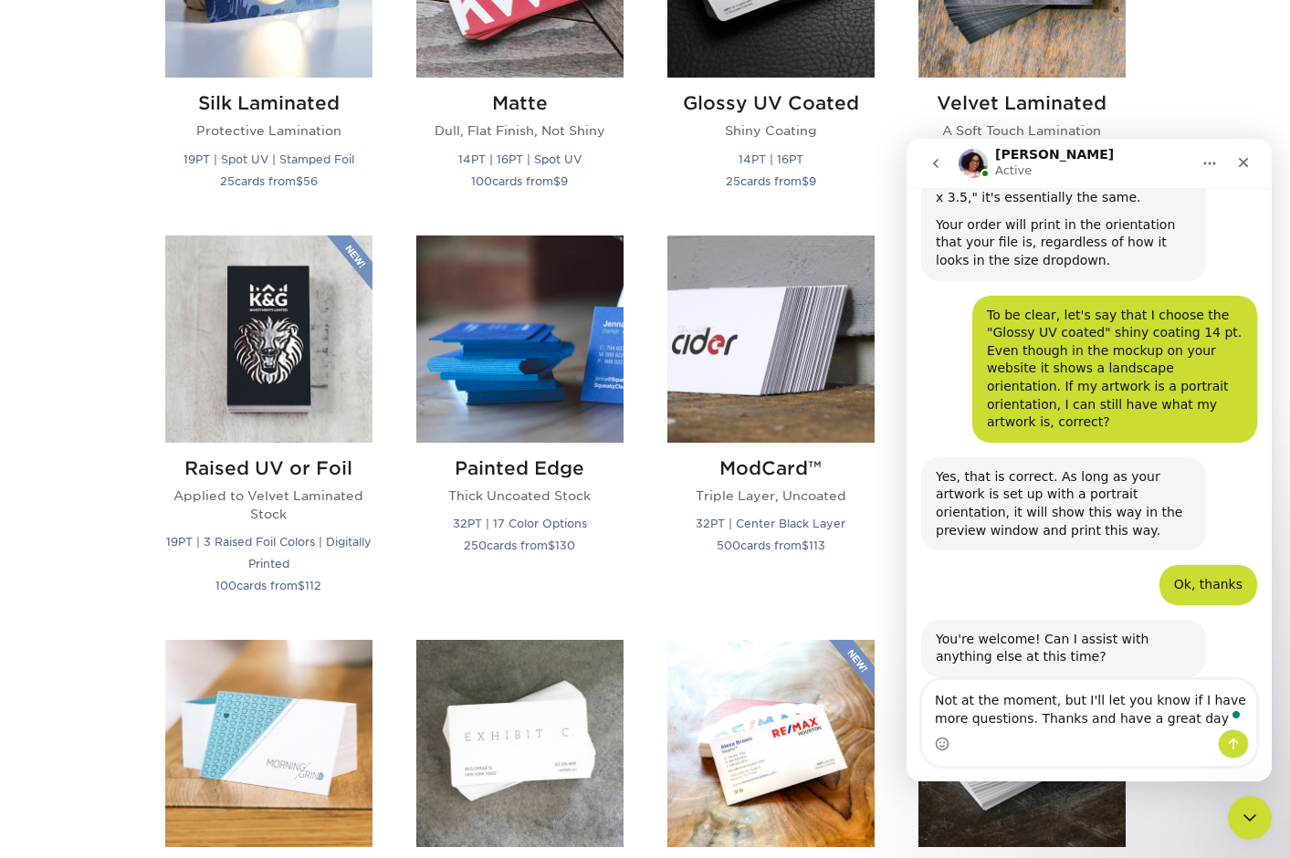
type textarea "Not at the moment, but I'll let you know if I have more questions. Thanks and h…"
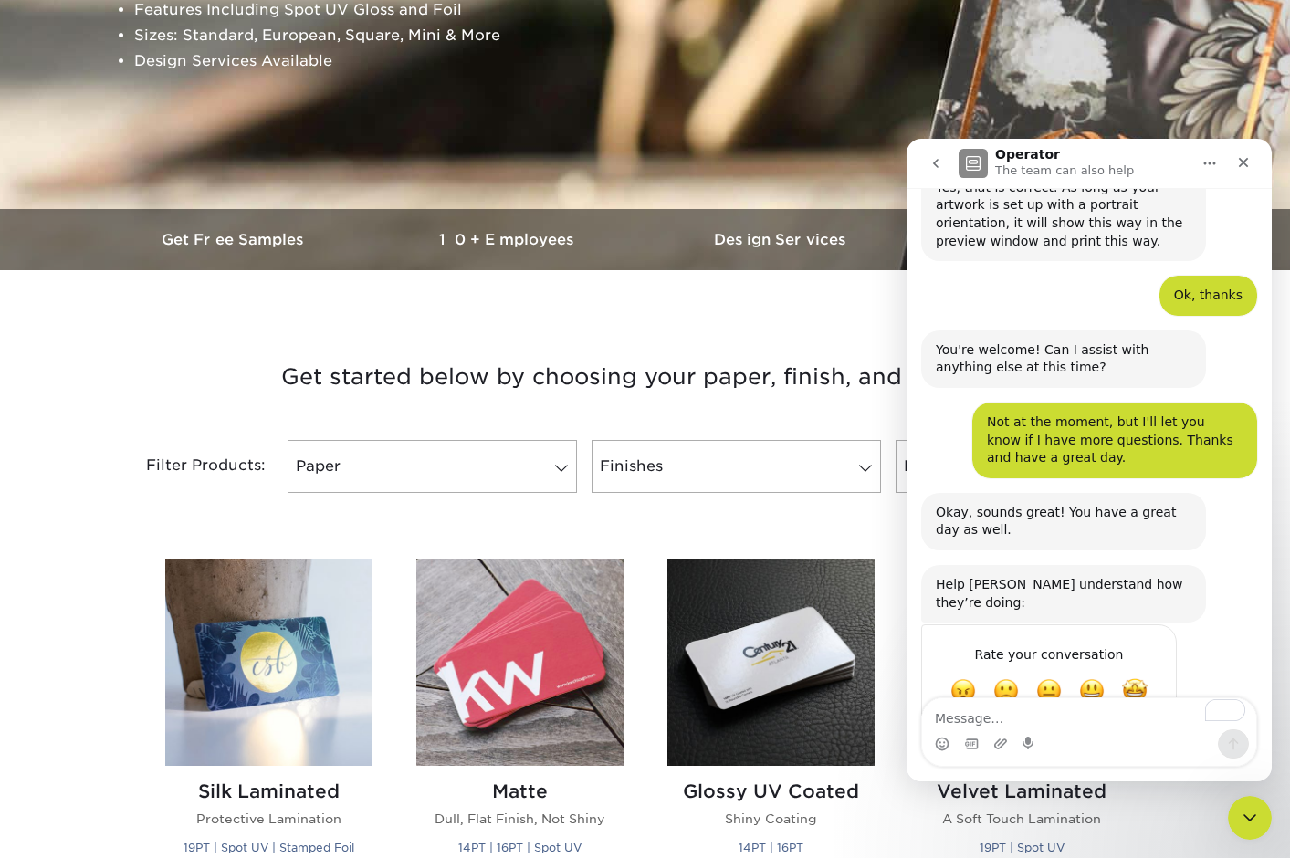
scroll to position [362, 0]
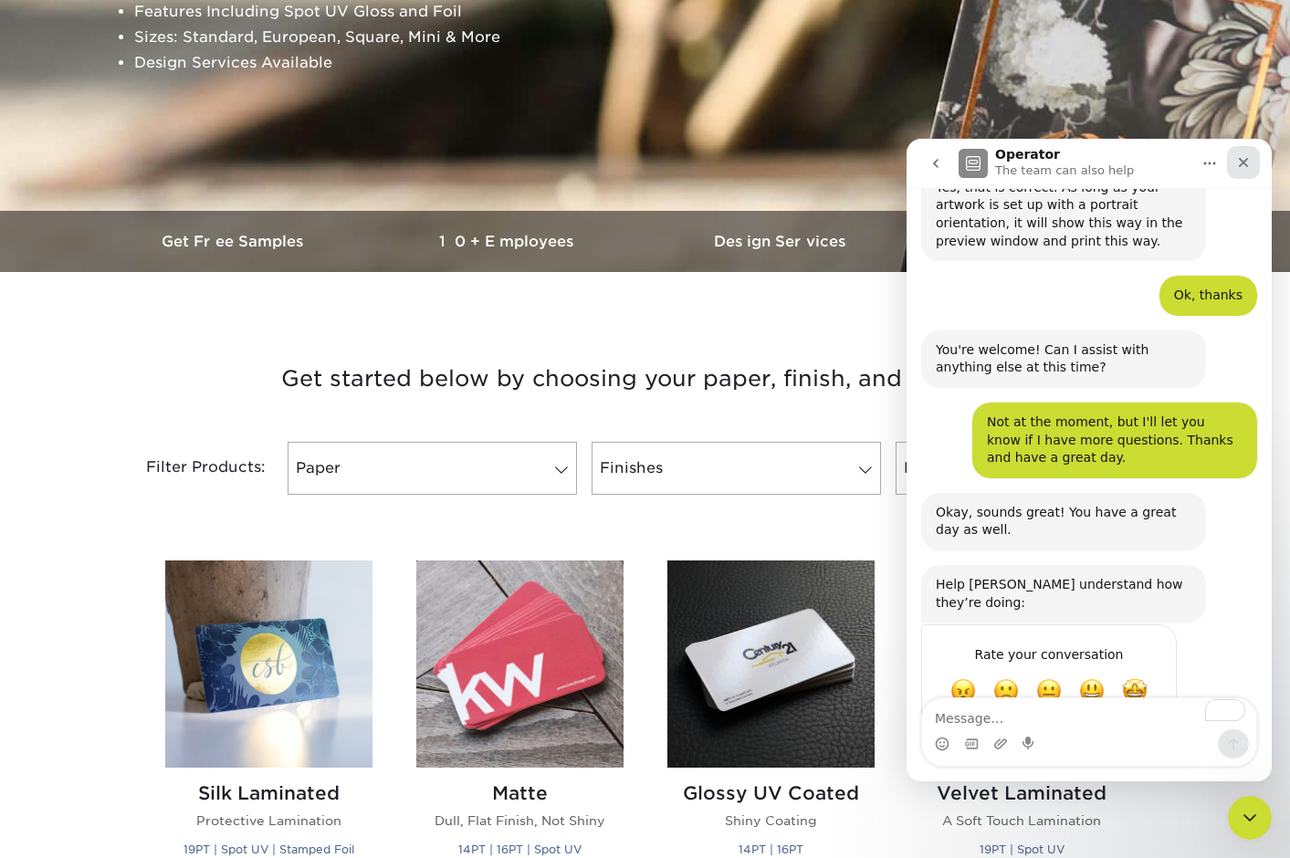
click at [1243, 163] on icon "Close" at bounding box center [1244, 163] width 10 height 10
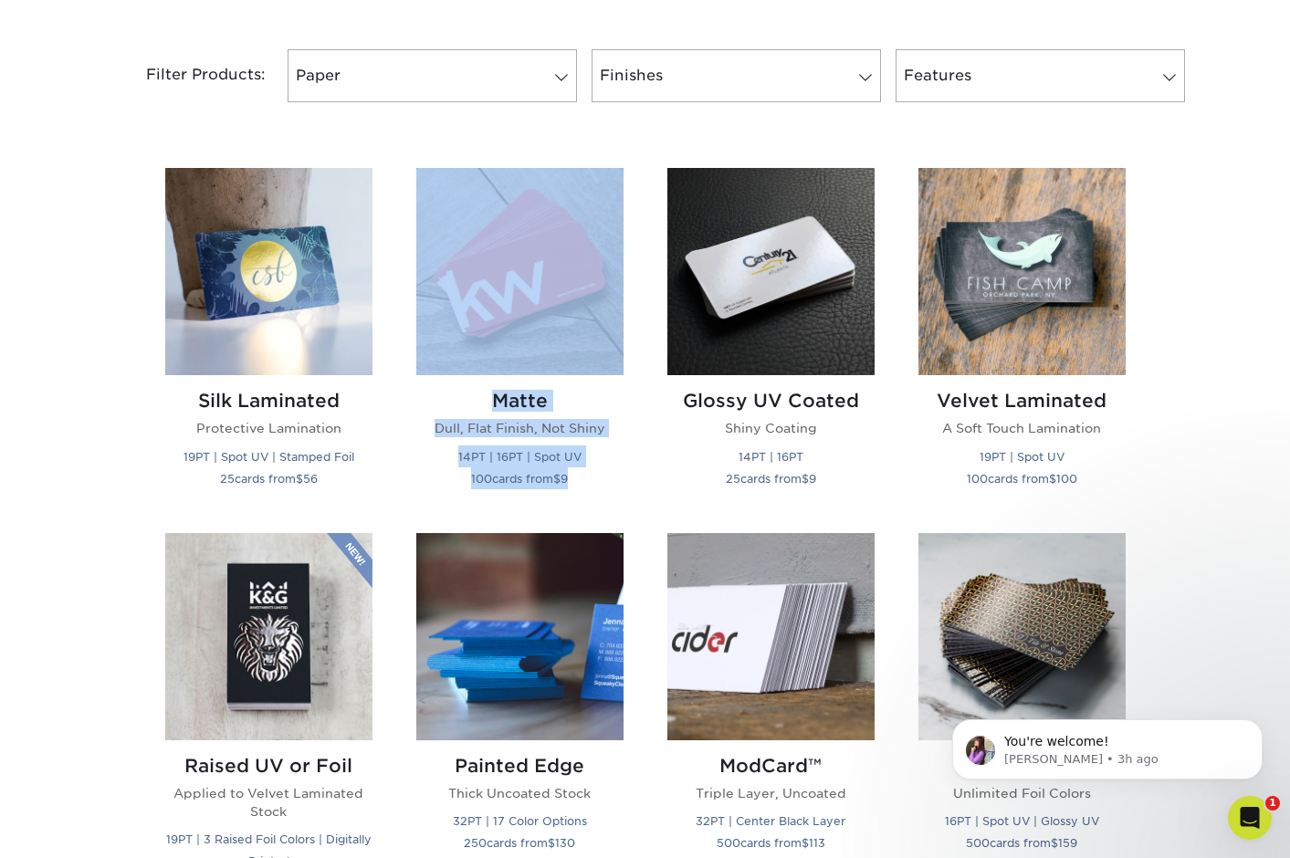
scroll to position [744, 0]
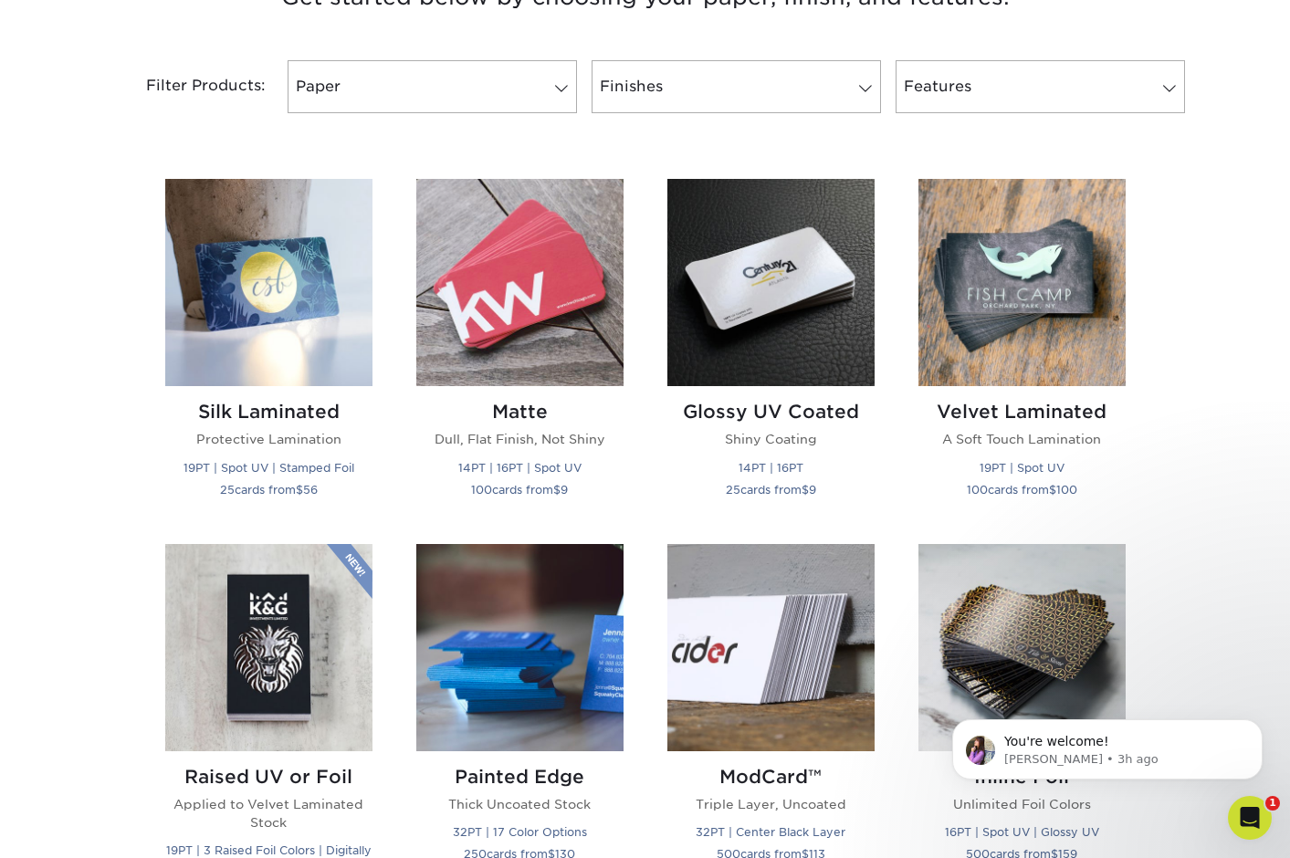
click at [147, 135] on div "Filter Products: Paper Filter by "Paper Type" 100LB 14PT 16PT 18PT 19PT 30% Rec…" at bounding box center [646, 97] width 1096 height 119
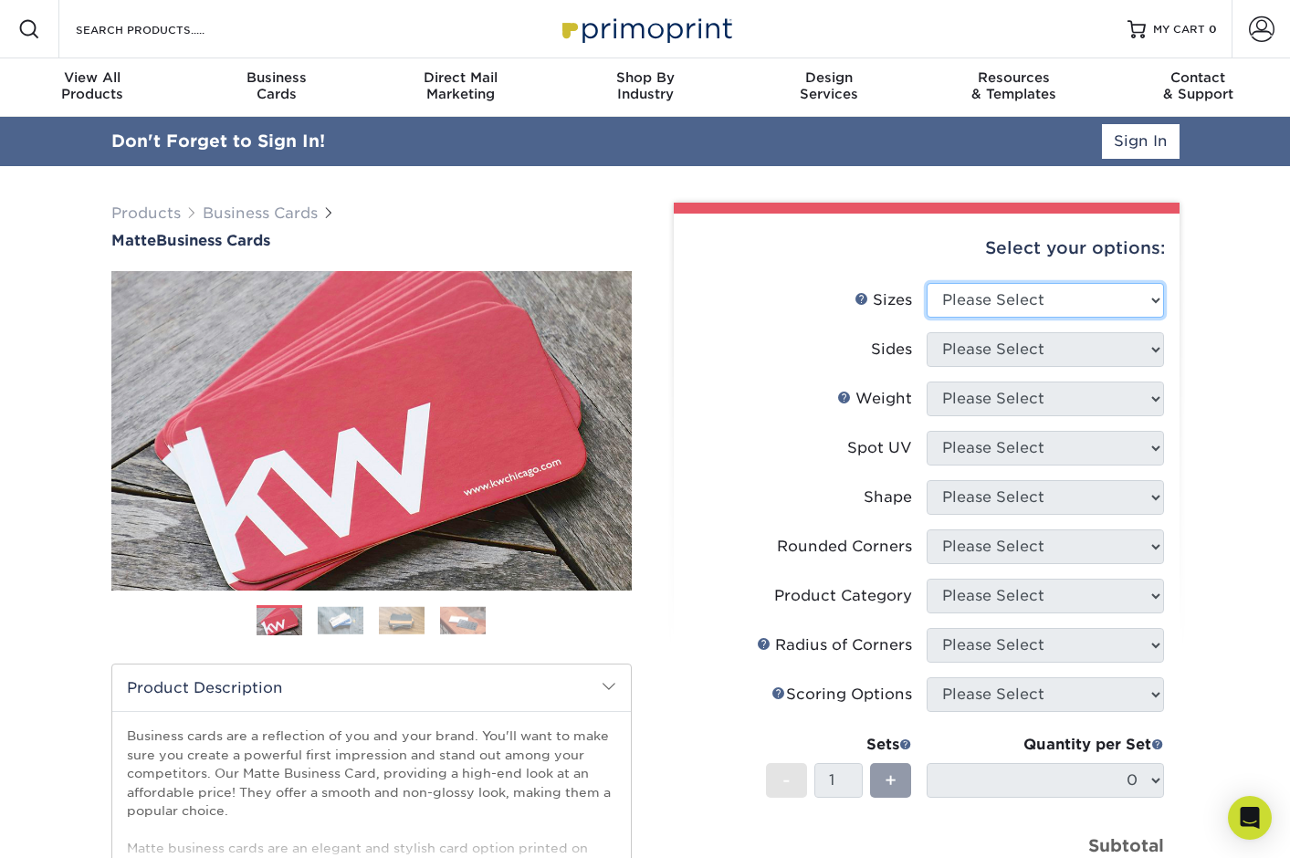
click at [1034, 305] on select "Please Select 1.5" x 3.5" - Mini 1.75" x 3.5" - Mini 2" x 2" - Square 2" x 3" -…" at bounding box center [1045, 300] width 237 height 35
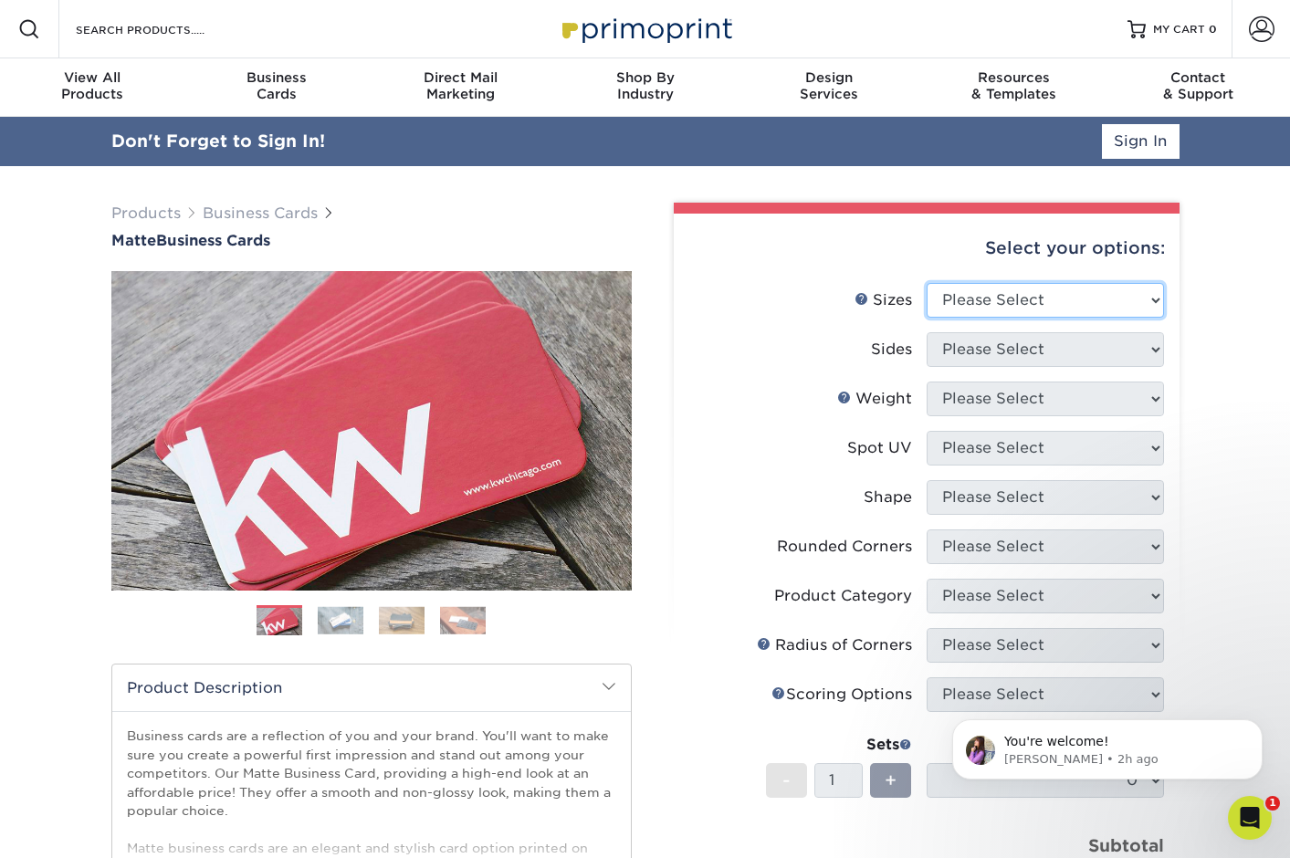
select select "2.00x3.50"
click at [927, 283] on select "Please Select 1.5" x 3.5" - Mini 1.75" x 3.5" - Mini 2" x 2" - Square 2" x 3" -…" at bounding box center [1045, 300] width 237 height 35
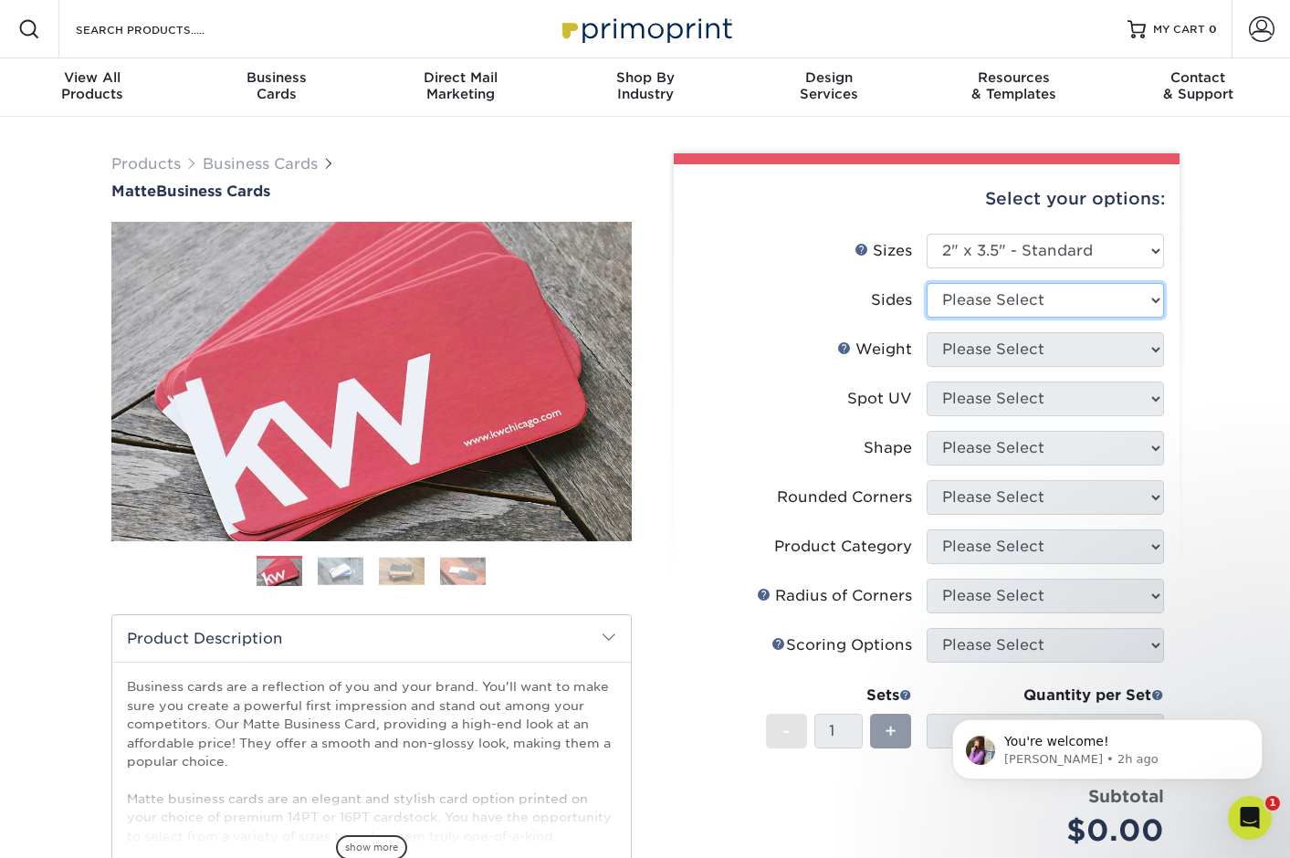
click at [1019, 296] on select "Please Select Print Both Sides Print Front Only" at bounding box center [1045, 300] width 237 height 35
select select "32d3c223-f82c-492b-b915-ba065a00862f"
click at [927, 283] on select "Please Select Print Both Sides Print Front Only" at bounding box center [1045, 300] width 237 height 35
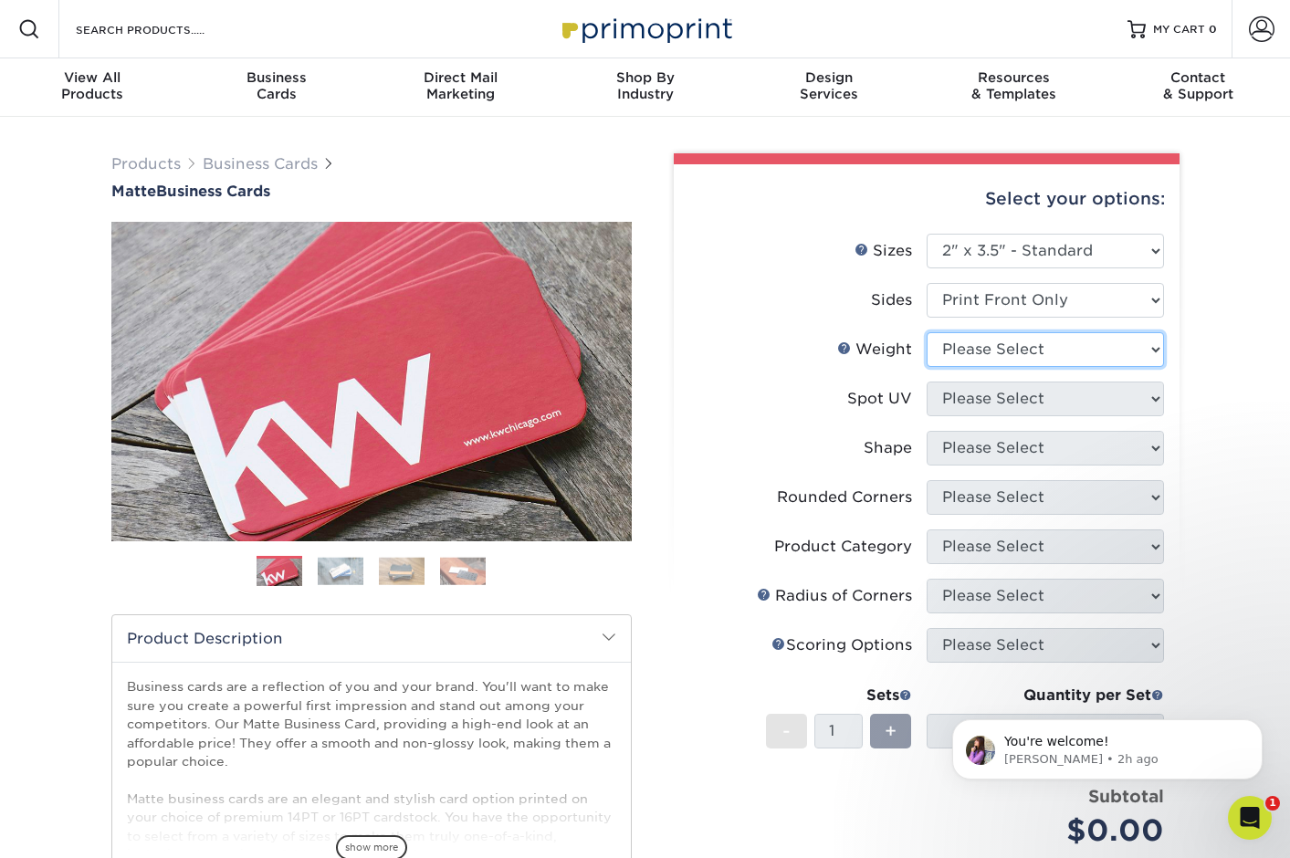
click at [973, 349] on select "Please Select 16PT 14PT" at bounding box center [1045, 349] width 237 height 35
select select "16PT"
click at [927, 332] on select "Please Select 16PT 14PT" at bounding box center [1045, 349] width 237 height 35
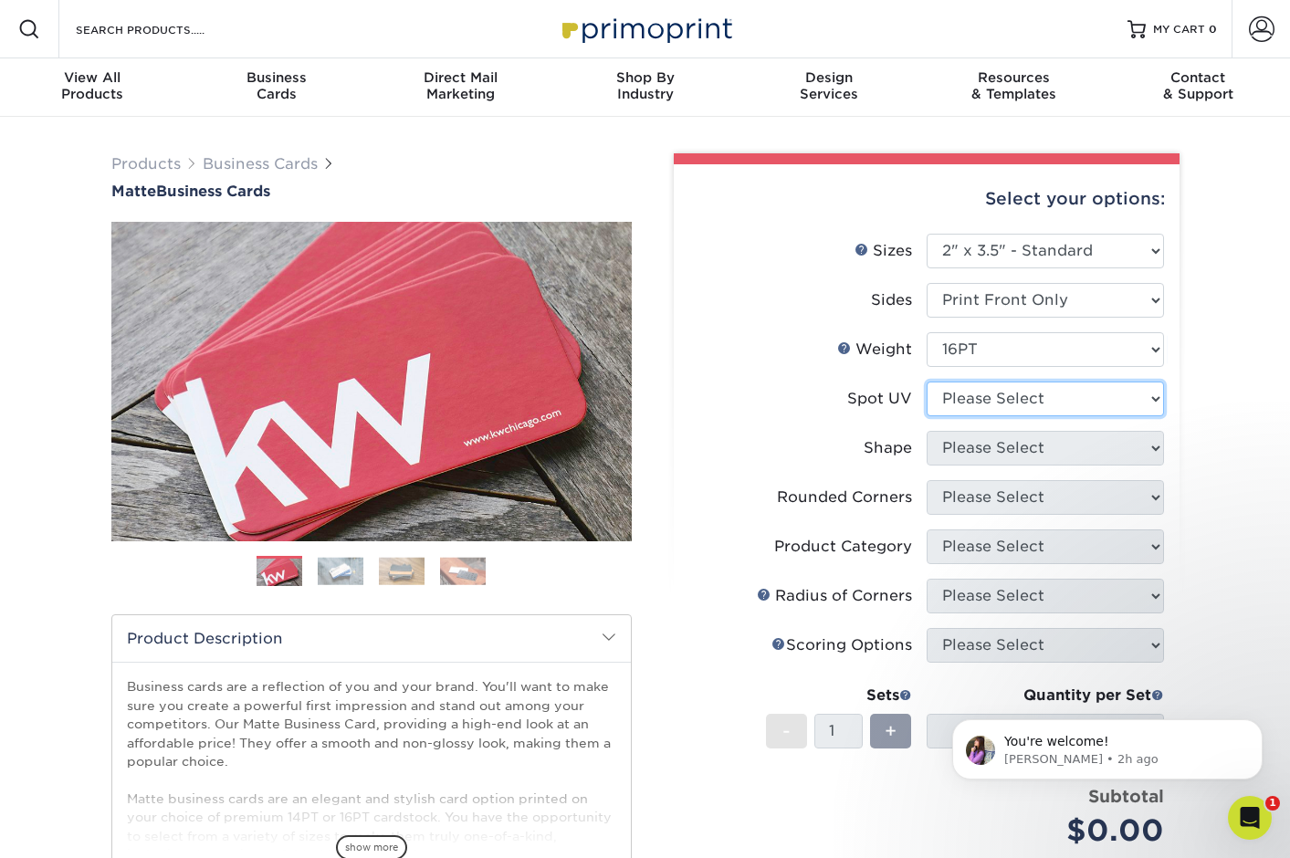
click at [947, 396] on select "Please Select No Spot UV Front Only" at bounding box center [1045, 399] width 237 height 35
select select "3"
click at [927, 382] on select "Please Select No Spot UV Front Only" at bounding box center [1045, 399] width 237 height 35
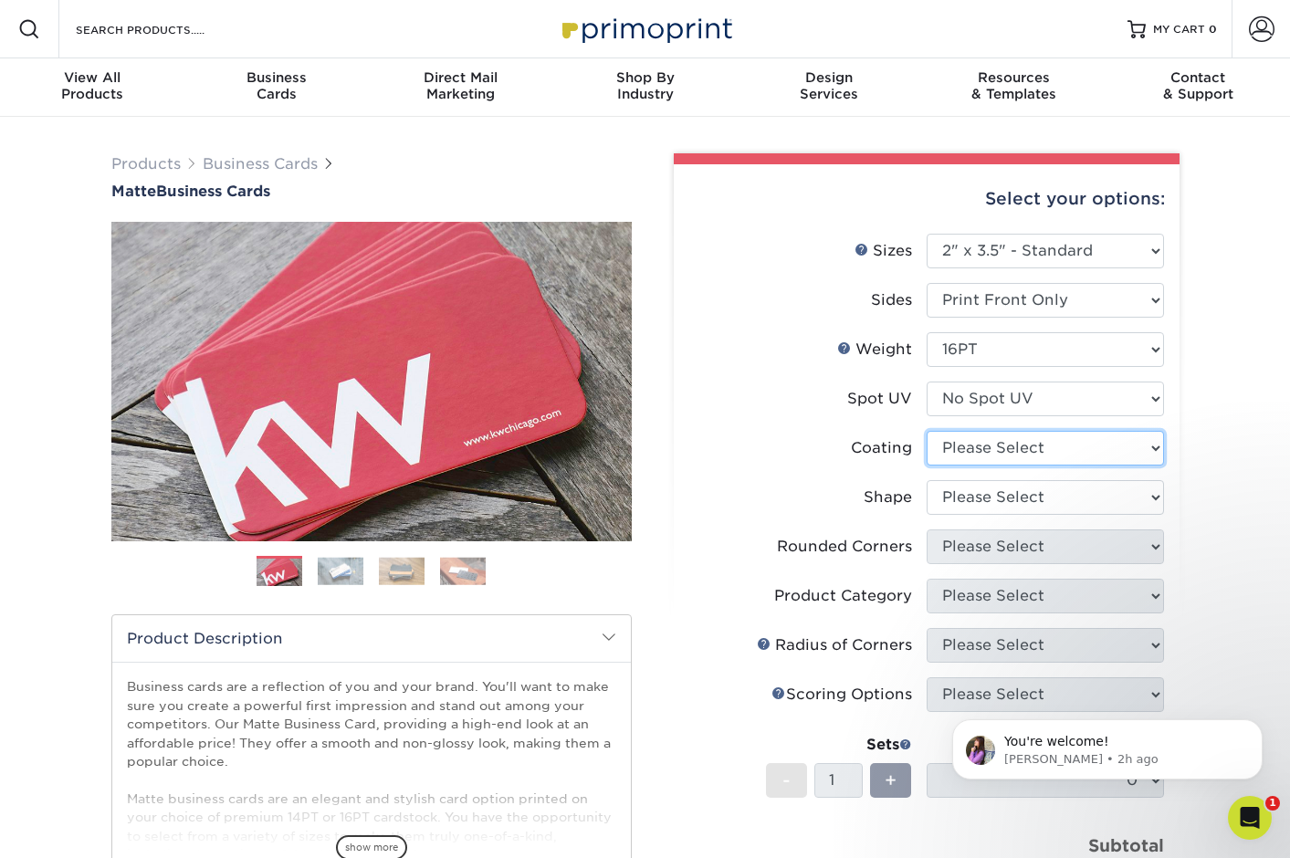
click at [998, 451] on select at bounding box center [1045, 448] width 237 height 35
select select "121bb7b5-3b4d-429f-bd8d-bbf80e953313"
click at [927, 431] on select at bounding box center [1045, 448] width 237 height 35
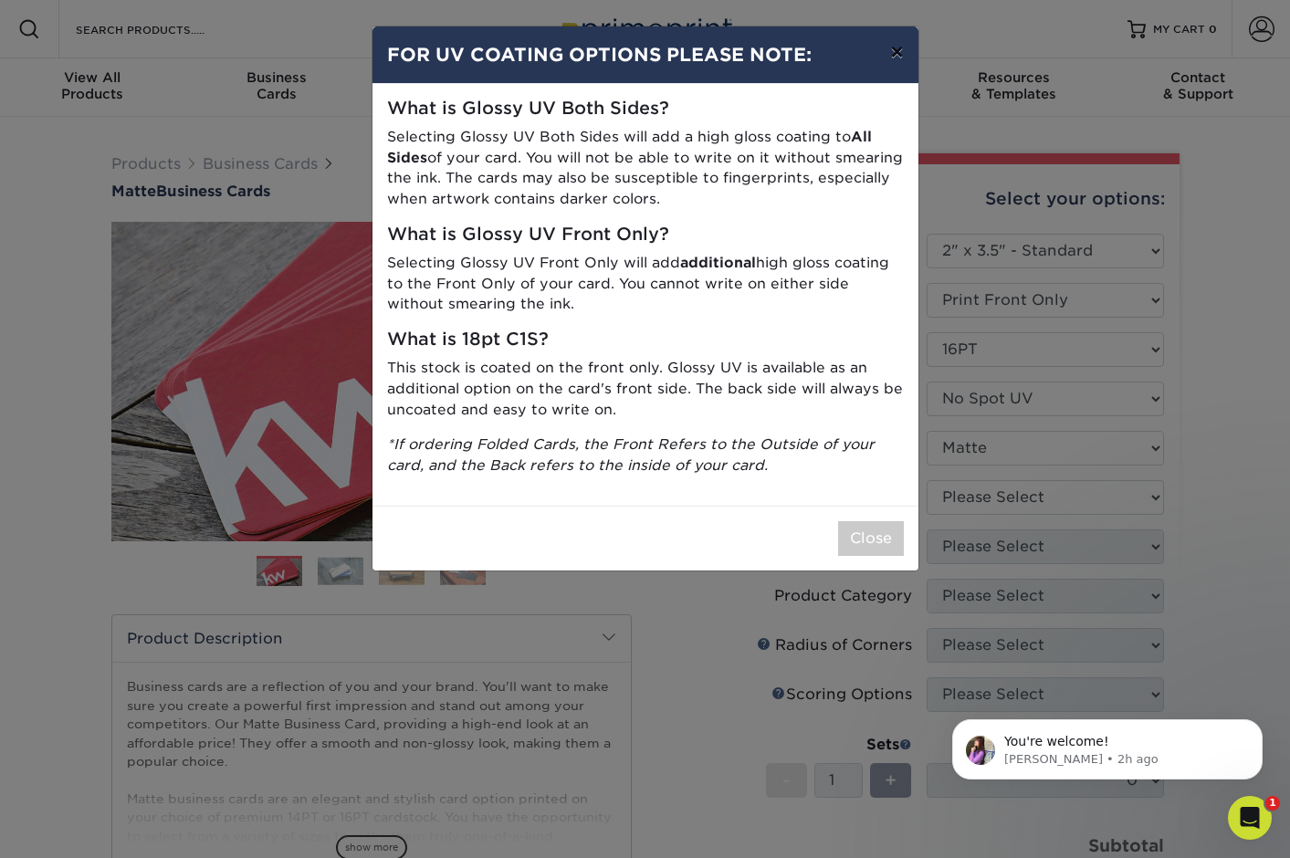
click at [897, 49] on button "×" at bounding box center [897, 51] width 42 height 51
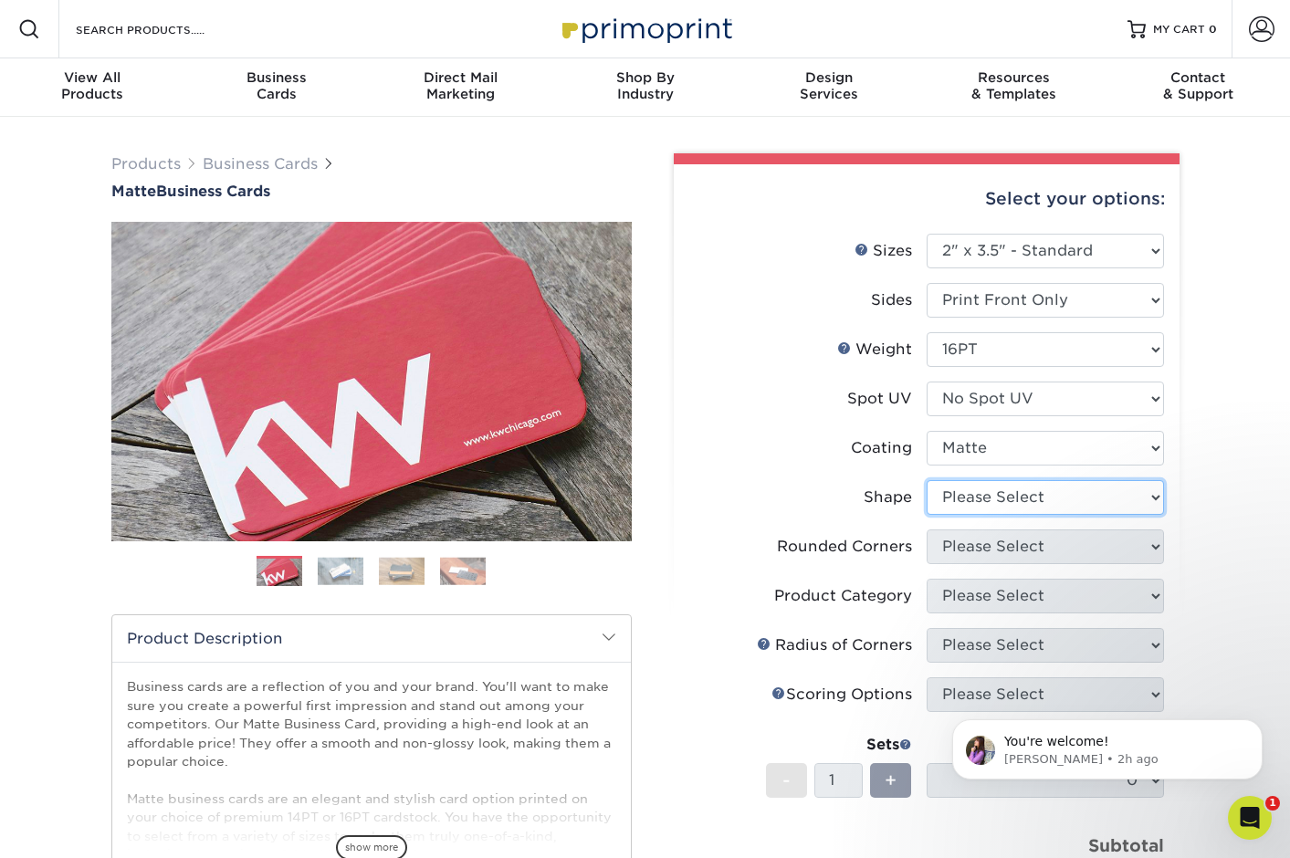
click at [1039, 497] on select "Please Select Standard Oval" at bounding box center [1045, 497] width 237 height 35
select select "standard"
click at [927, 480] on select "Please Select Standard Oval" at bounding box center [1045, 497] width 237 height 35
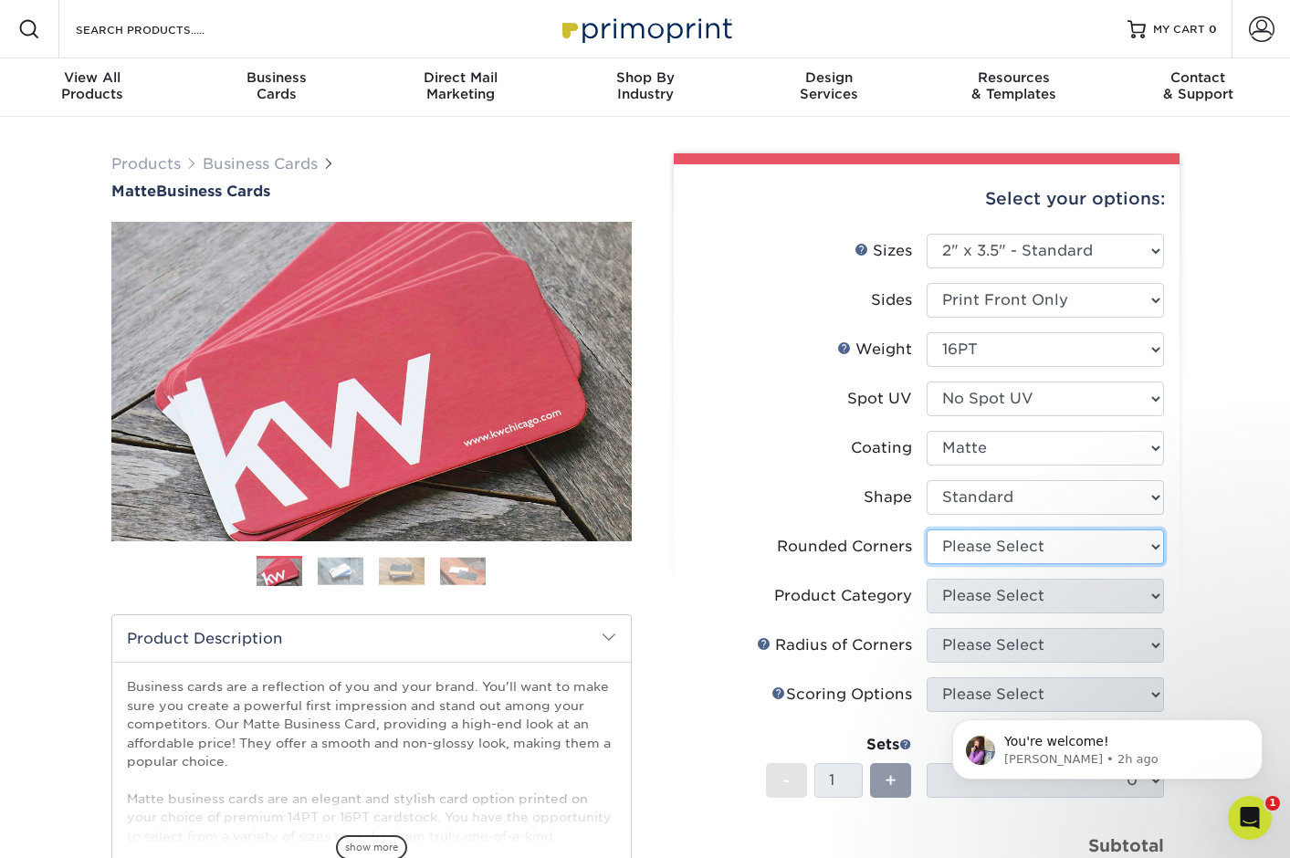
click at [1040, 545] on select "Please Select Yes - Round 2 Corners Yes - Round 4 Corners No" at bounding box center [1045, 547] width 237 height 35
select select "7672df9e-0e0a-464d-8e1f-920c575e4da3"
click at [927, 530] on select "Please Select Yes - Round 2 Corners Yes - Round 4 Corners No" at bounding box center [1045, 547] width 237 height 35
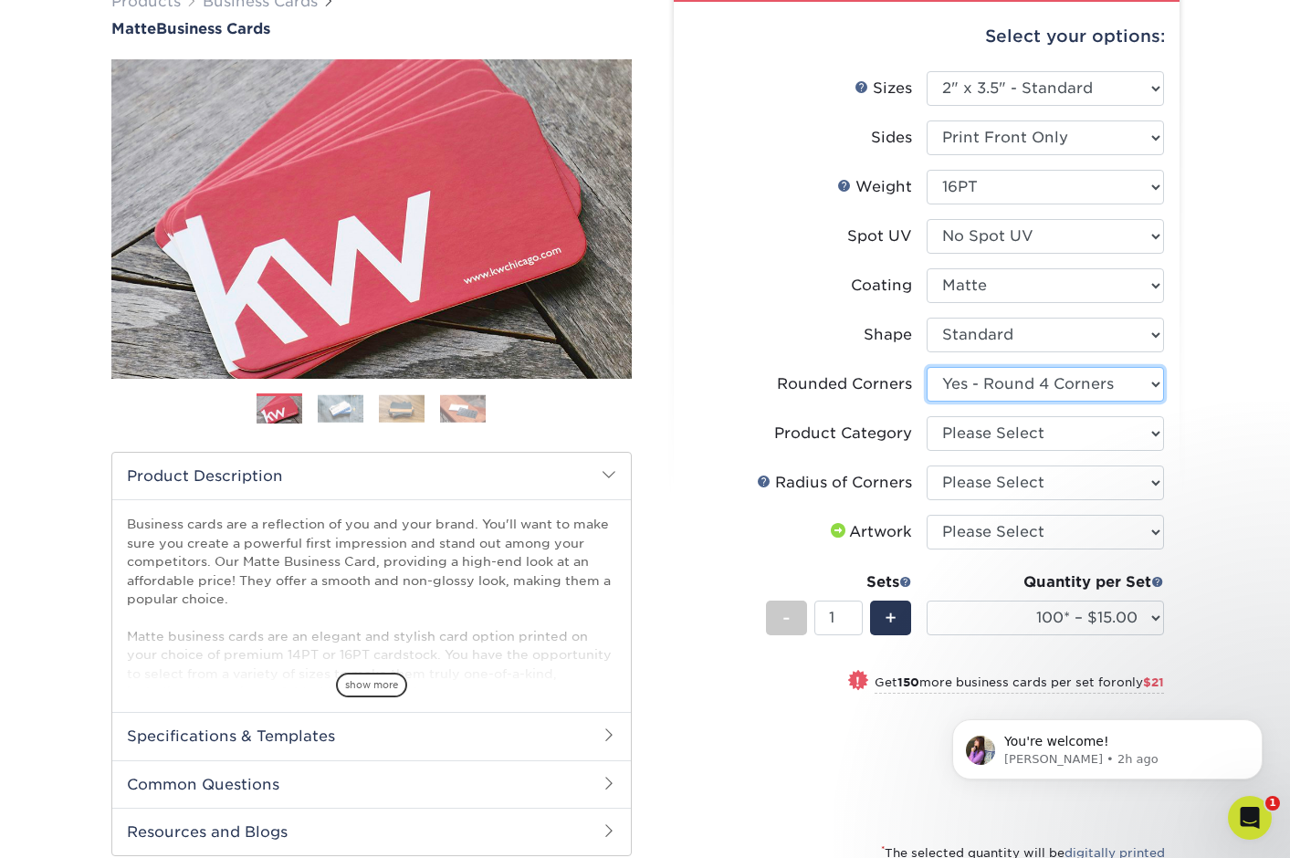
scroll to position [180, 0]
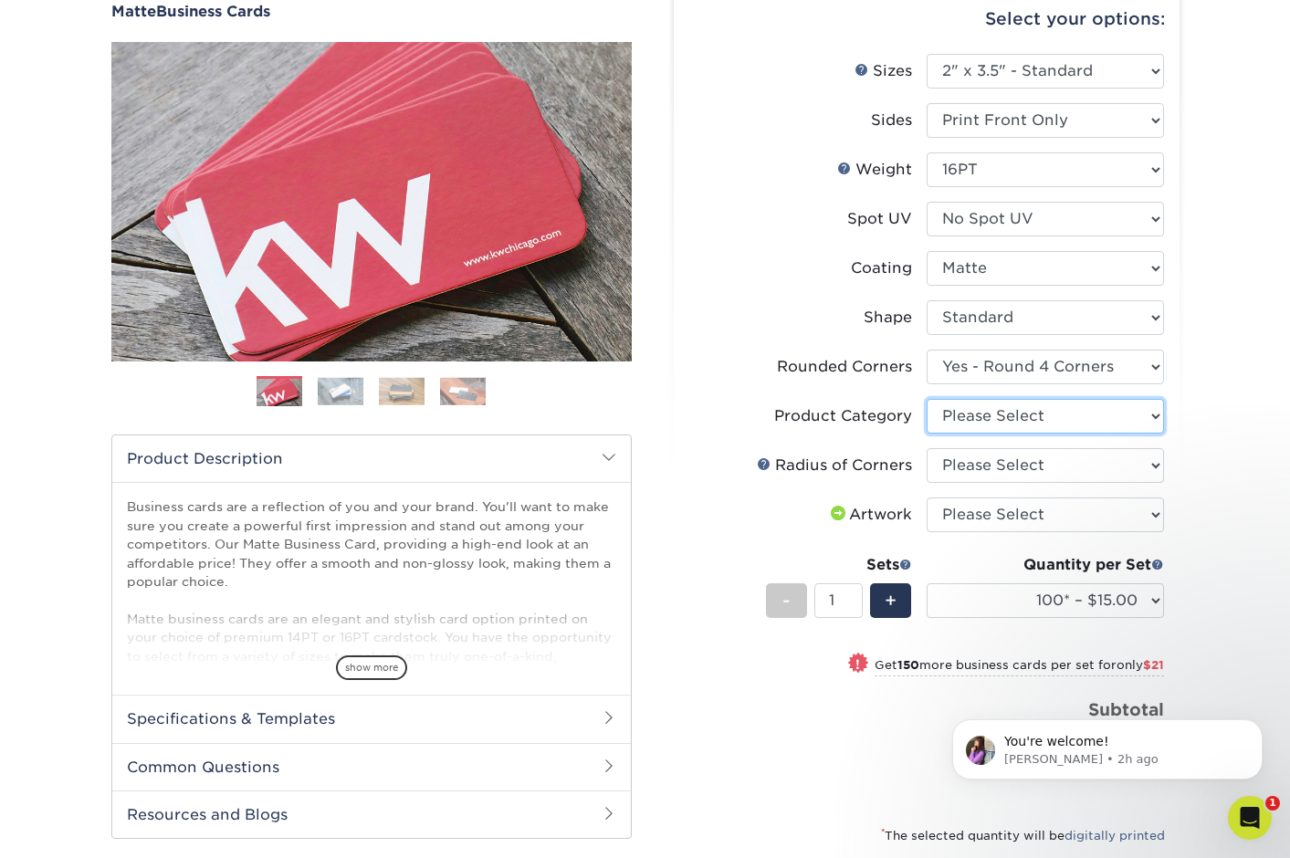
click at [979, 413] on select "Please Select Business Cards" at bounding box center [1045, 416] width 237 height 35
select select "3b5148f1-0588-4f88-a218-97bcfdce65c1"
click at [927, 399] on select "Please Select Business Cards" at bounding box center [1045, 416] width 237 height 35
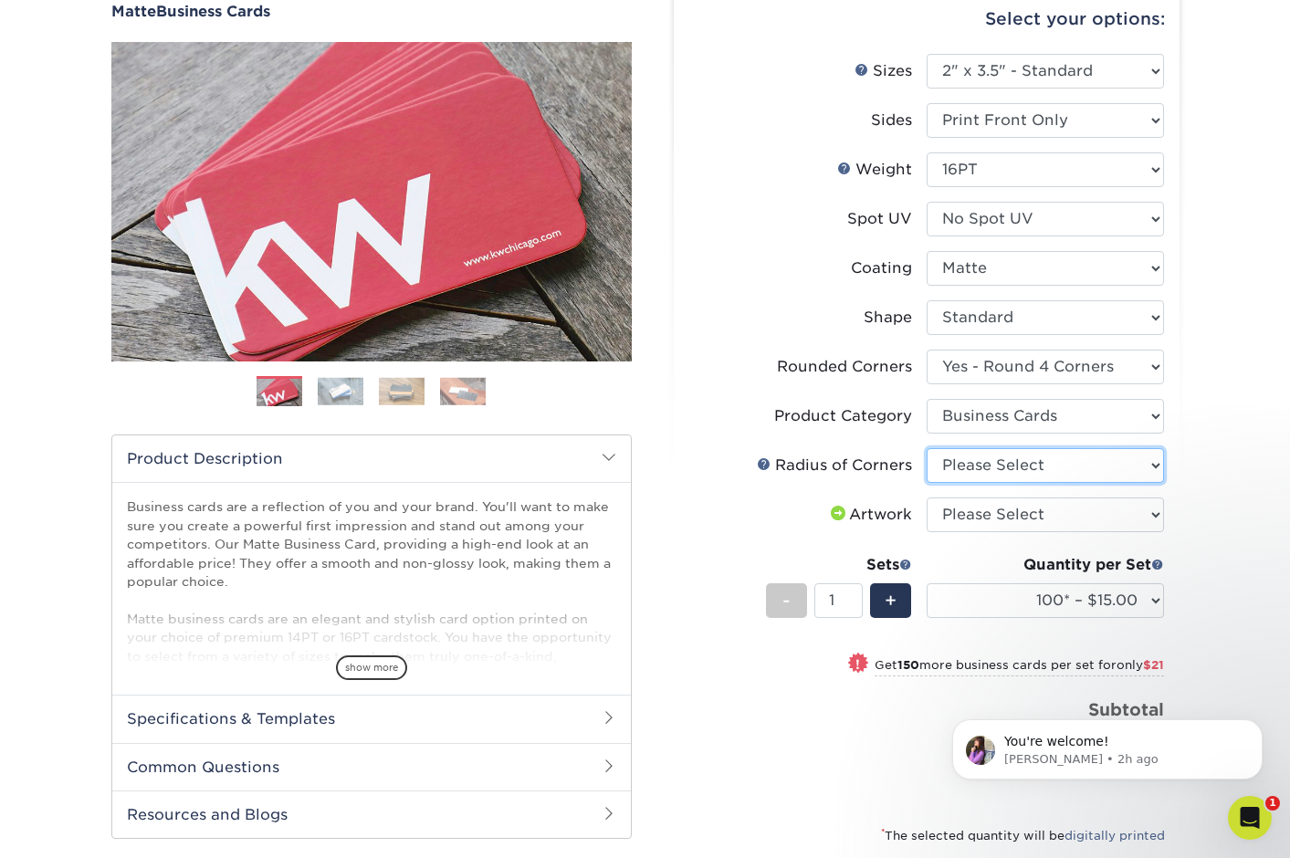
click at [1022, 459] on select "Please Select Rounded 1/8" Rounded 1/4"" at bounding box center [1045, 465] width 237 height 35
select select "479fbfe7-6a0c-4895-8c9a-81739b7486c9"
click at [927, 448] on select "Please Select Rounded 1/8" Rounded 1/4"" at bounding box center [1045, 465] width 237 height 35
click at [1008, 515] on select "Please Select I will upload files I need a design - $100" at bounding box center [1045, 515] width 237 height 35
select select "upload"
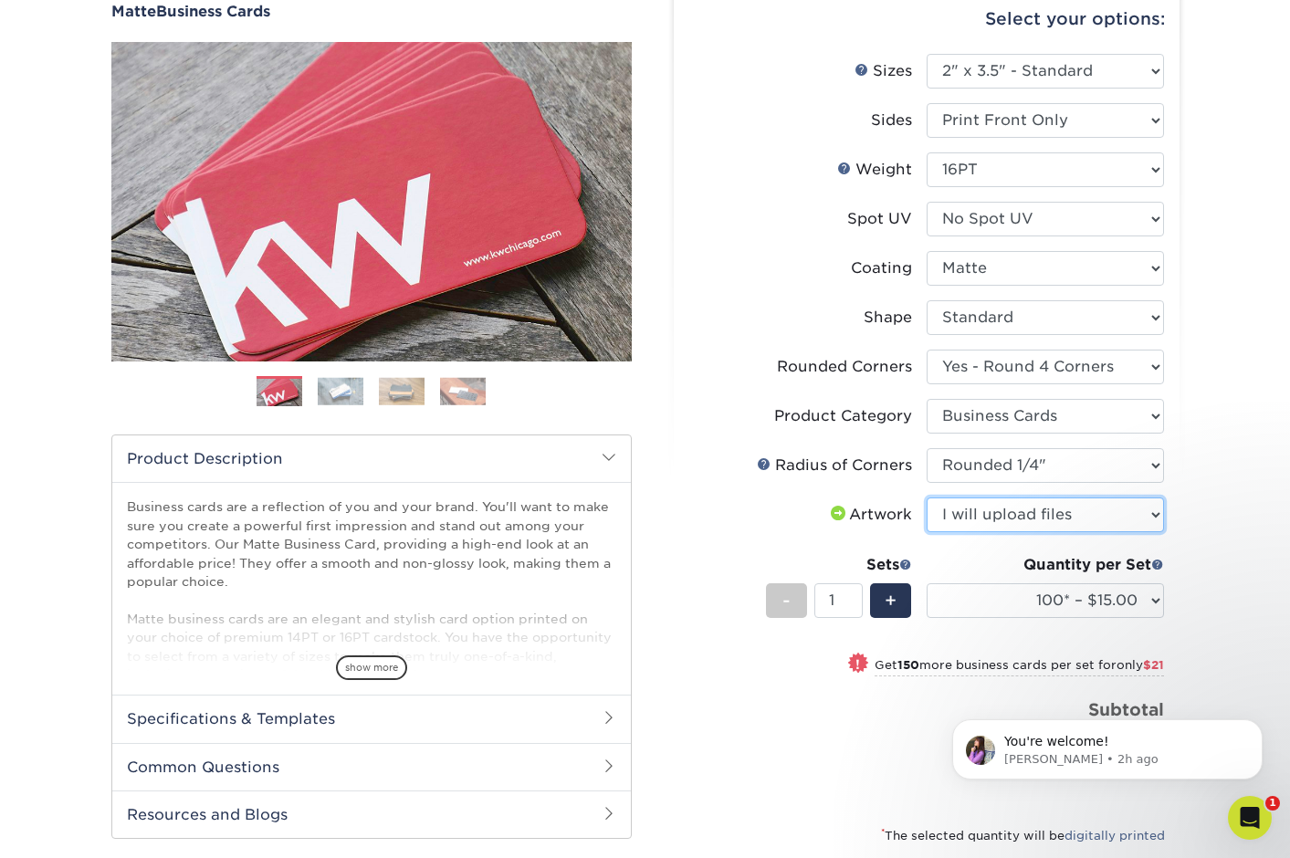
click at [927, 498] on select "Please Select I will upload files I need a design - $100" at bounding box center [1045, 515] width 237 height 35
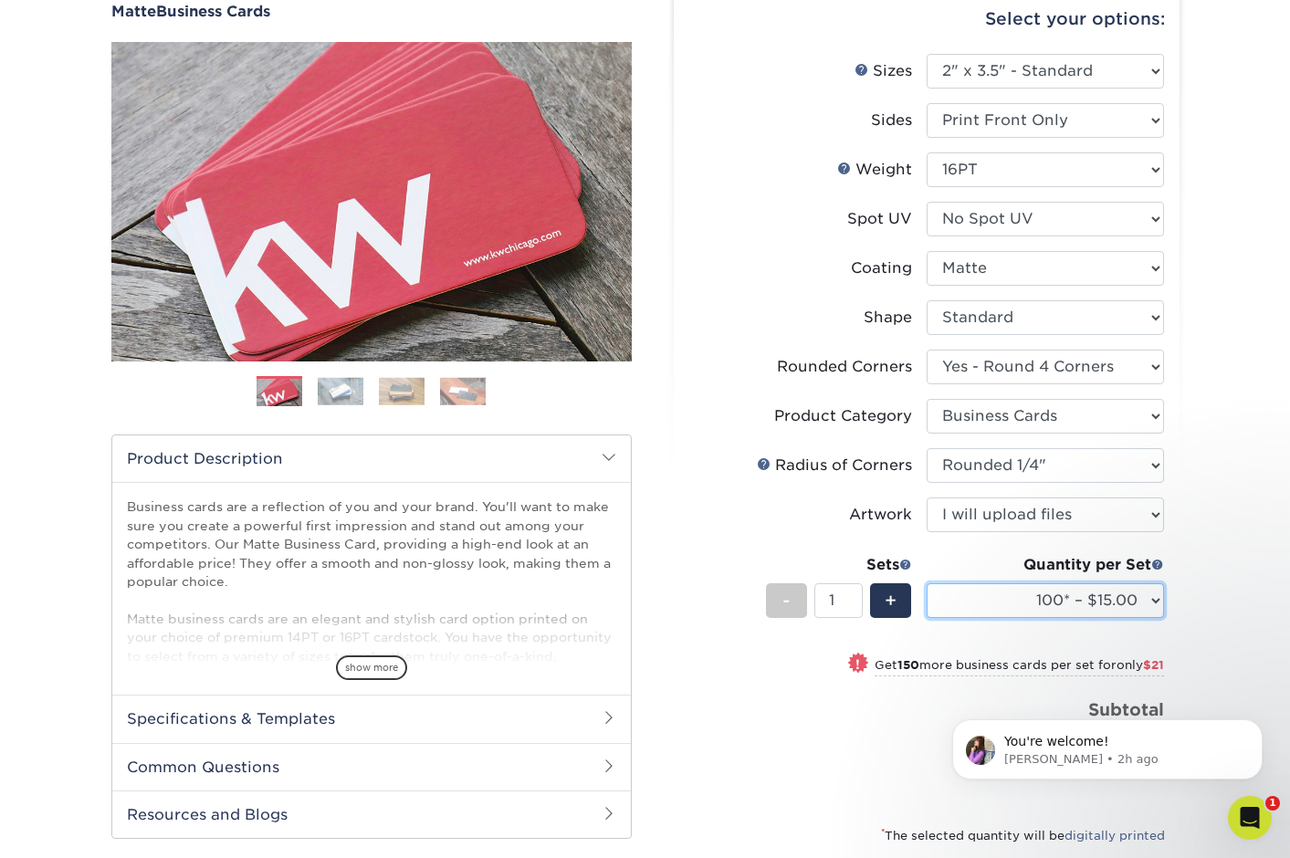
click at [1017, 597] on select "100* – $15.00 250* – $36.00 500 – $72.00 1000 – $89.00 2500 – $154.00 5000 – $2…" at bounding box center [1045, 600] width 237 height 35
click at [927, 583] on select "100* – $15.00 250* – $36.00 500 – $72.00 1000 – $89.00 2500 – $154.00 5000 – $2…" at bounding box center [1045, 600] width 237 height 35
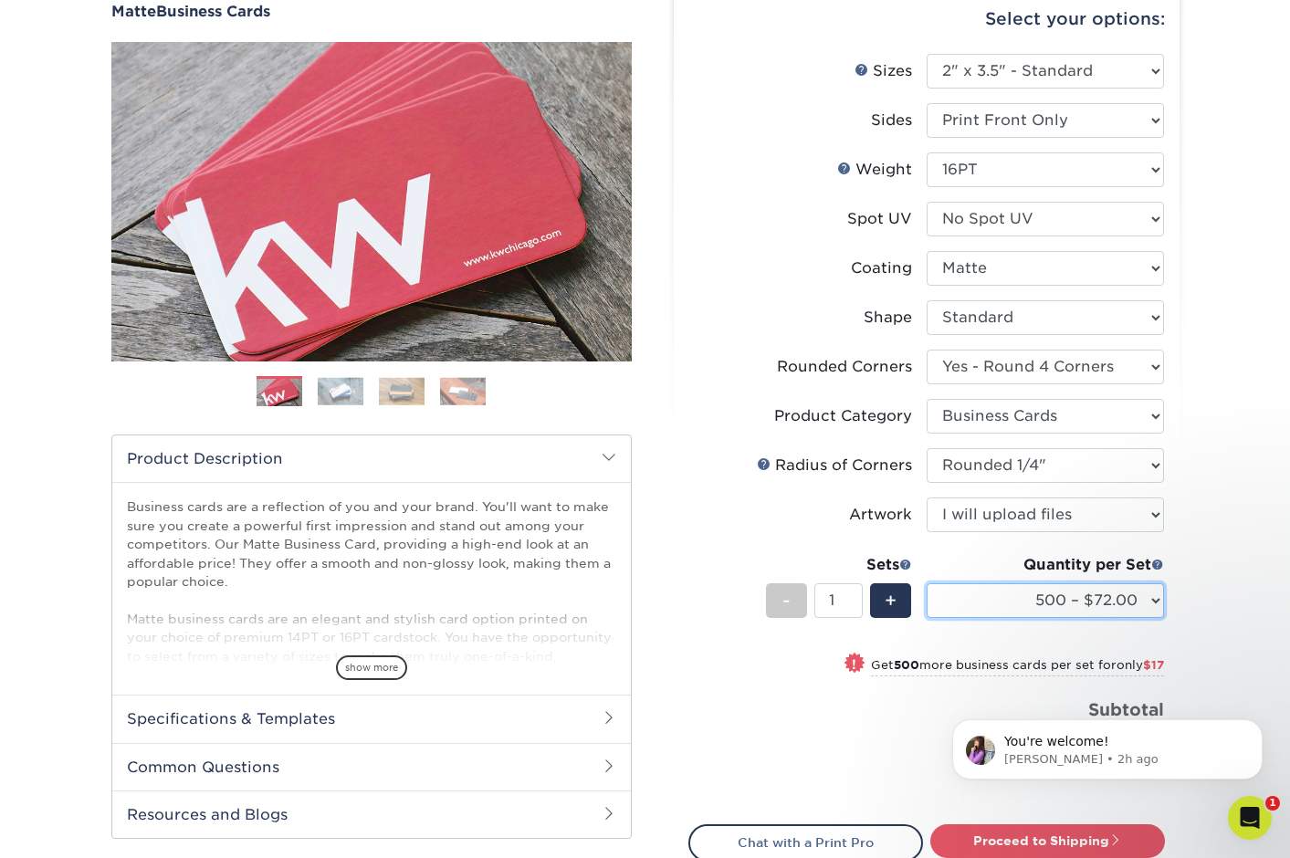
click at [991, 593] on select "100* – $15.00 250* – $36.00 500 – $72.00 1000 – $89.00 2500 – $154.00 5000 – $2…" at bounding box center [1045, 600] width 237 height 35
click at [927, 583] on select "100* – $15.00 250* – $36.00 500 – $72.00 1000 – $89.00 2500 – $154.00 5000 – $2…" at bounding box center [1045, 600] width 237 height 35
click at [1117, 603] on select "100* – $15.00 250* – $36.00 500 – $72.00 1000 – $89.00 2500 – $154.00 5000 – $2…" at bounding box center [1045, 600] width 237 height 35
select select "100* – $15.00"
click at [927, 583] on select "100* – $15.00 250* – $36.00 500 – $72.00 1000 – $89.00 2500 – $154.00 5000 – $2…" at bounding box center [1045, 600] width 237 height 35
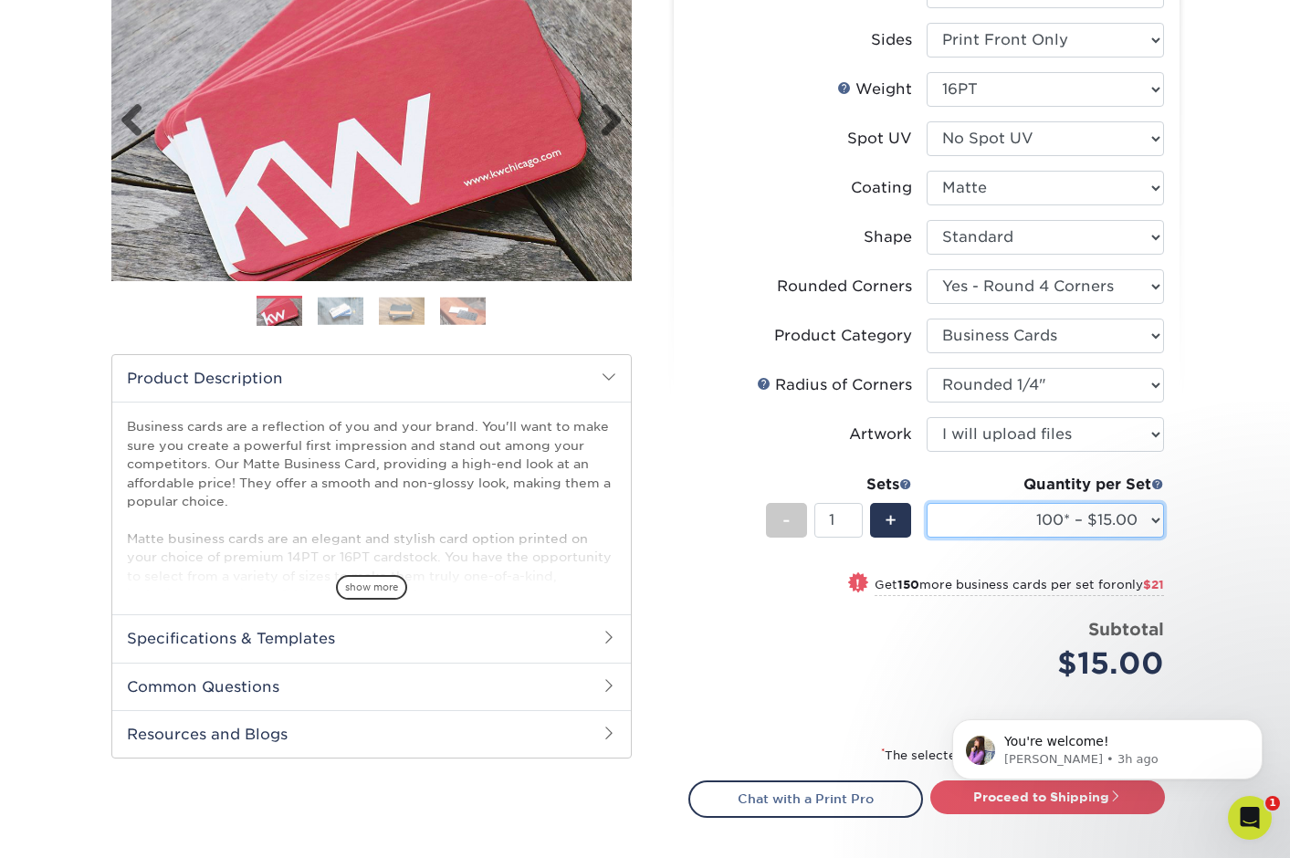
scroll to position [276, 0]
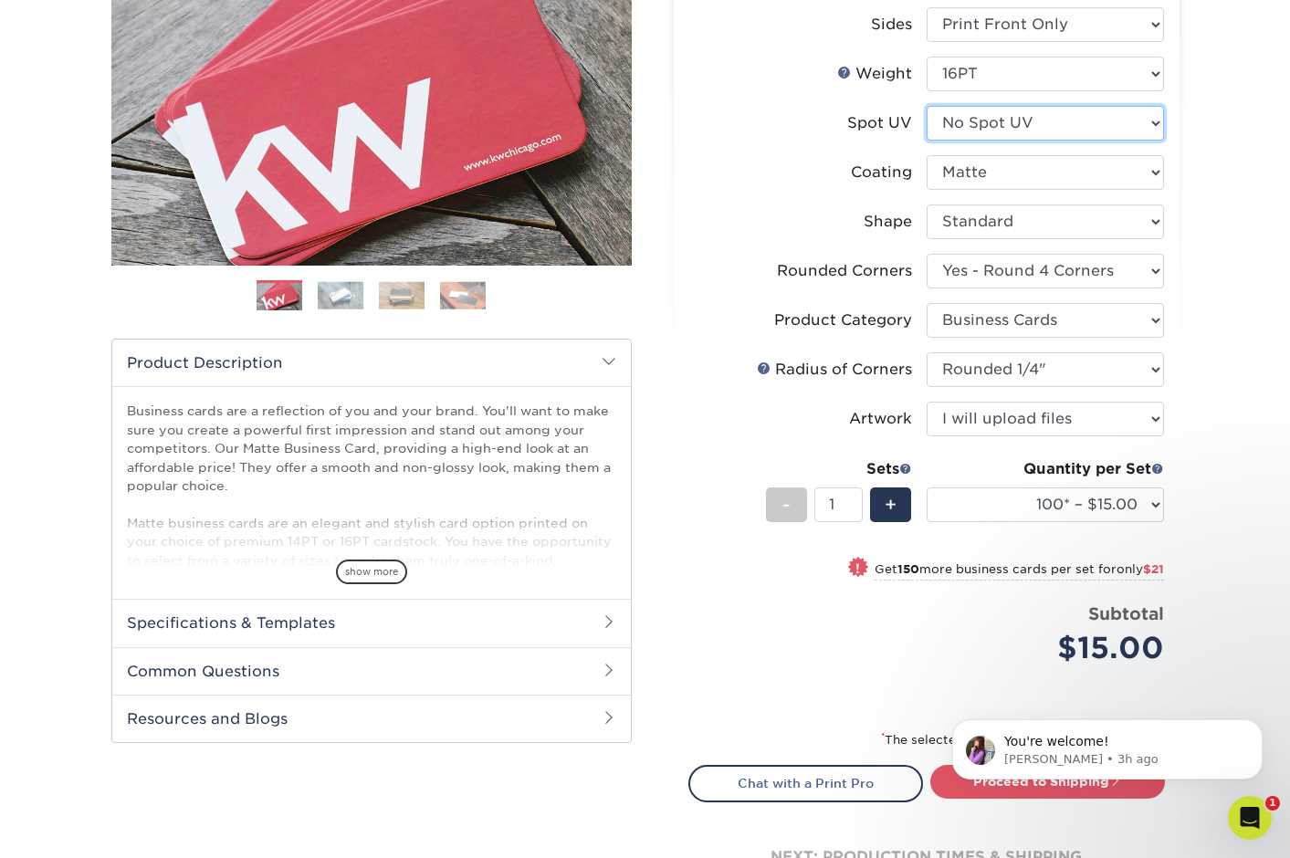
click at [929, 121] on select "Please Select No Spot UV Front Only" at bounding box center [1045, 123] width 237 height 35
select select "1"
click at [927, 106] on select "Please Select No Spot UV Front Only" at bounding box center [1045, 123] width 237 height 35
select select "-1"
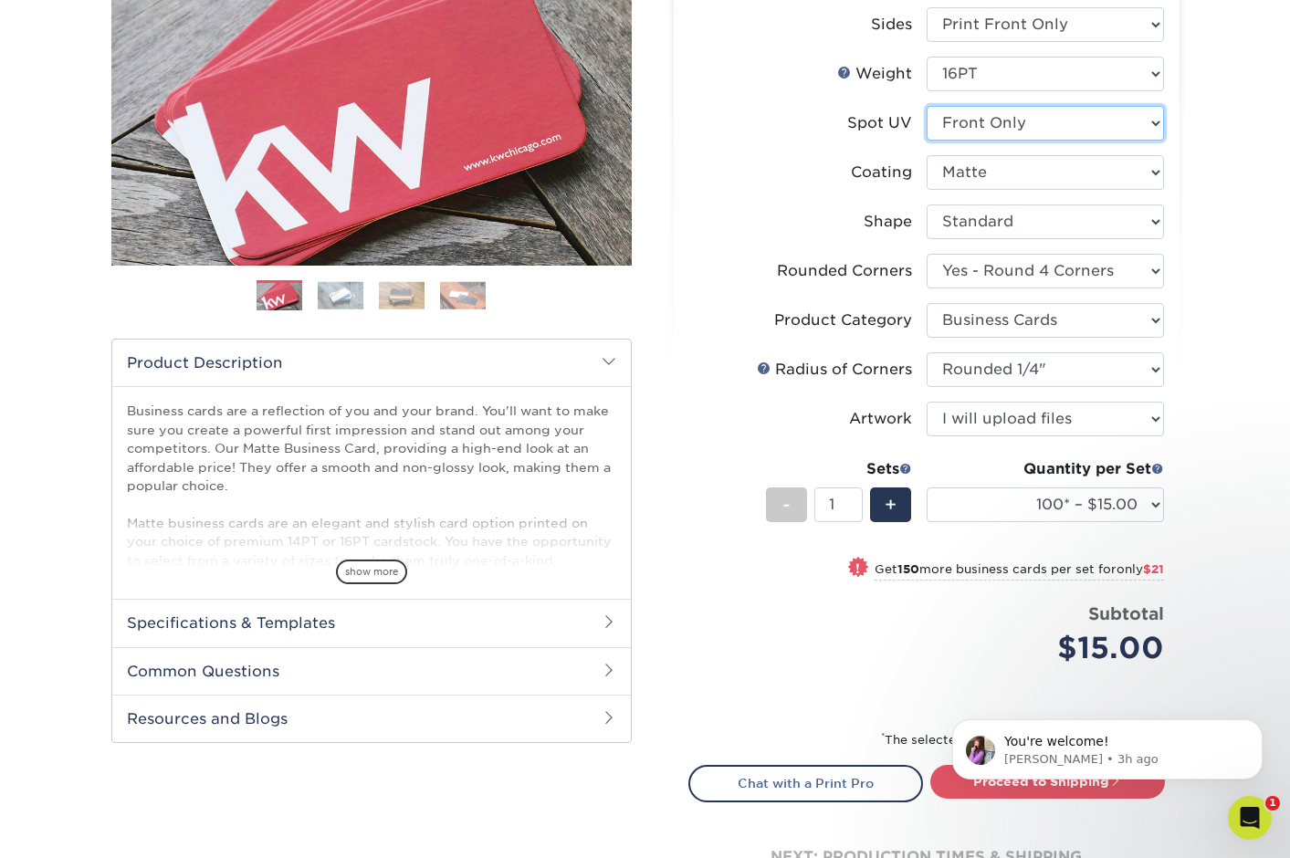
select select "-1"
select select
select select "-1"
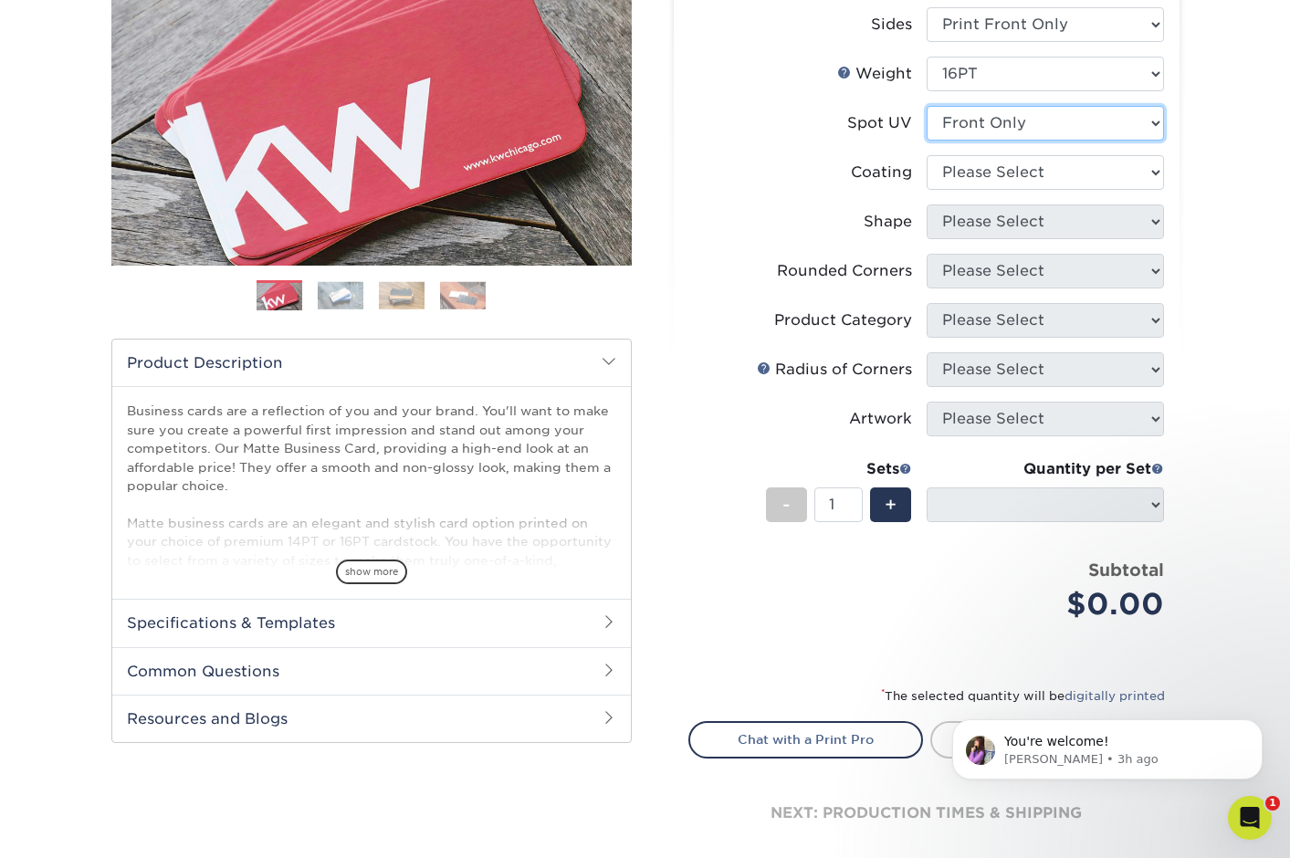
click at [960, 130] on select "Please Select No Spot UV Front Only" at bounding box center [1045, 123] width 237 height 35
click at [1045, 128] on select "Please Select No Spot UV Front Only" at bounding box center [1045, 123] width 237 height 35
select select "3"
click at [927, 106] on select "Please Select No Spot UV Front Only" at bounding box center [1045, 123] width 237 height 35
select select
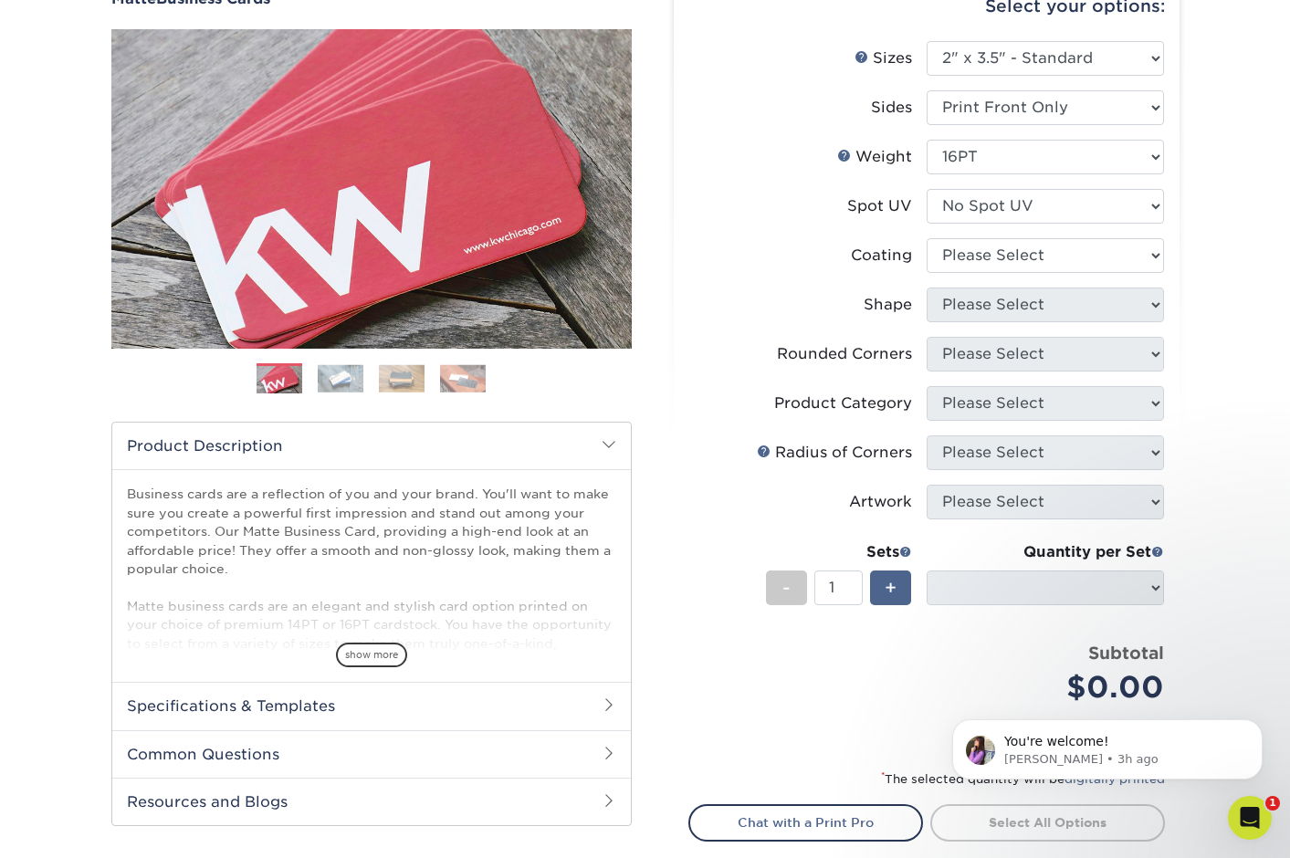
scroll to position [192, 0]
click at [896, 583] on span "+" at bounding box center [891, 588] width 12 height 27
click at [895, 583] on span "+" at bounding box center [891, 588] width 12 height 27
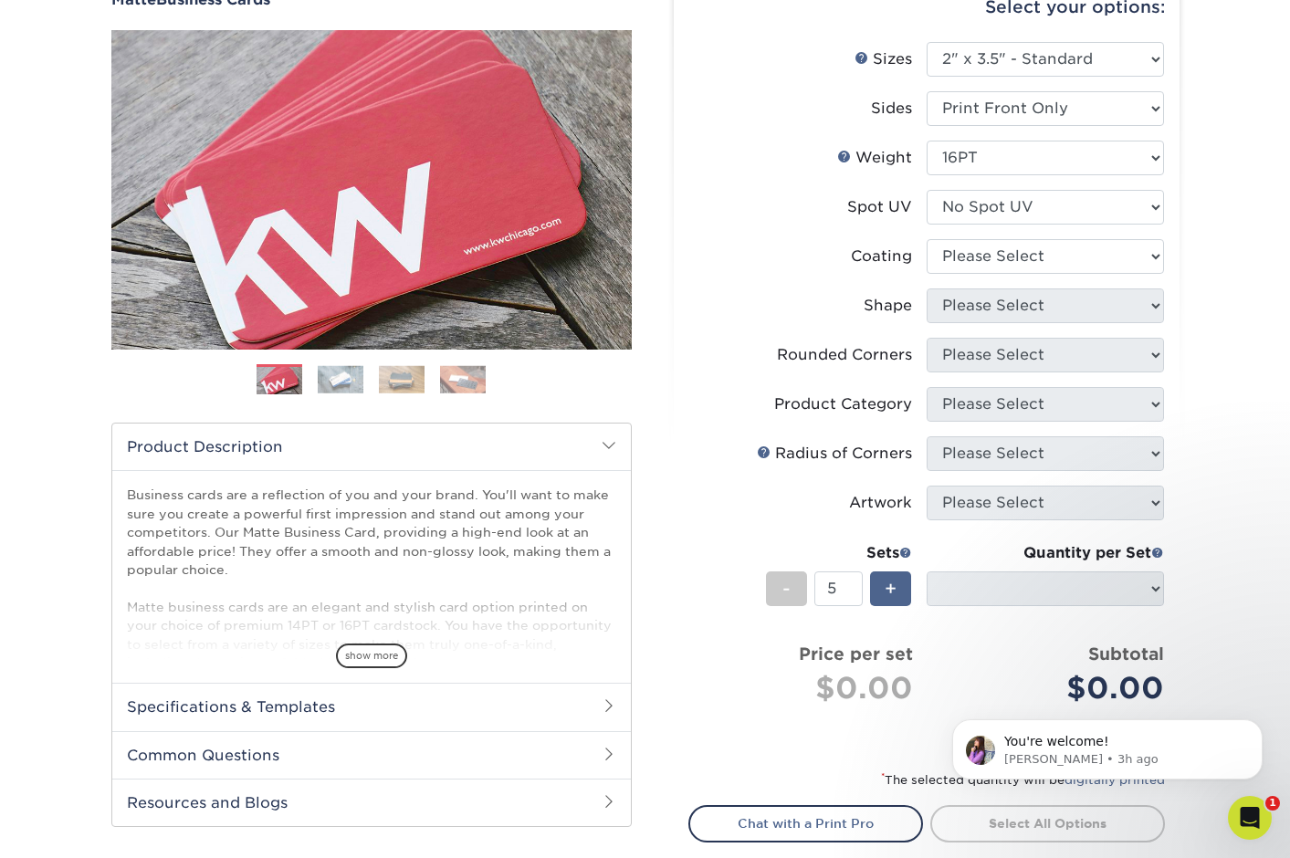
click at [895, 583] on span "+" at bounding box center [891, 588] width 12 height 27
click at [786, 582] on span "-" at bounding box center [786, 587] width 8 height 27
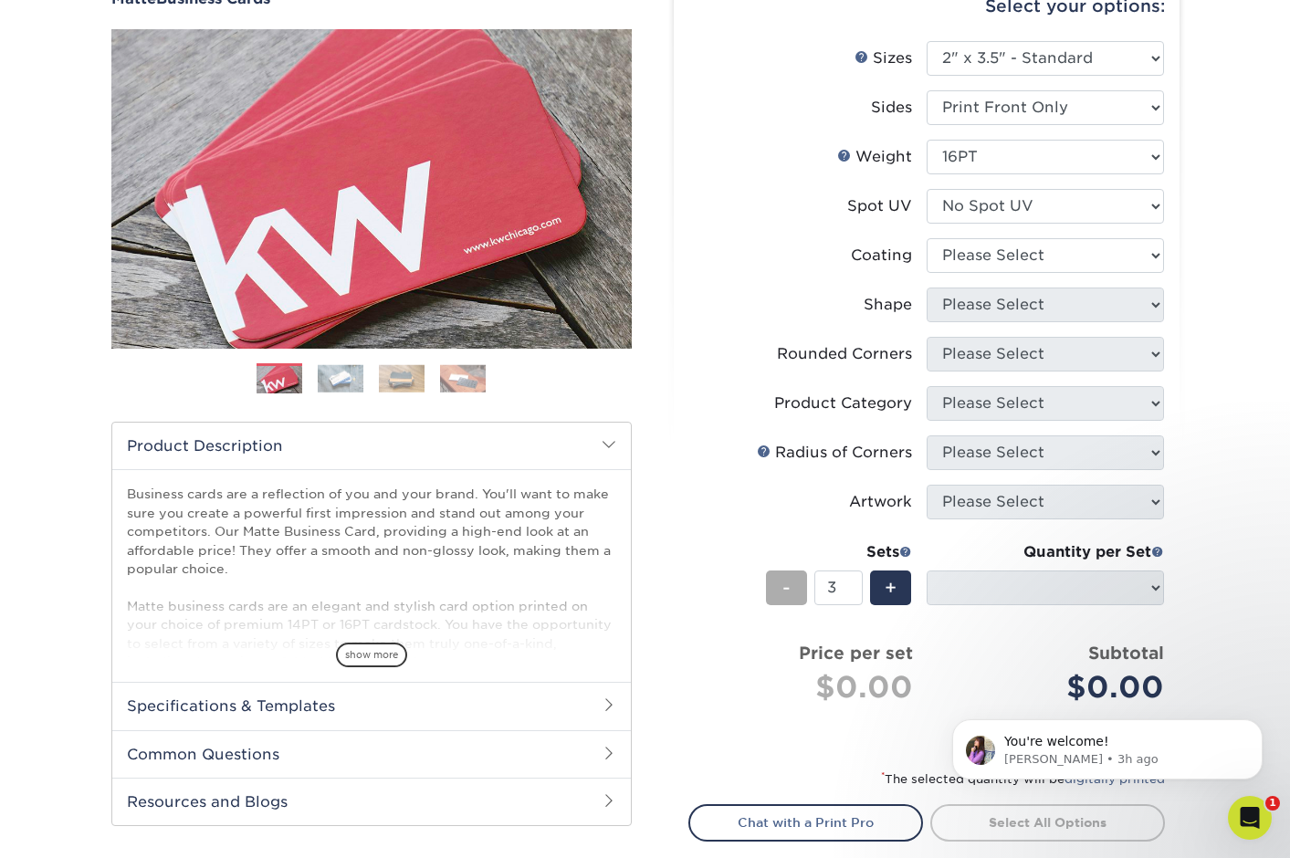
click at [786, 582] on span "-" at bounding box center [786, 587] width 8 height 27
click at [786, 582] on span "-" at bounding box center [786, 588] width 8 height 27
type input "1"
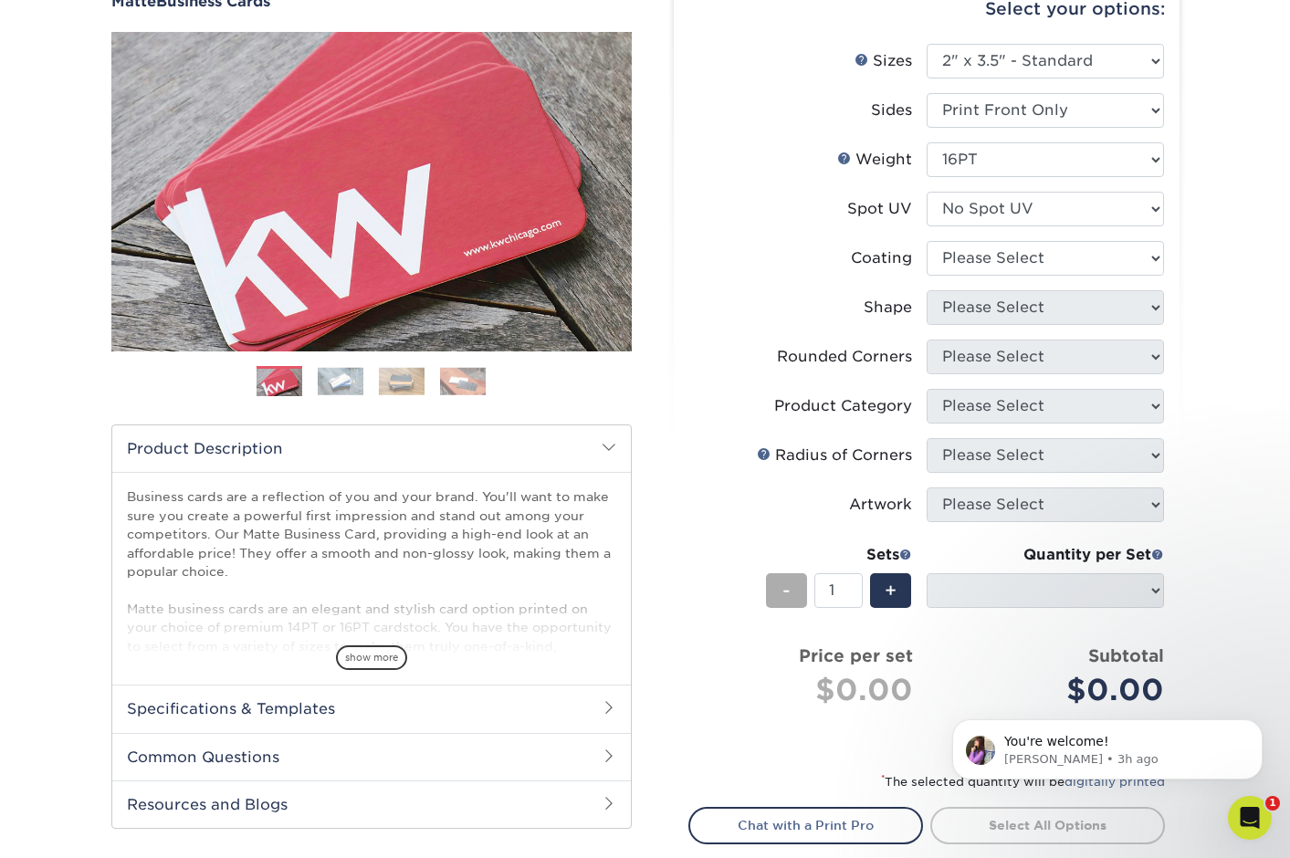
click at [786, 582] on span "-" at bounding box center [786, 590] width 8 height 27
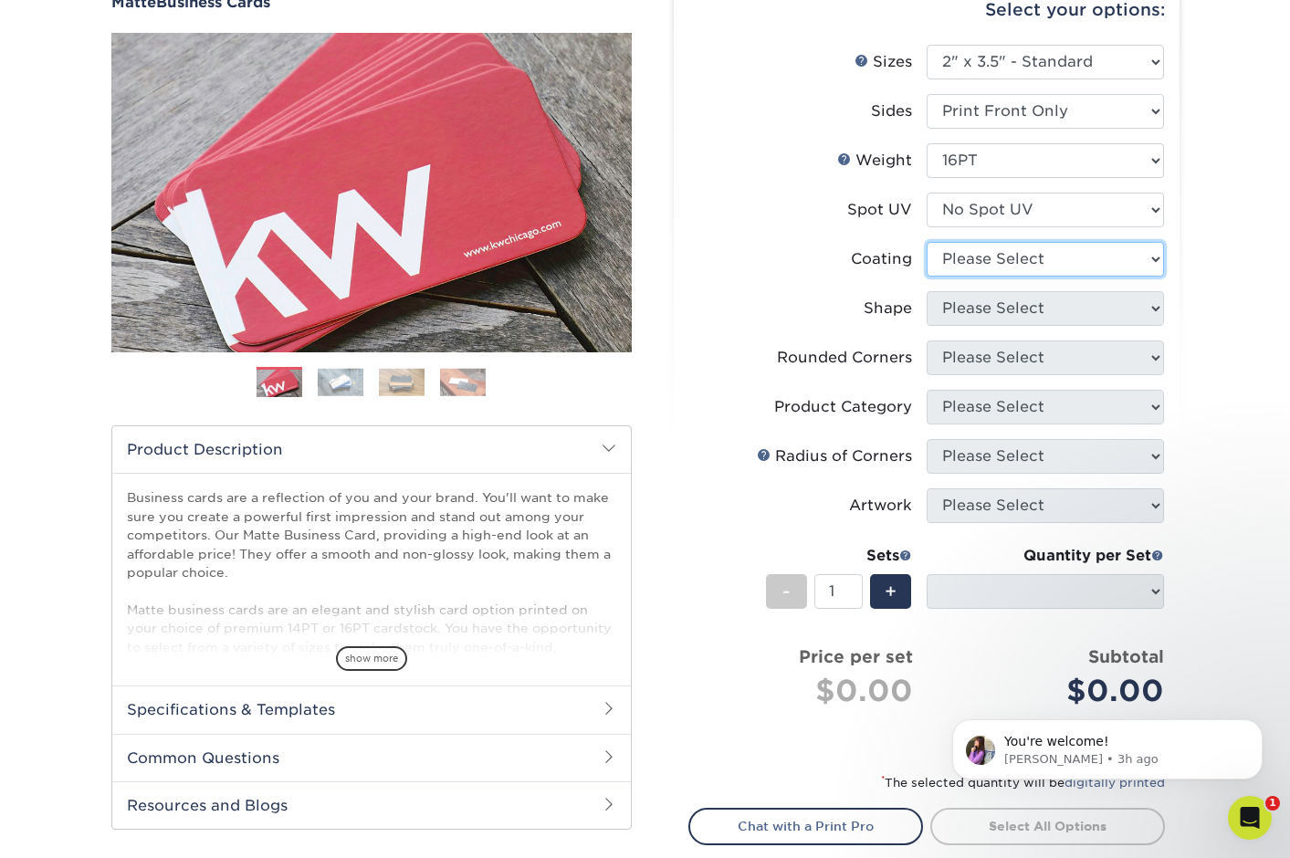
click at [1008, 265] on select at bounding box center [1045, 259] width 237 height 35
select select "121bb7b5-3b4d-429f-bd8d-bbf80e953313"
click at [927, 242] on select at bounding box center [1045, 259] width 237 height 35
select select
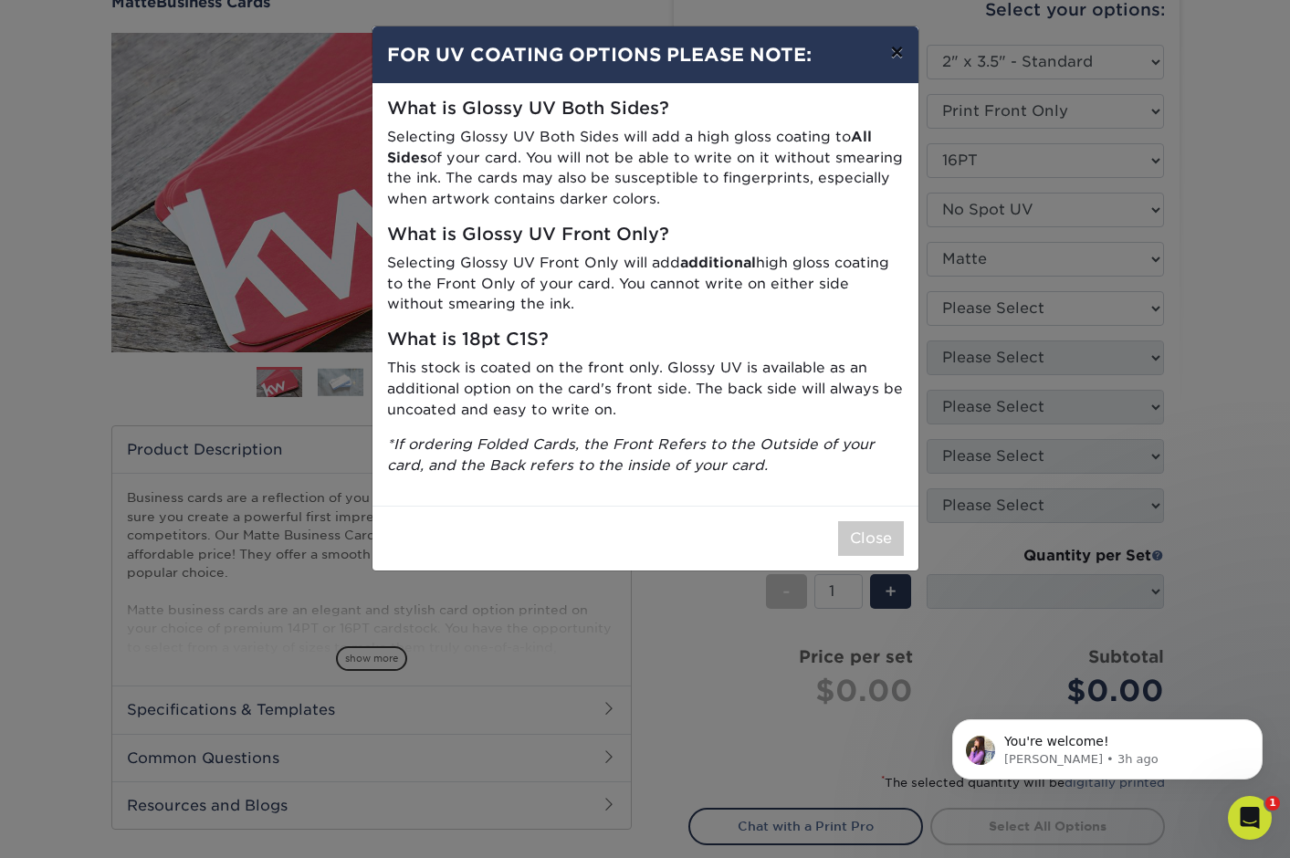
click at [889, 52] on button "×" at bounding box center [897, 51] width 42 height 51
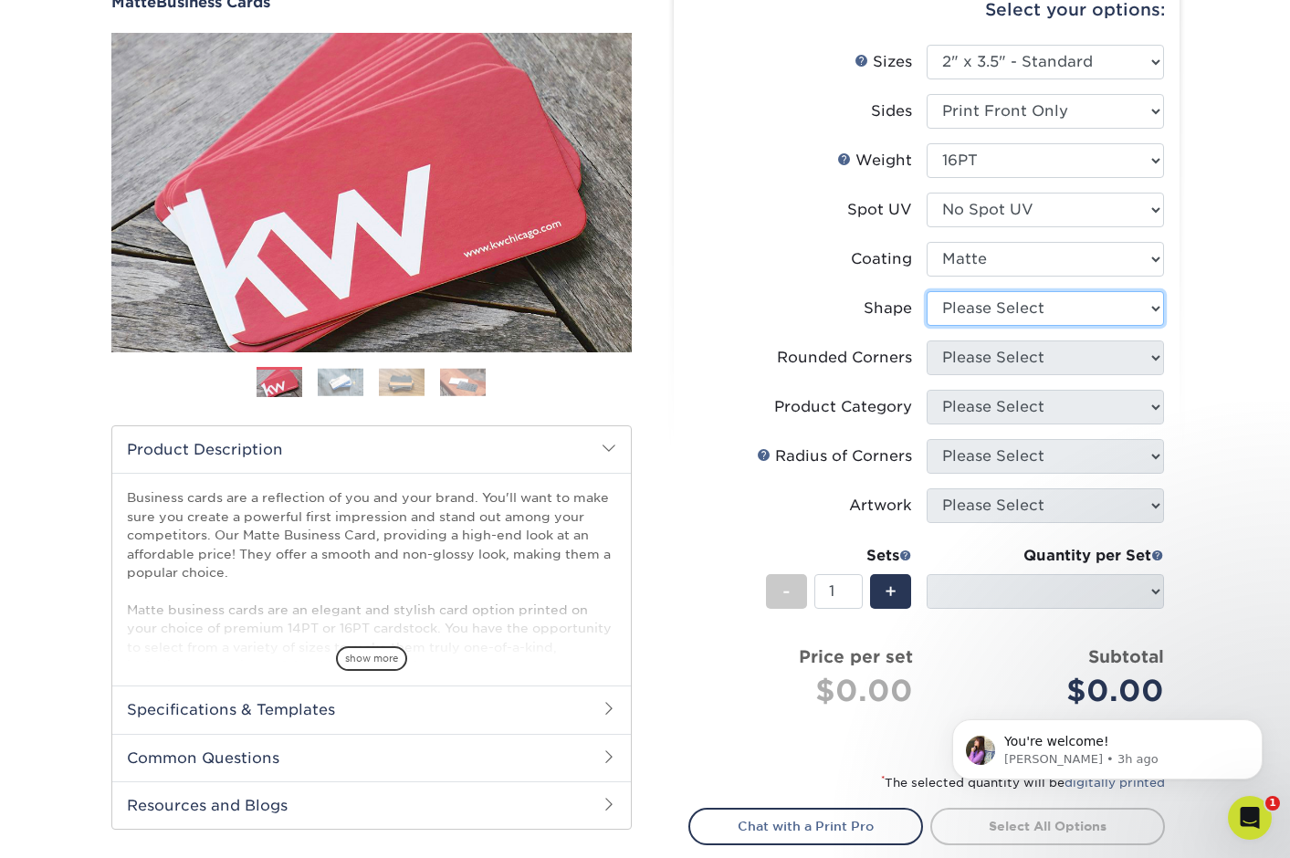
click at [1005, 313] on select "Please Select Standard Oval" at bounding box center [1045, 308] width 237 height 35
select select "standard"
click at [927, 291] on select "Please Select Standard Oval" at bounding box center [1045, 308] width 237 height 35
select select
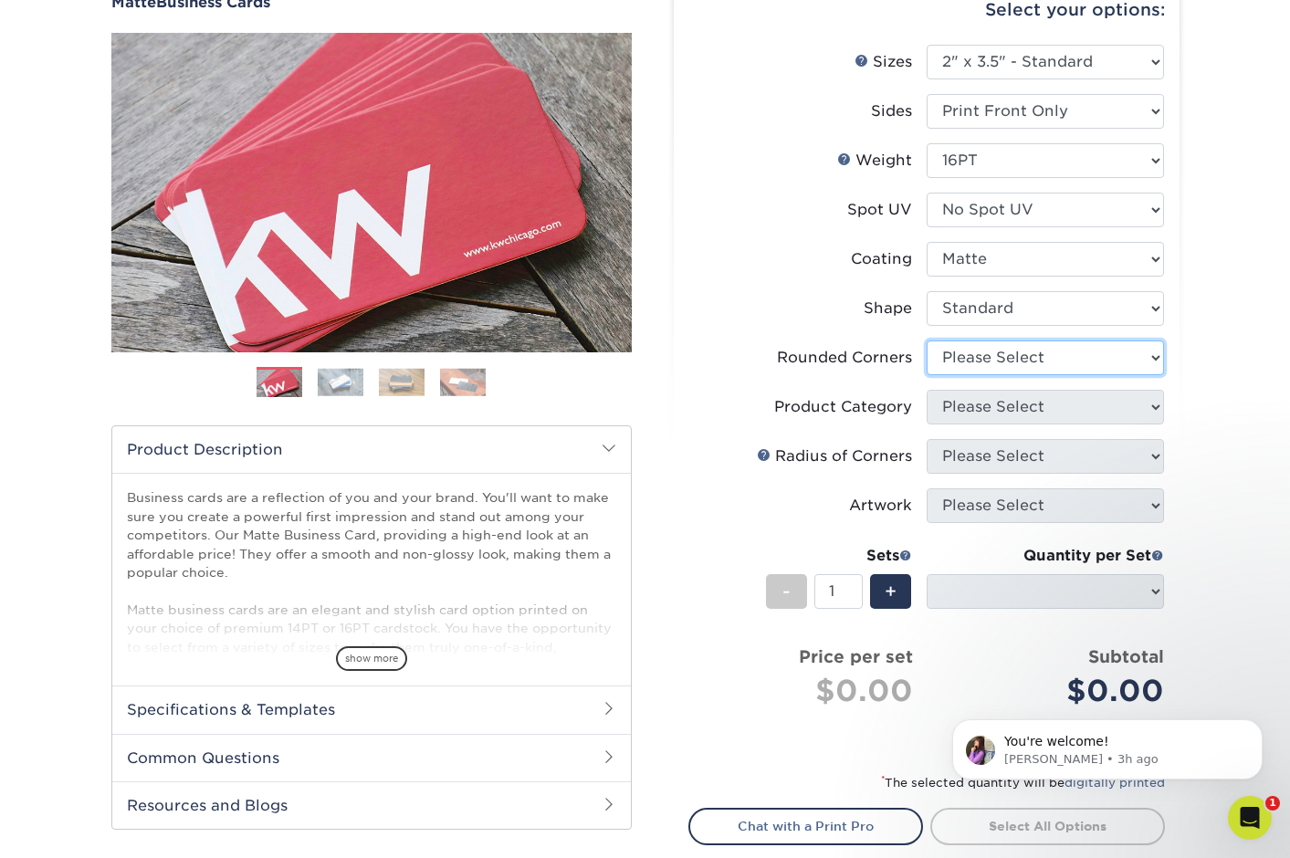
click at [1002, 354] on select "Please Select Yes - Round 2 Corners Yes - Round 4 Corners No" at bounding box center [1045, 358] width 237 height 35
select select "7672df9e-0e0a-464d-8e1f-920c575e4da3"
click at [927, 341] on select "Please Select Yes - Round 2 Corners Yes - Round 4 Corners No" at bounding box center [1045, 358] width 237 height 35
select select "-1"
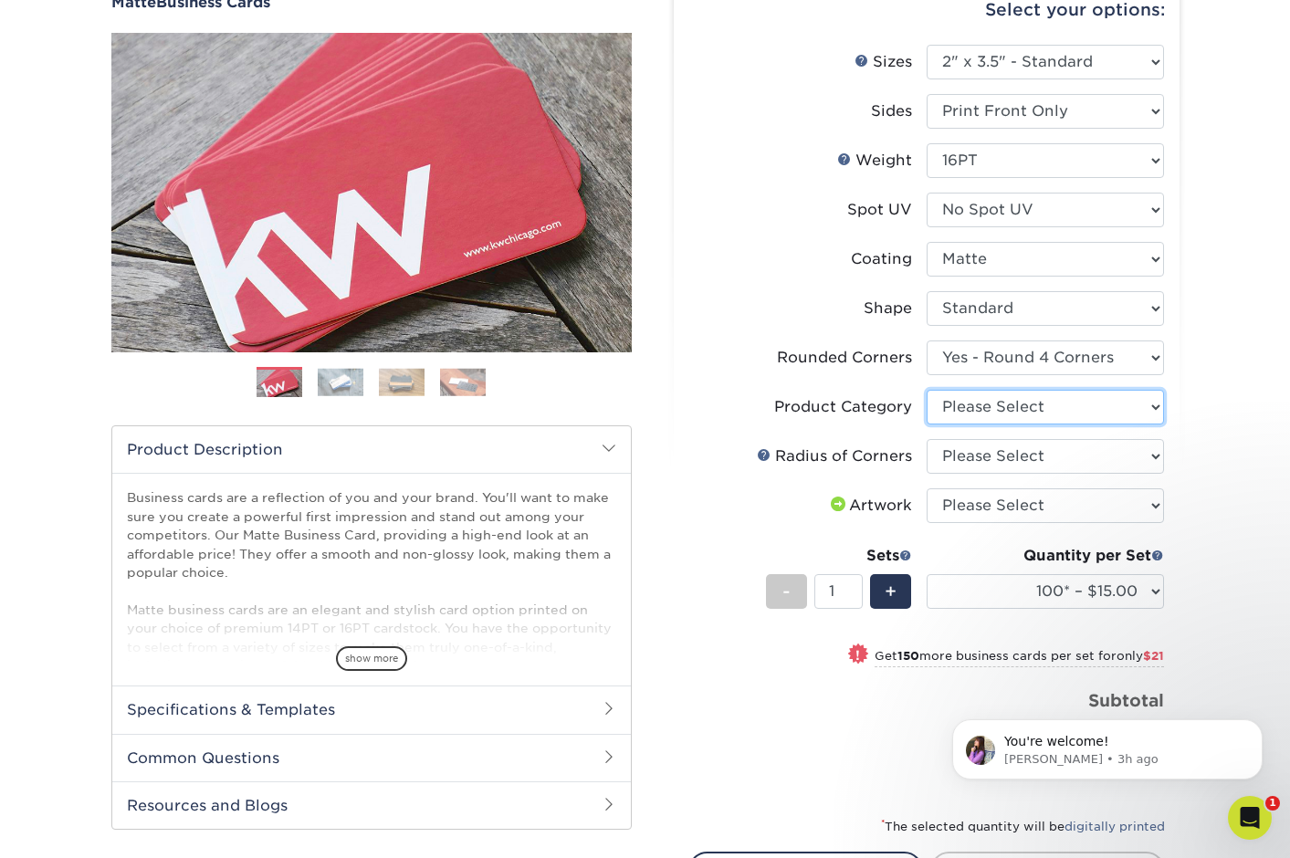
click at [1003, 400] on select "Please Select Business Cards" at bounding box center [1045, 407] width 237 height 35
select select "3b5148f1-0588-4f88-a218-97bcfdce65c1"
click at [927, 390] on select "Please Select Business Cards" at bounding box center [1045, 407] width 237 height 35
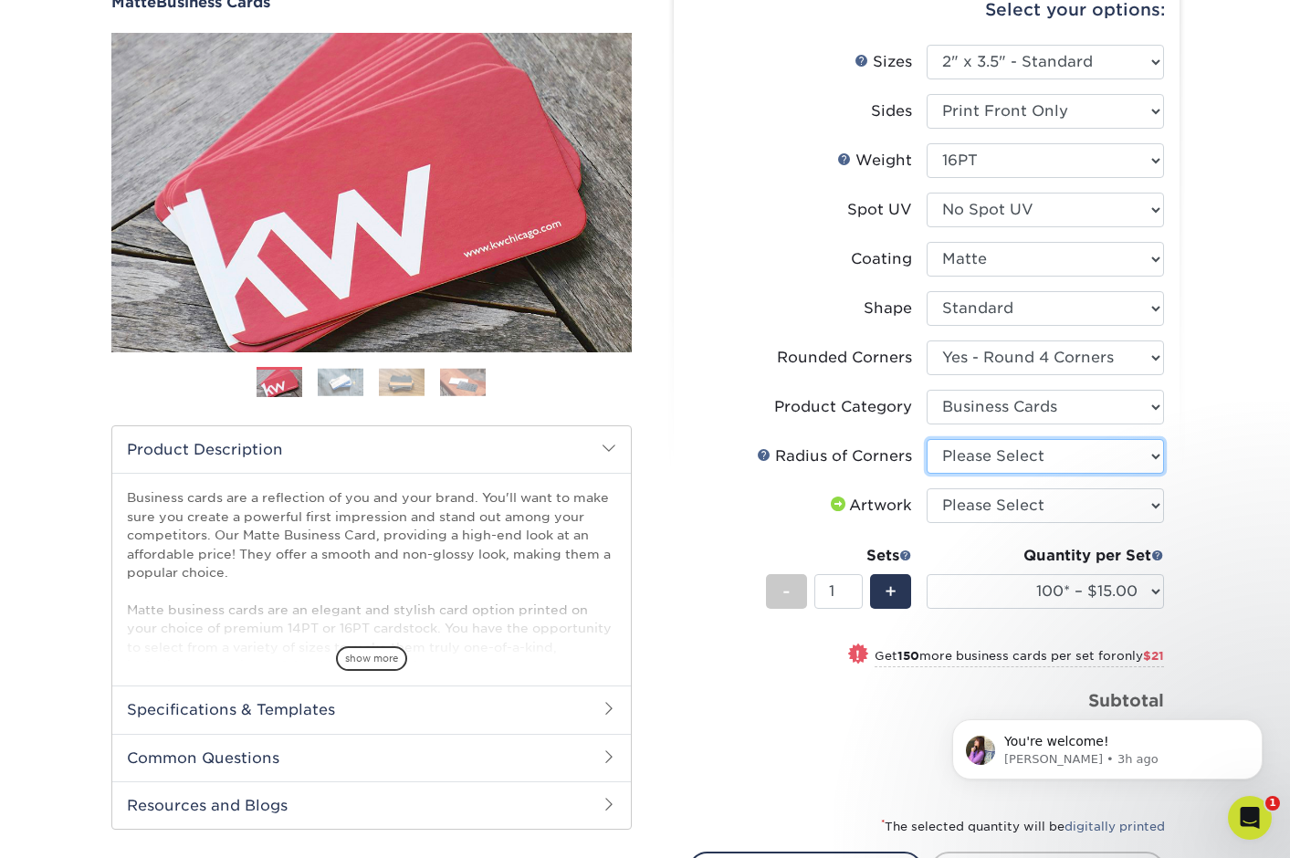
click at [1006, 457] on select "Please Select Rounded 1/8" Rounded 1/4"" at bounding box center [1045, 456] width 237 height 35
select select "479fbfe7-6a0c-4895-8c9a-81739b7486c9"
click at [927, 439] on select "Please Select Rounded 1/8" Rounded 1/4"" at bounding box center [1045, 456] width 237 height 35
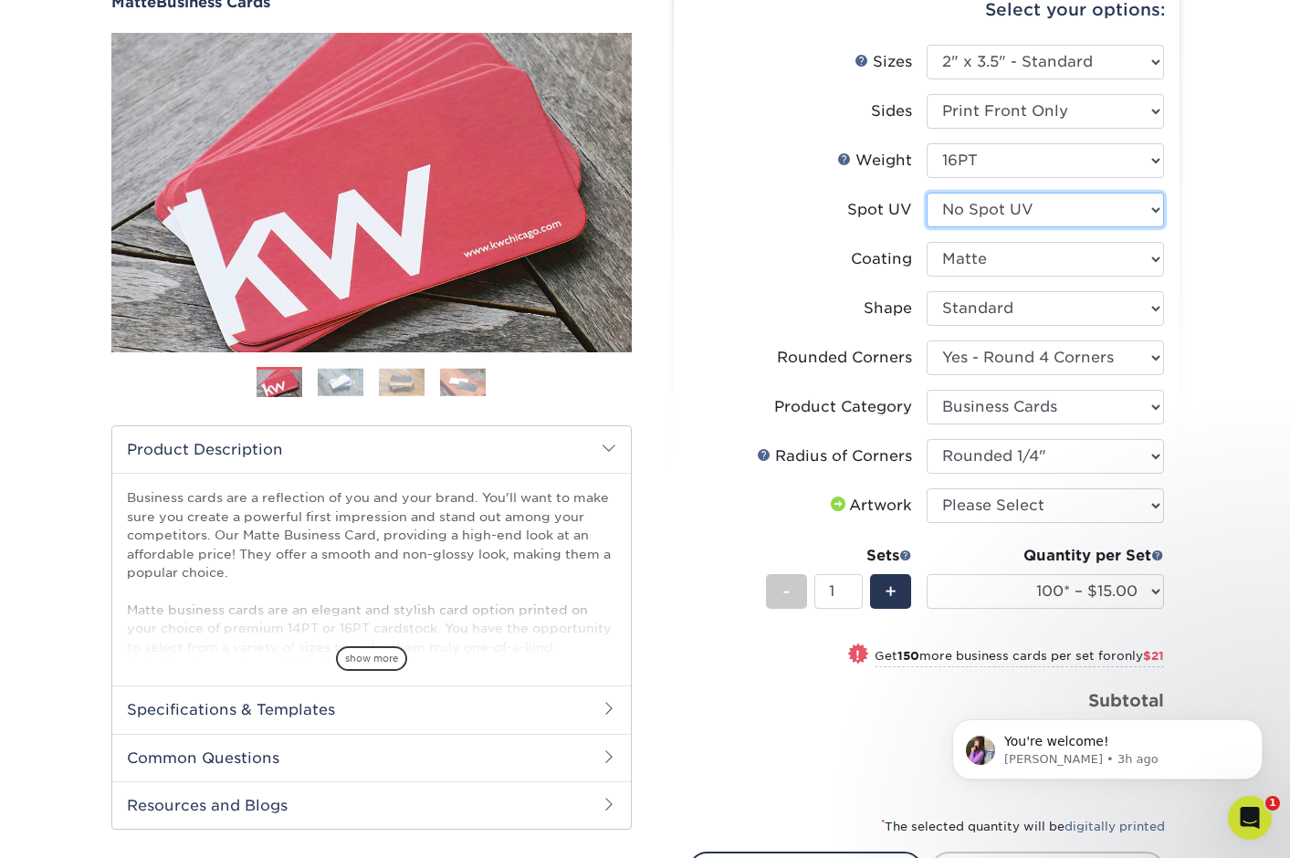
click at [1031, 212] on select "Please Select No Spot UV Front Only" at bounding box center [1045, 210] width 237 height 35
select select "1"
click at [927, 193] on select "Please Select No Spot UV Front Only" at bounding box center [1045, 210] width 237 height 35
select select "-1"
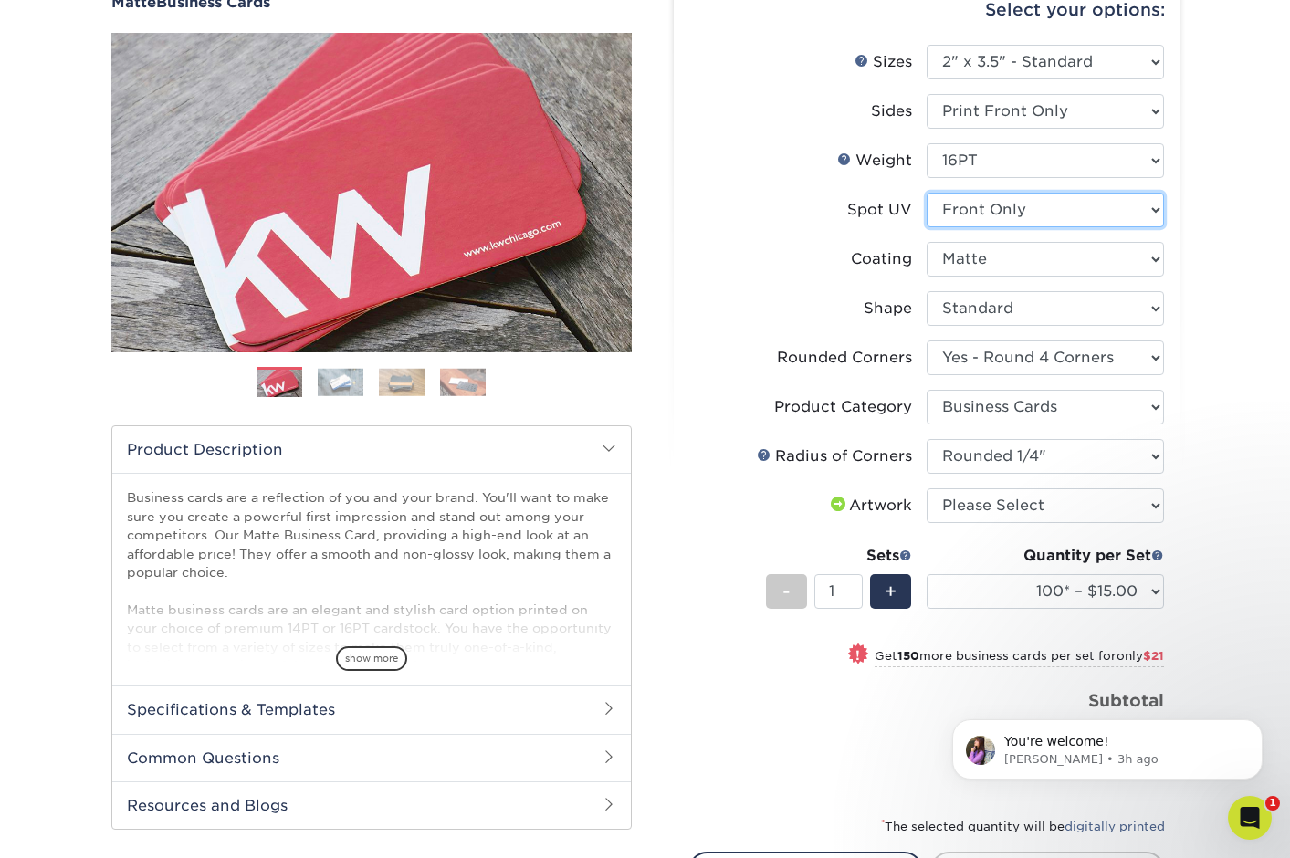
select select "-1"
select select
select select "-1"
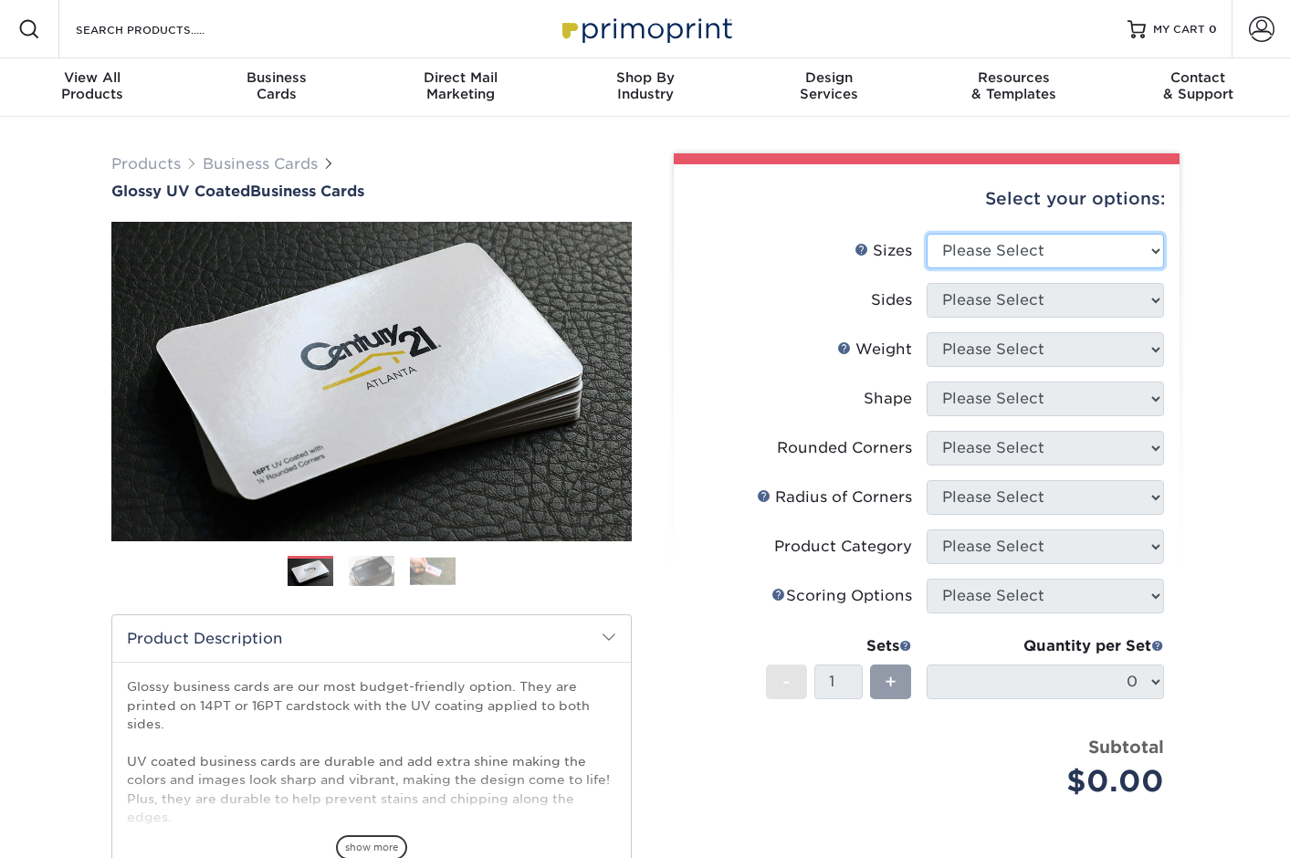
click at [990, 238] on select "Please Select 1.5" x 3.5" - Mini 1.75" x 3.5" - Mini 2" x 2" - Square 2" x 3" -…" at bounding box center [1045, 251] width 237 height 35
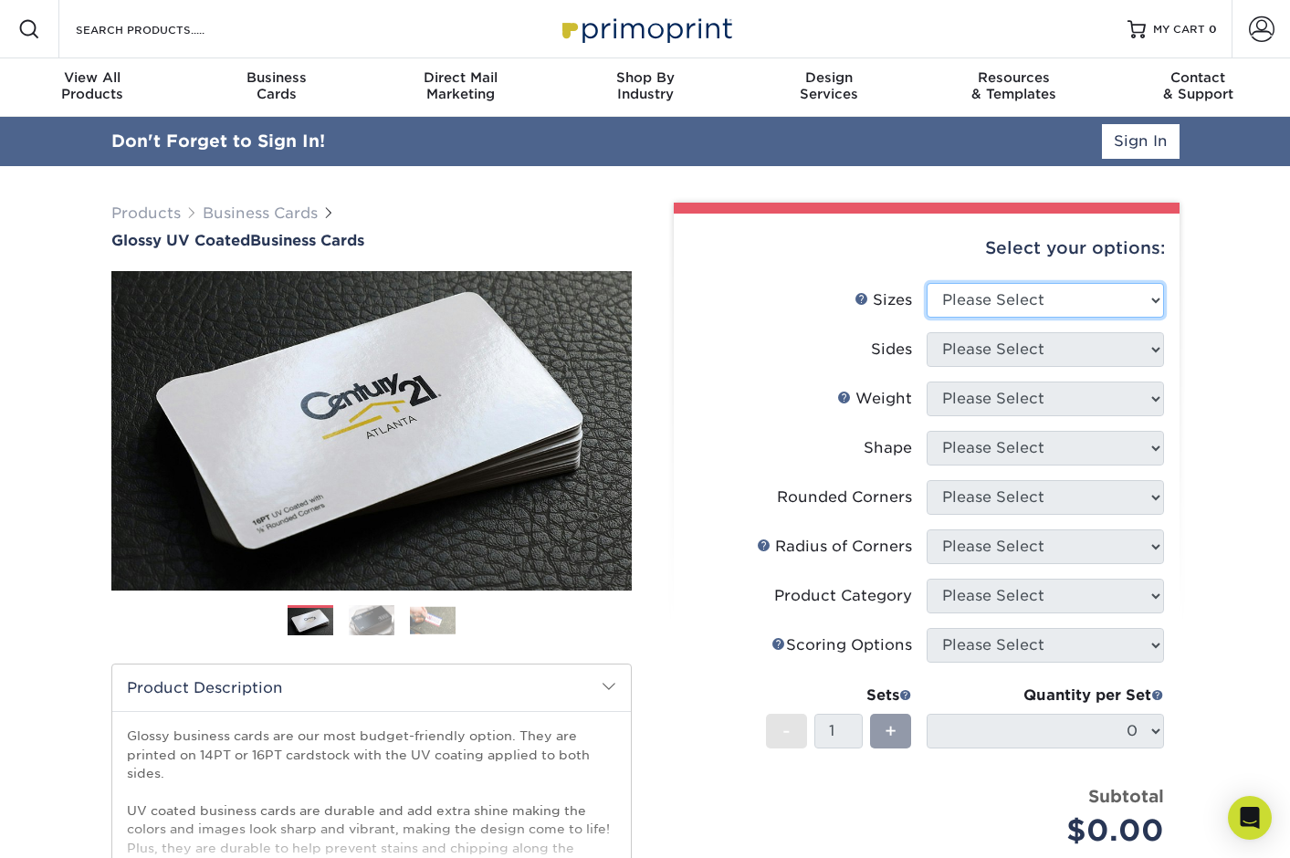
select select "2.00x3.50"
click at [927, 283] on select "Please Select 1.5" x 3.5" - Mini 1.75" x 3.5" - Mini 2" x 2" - Square 2" x 3" -…" at bounding box center [1045, 300] width 237 height 35
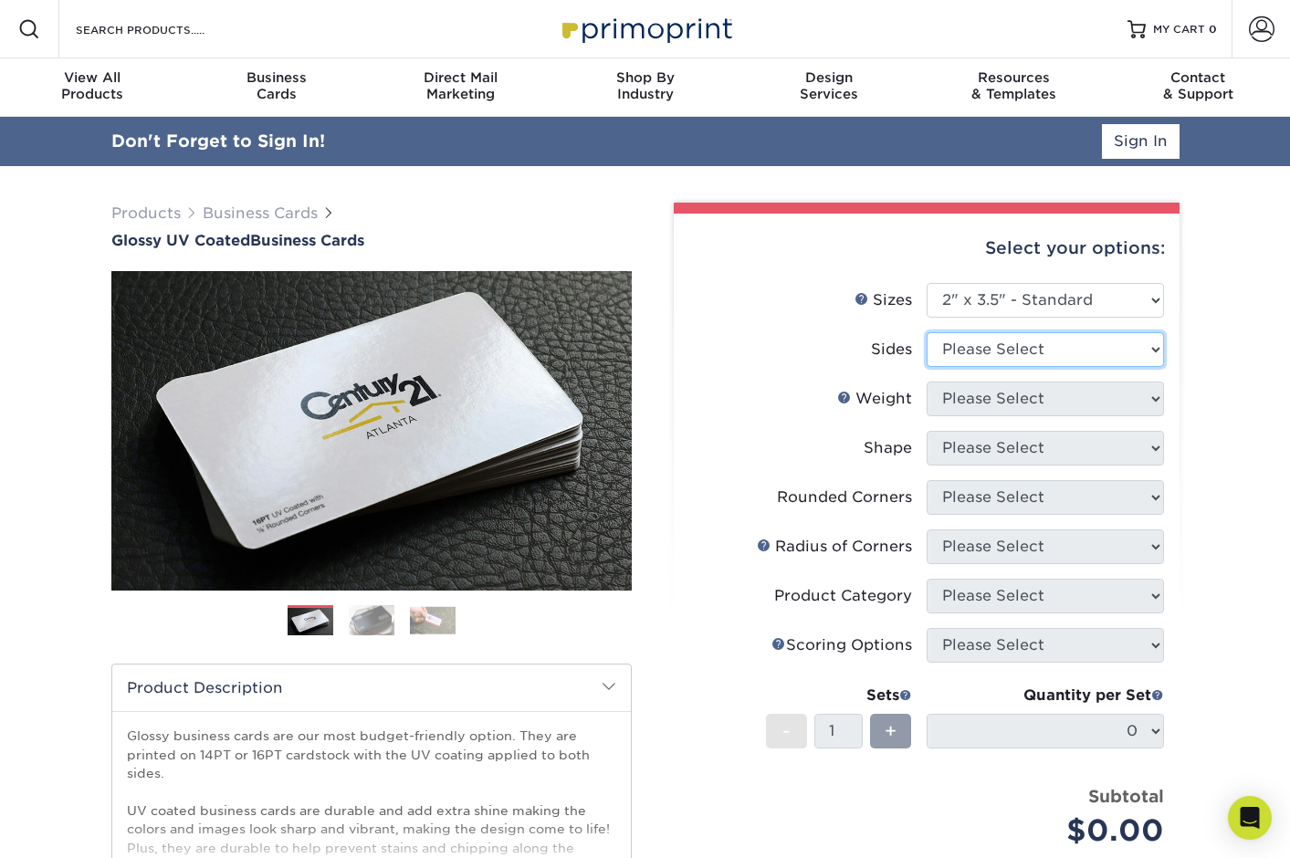
click at [1004, 353] on select "Please Select Print Both Sides Print Front Only" at bounding box center [1045, 349] width 237 height 35
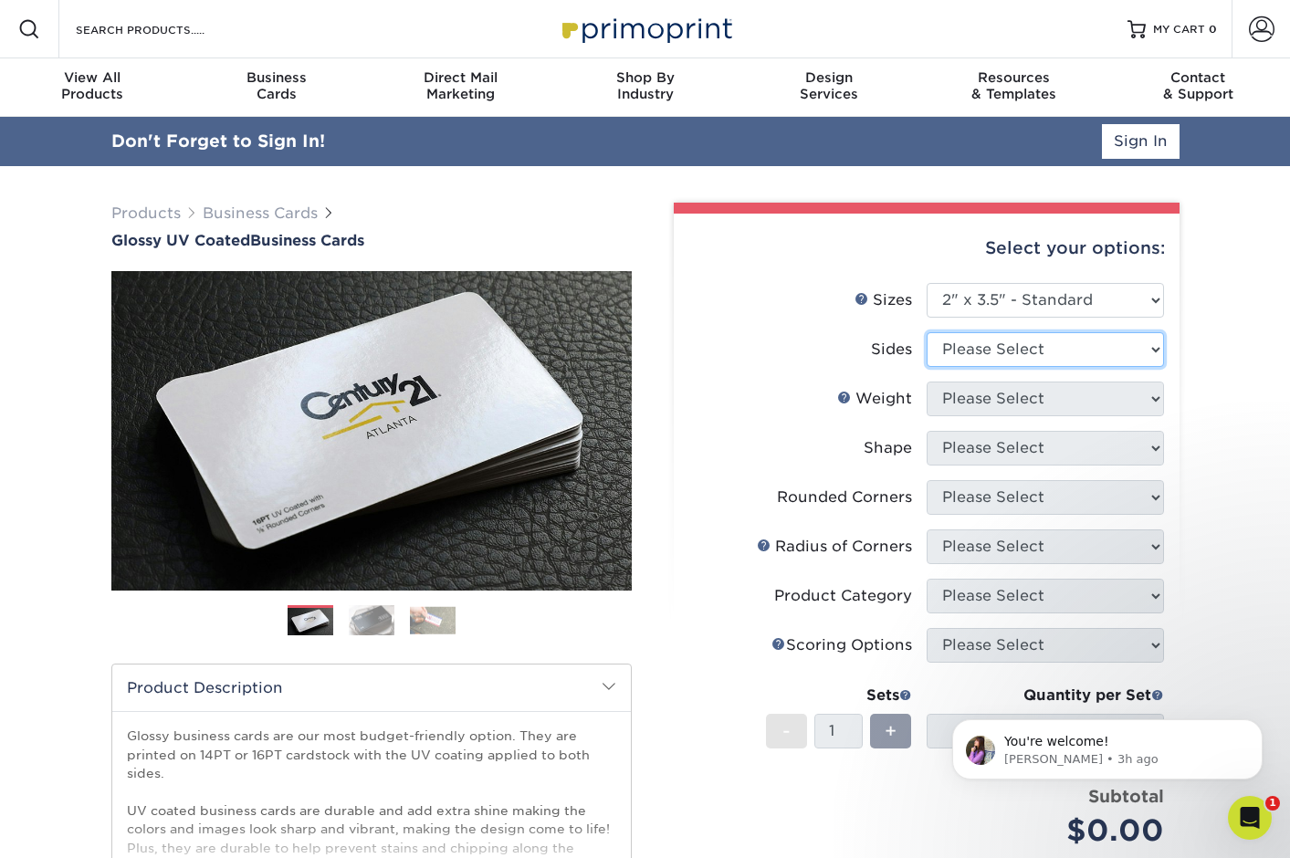
select select "32d3c223-f82c-492b-b915-ba065a00862f"
click at [927, 332] on select "Please Select Print Both Sides Print Front Only" at bounding box center [1045, 349] width 237 height 35
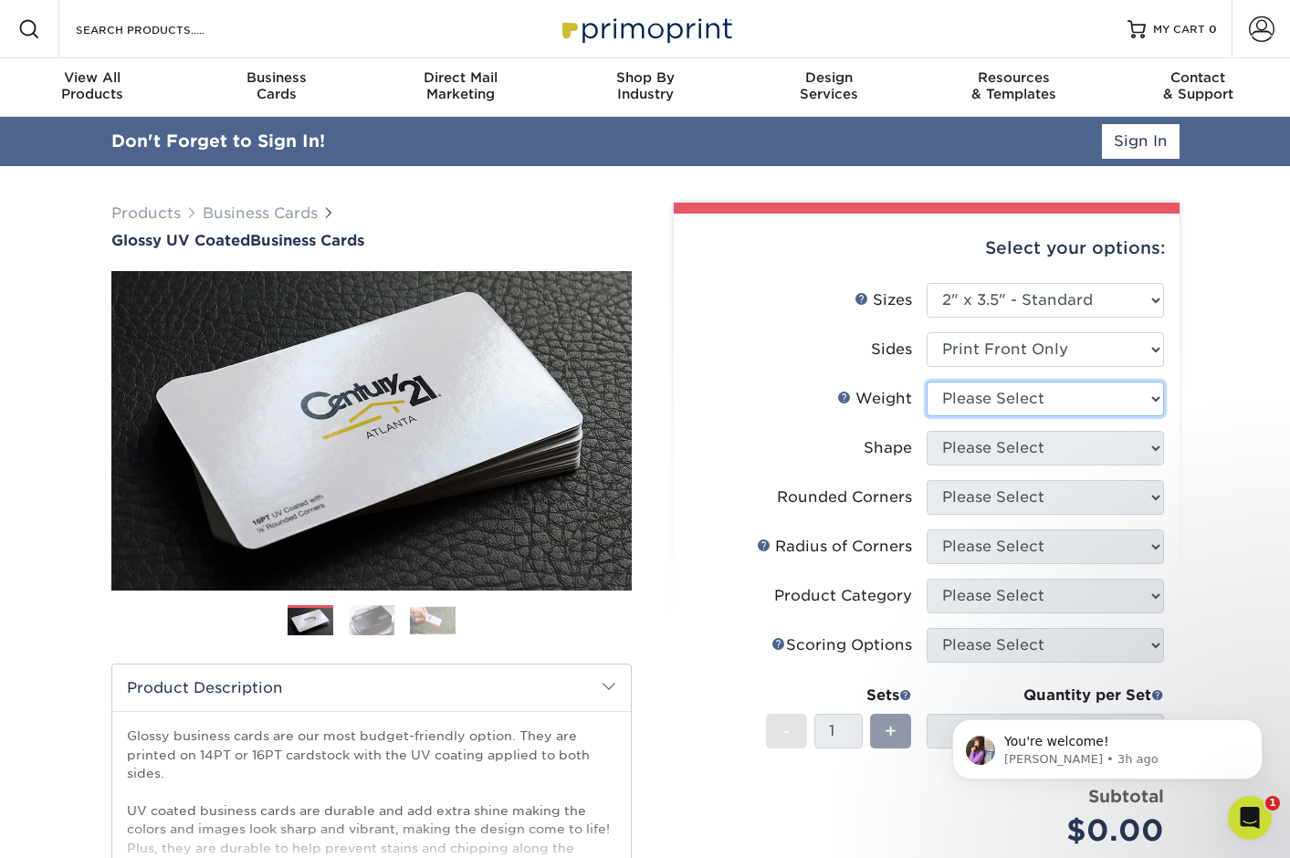
click at [1012, 400] on select "Please Select 16PT 14PT" at bounding box center [1045, 399] width 237 height 35
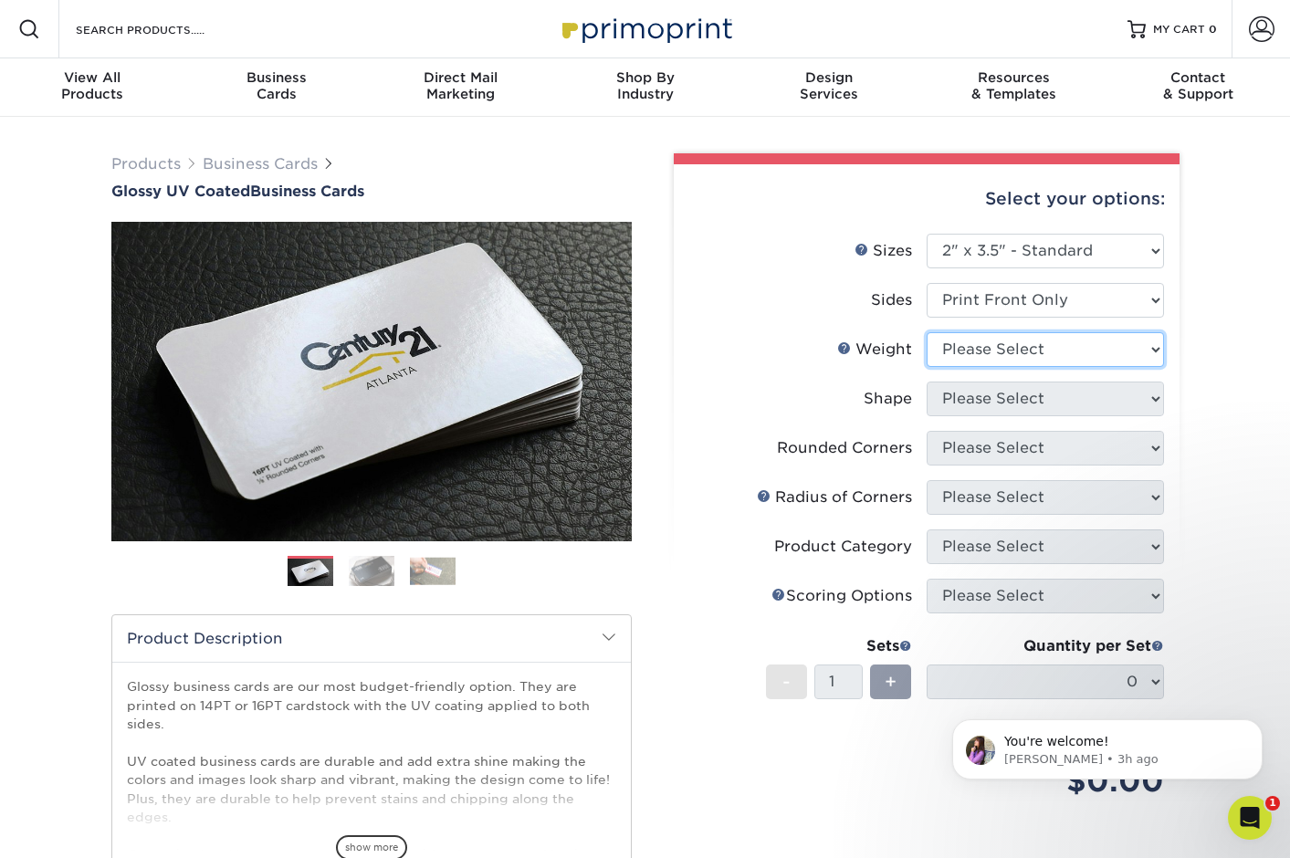
select select "16PT"
click at [927, 332] on select "Please Select 16PT 14PT" at bounding box center [1045, 349] width 237 height 35
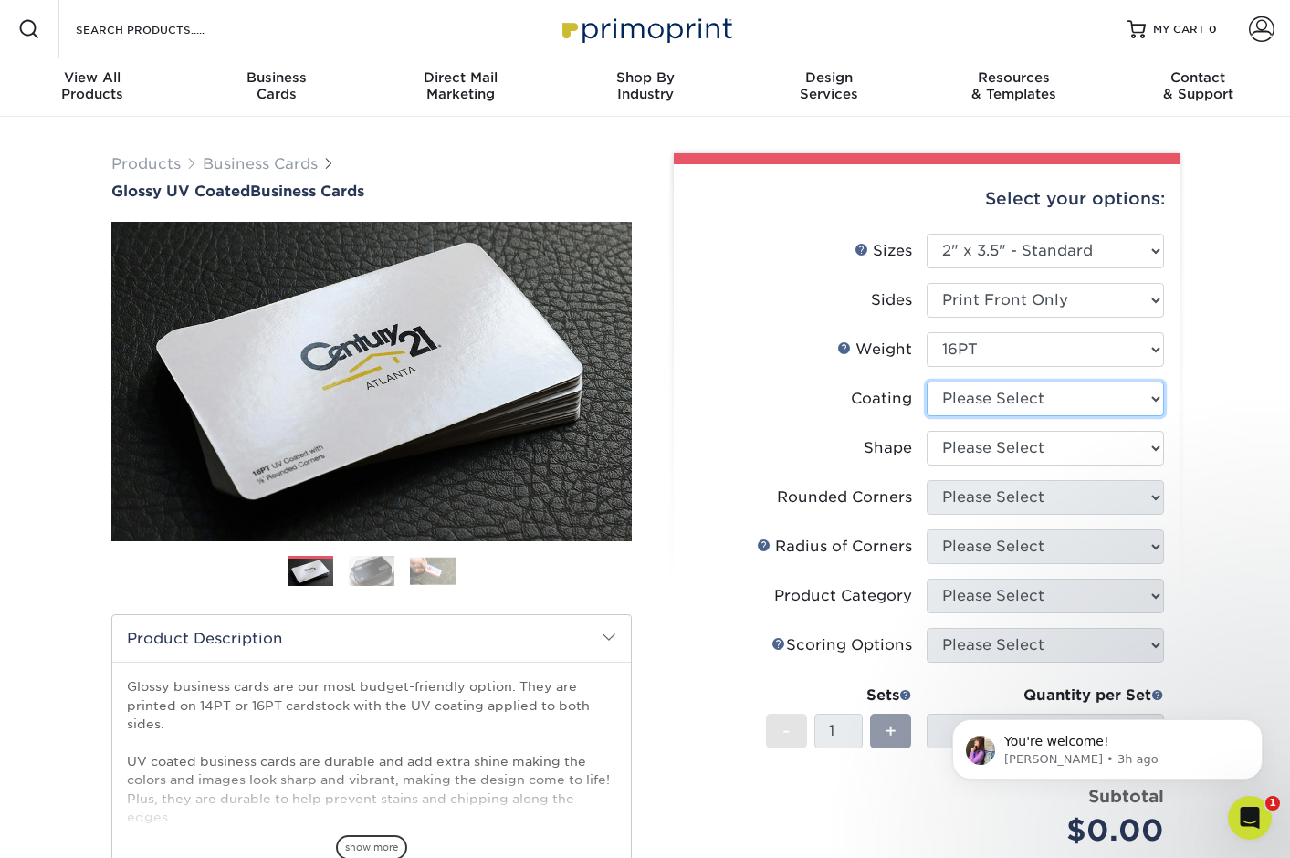
click at [982, 402] on select at bounding box center [1045, 399] width 237 height 35
select select "1e8116af-acfc-44b1-83dc-8181aa338834"
click at [927, 382] on select at bounding box center [1045, 399] width 237 height 35
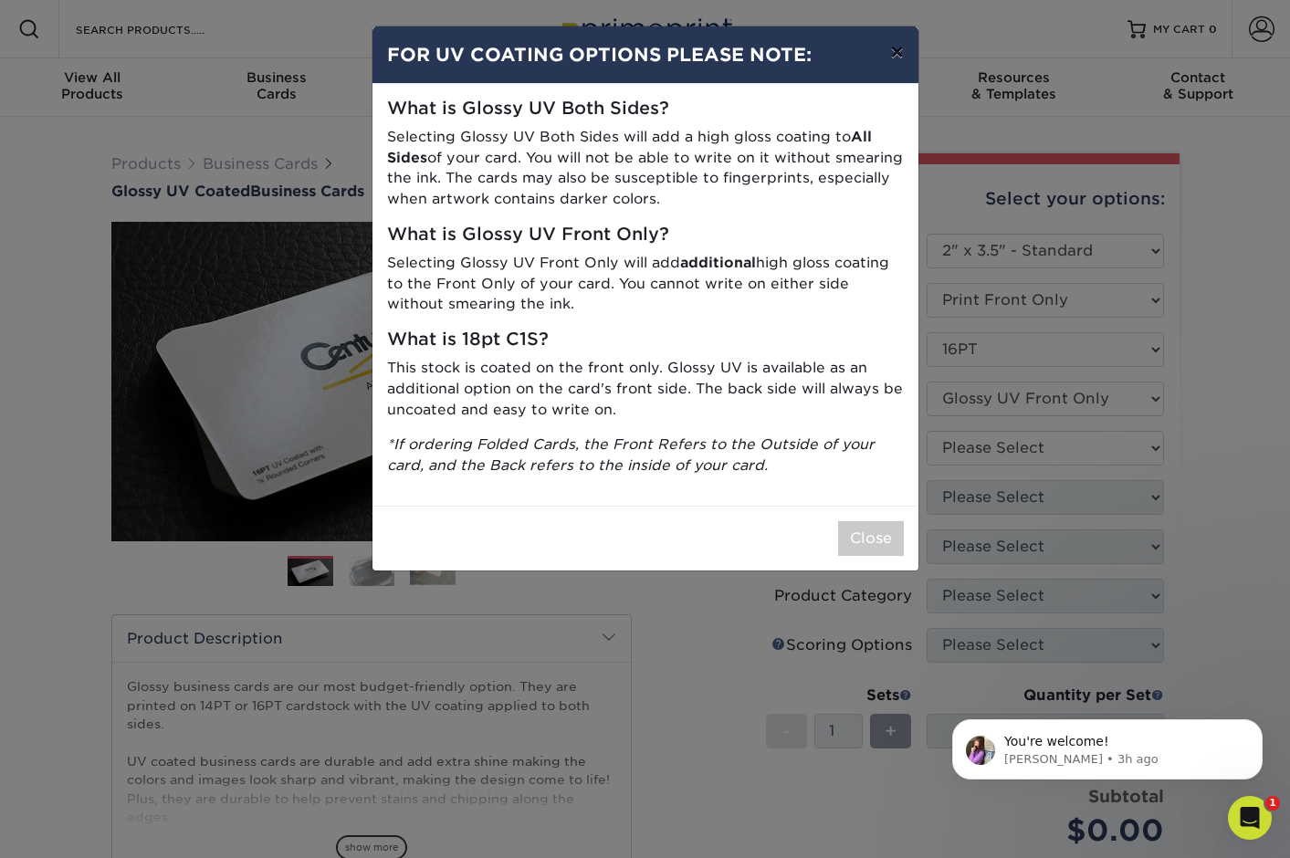
click at [897, 54] on button "×" at bounding box center [897, 51] width 42 height 51
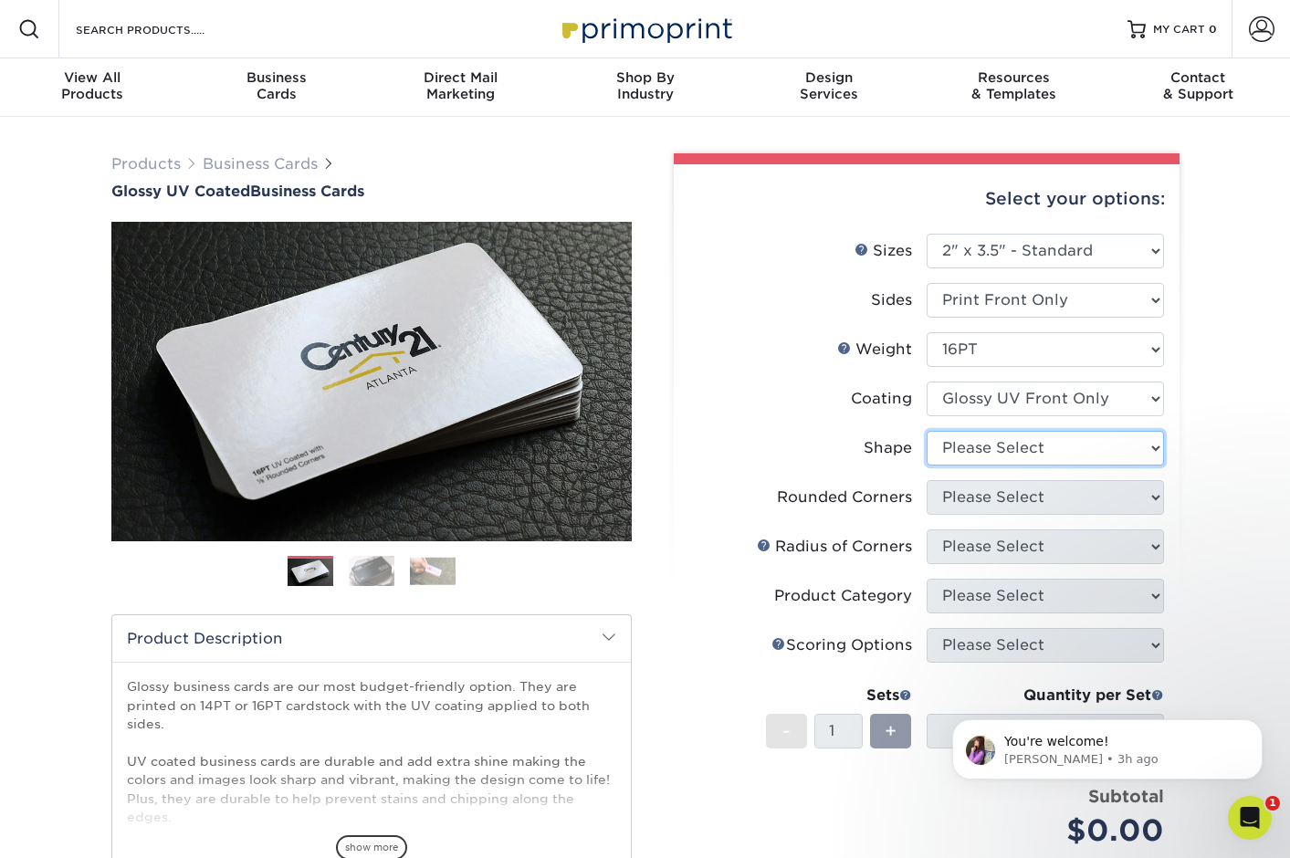
click at [992, 450] on select "Please Select Standard" at bounding box center [1045, 448] width 237 height 35
select select "standard"
click at [927, 431] on select "Please Select Standard" at bounding box center [1045, 448] width 237 height 35
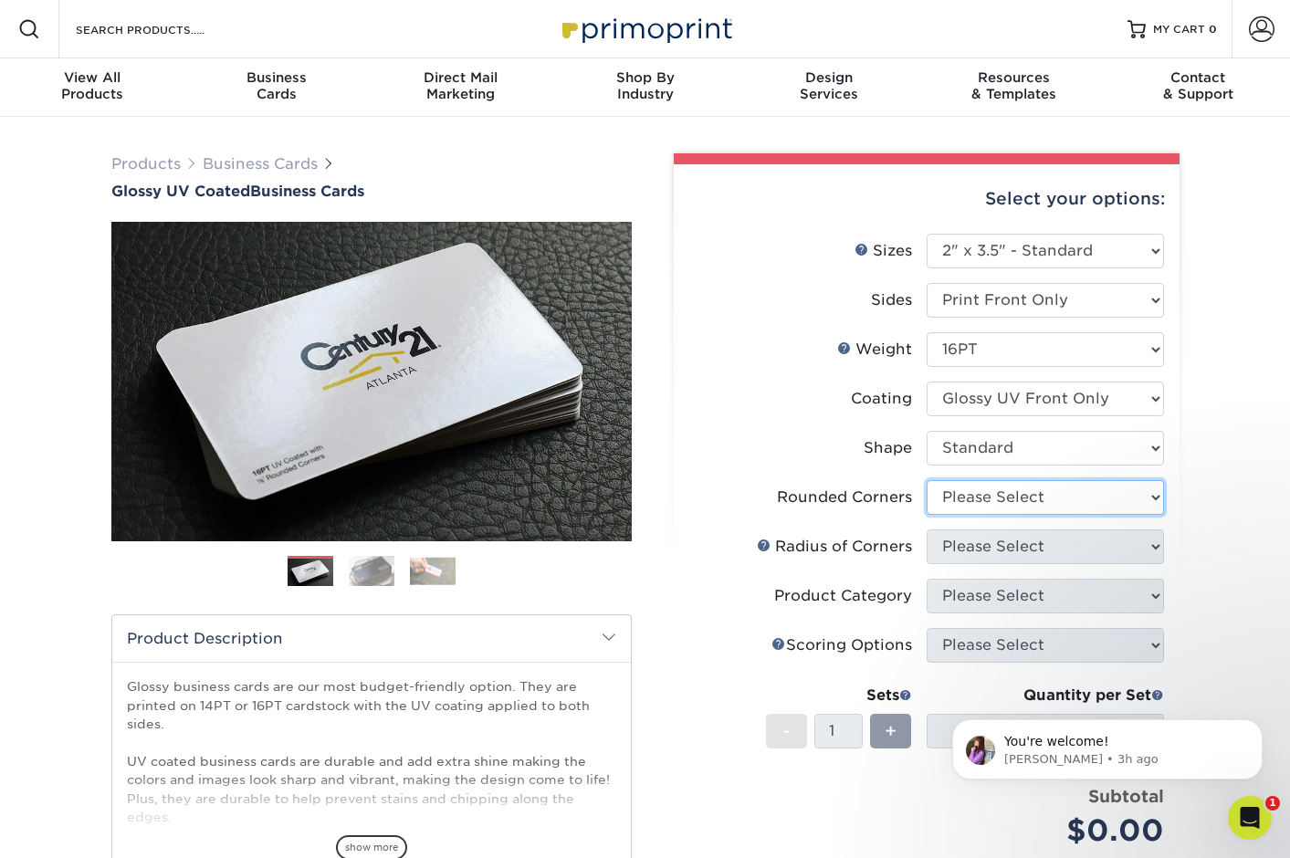
click at [975, 493] on select "Please Select Yes - Round 2 Corners Yes - Round 4 Corners No" at bounding box center [1045, 497] width 237 height 35
select select "7672df9e-0e0a-464d-8e1f-920c575e4da3"
click at [927, 480] on select "Please Select Yes - Round 2 Corners Yes - Round 4 Corners No" at bounding box center [1045, 497] width 237 height 35
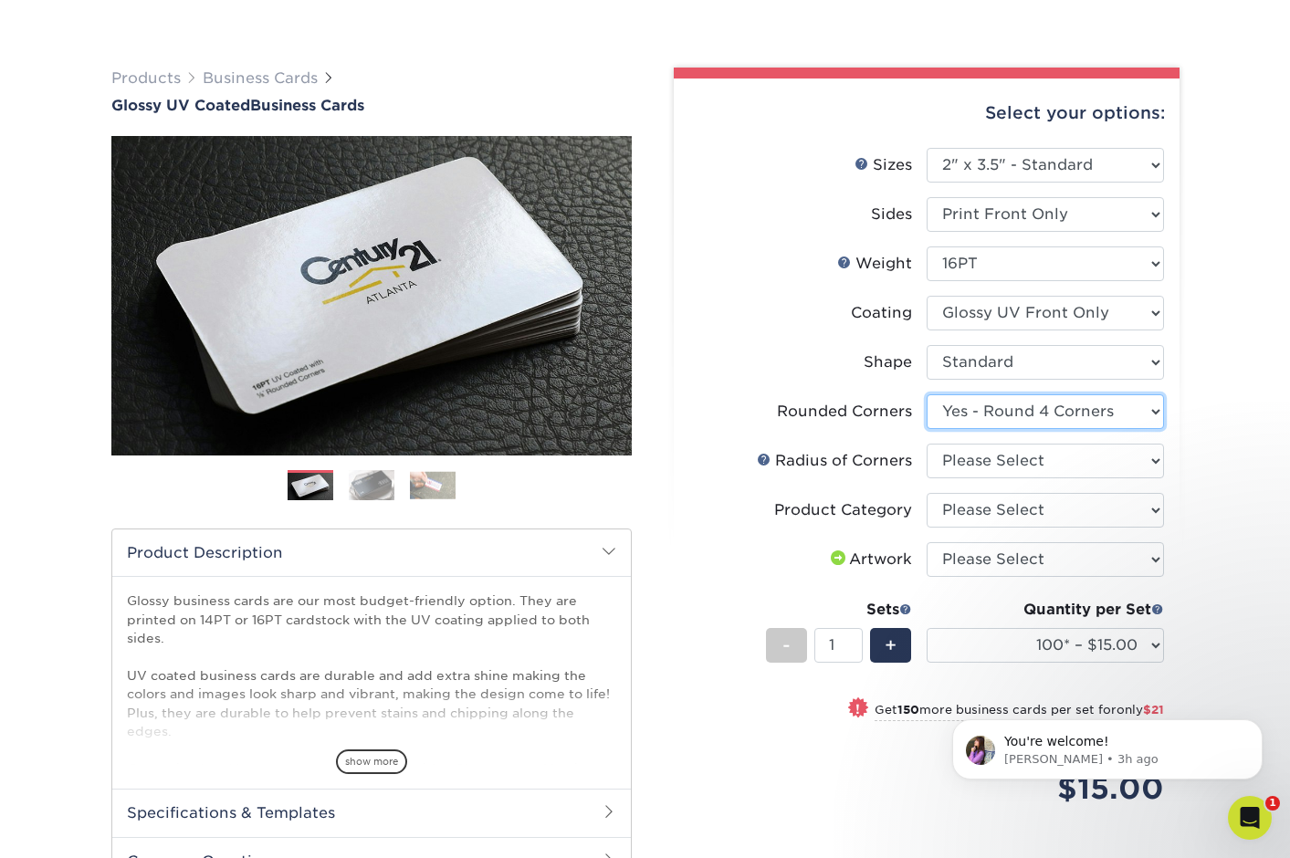
scroll to position [108, 0]
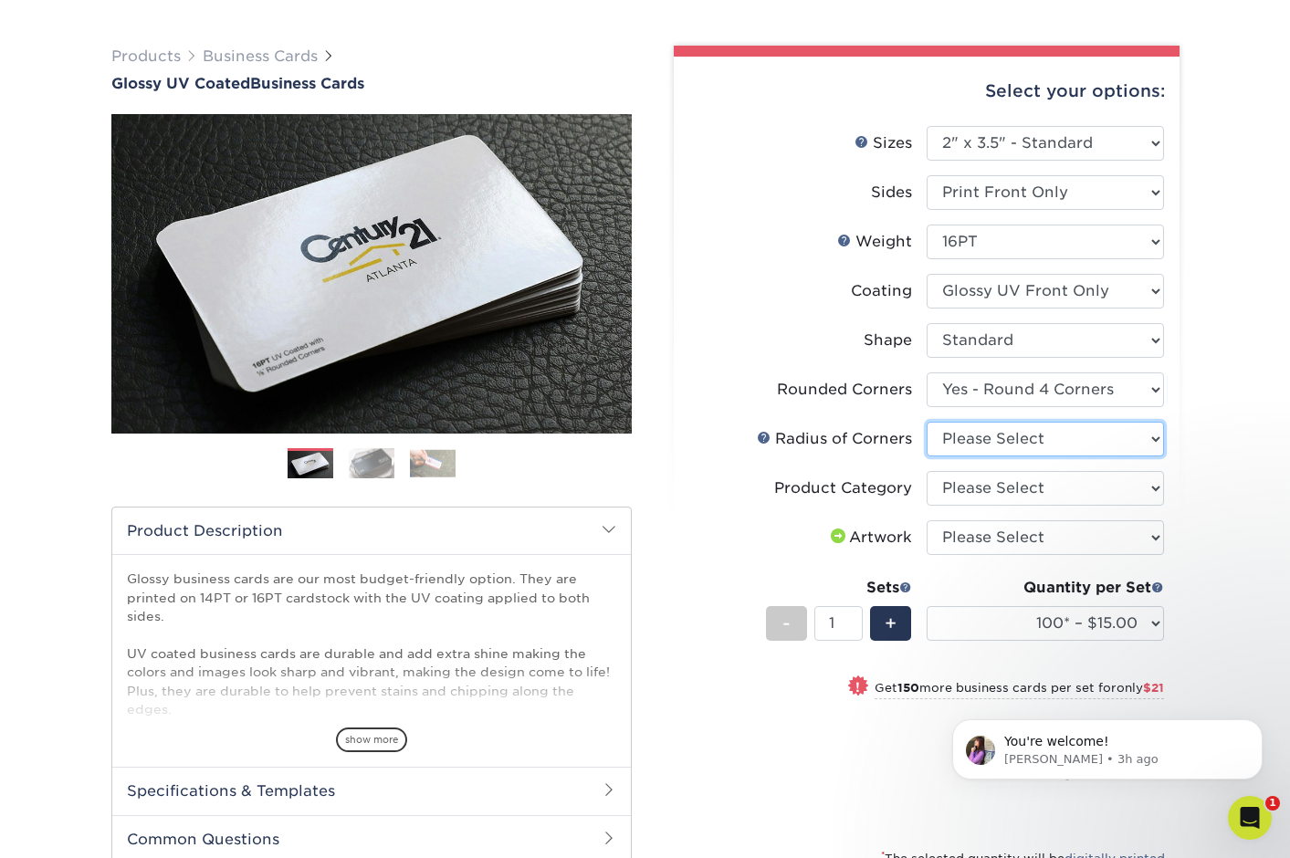
click at [1037, 431] on select "Please Select Rounded 1/8" Rounded 1/4"" at bounding box center [1045, 439] width 237 height 35
select select "589680c7-ee9a-431b-9d12-d7aeb1386a97"
click at [927, 422] on select "Please Select Rounded 1/8" Rounded 1/4"" at bounding box center [1045, 439] width 237 height 35
click at [1064, 484] on select "Please Select Business Cards" at bounding box center [1045, 488] width 237 height 35
select select "3b5148f1-0588-4f88-a218-97bcfdce65c1"
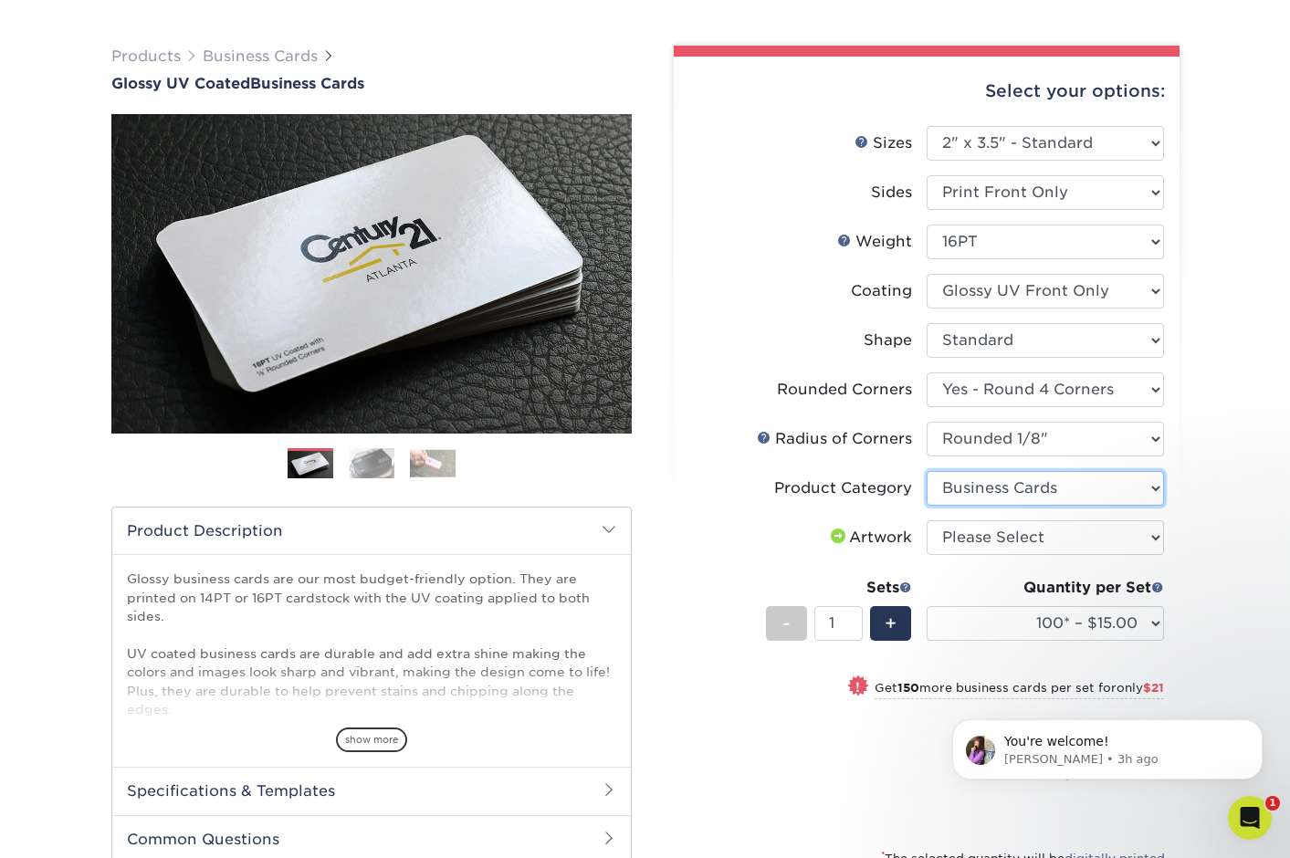
click at [927, 471] on select "Please Select Business Cards" at bounding box center [1045, 488] width 237 height 35
click at [1047, 527] on select "Please Select I will upload files I need a design - $100" at bounding box center [1045, 537] width 237 height 35
select select "upload"
click at [927, 520] on select "Please Select I will upload files I need a design - $100" at bounding box center [1045, 537] width 237 height 35
